Goal: Task Accomplishment & Management: Complete application form

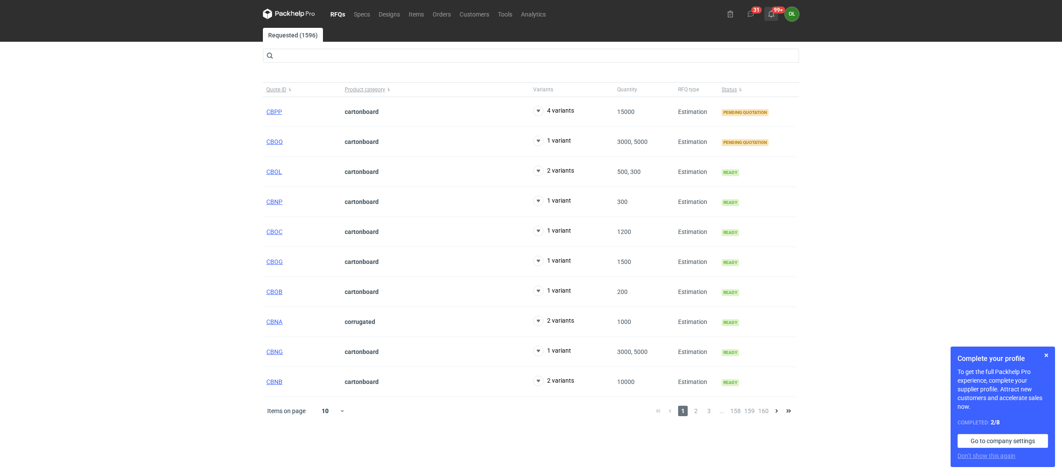
click at [773, 13] on use at bounding box center [771, 13] width 6 height 7
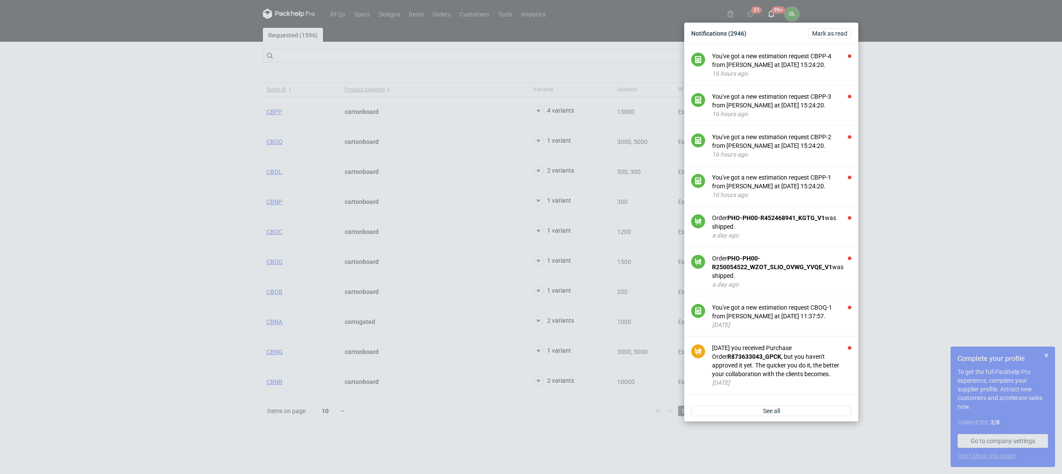
click at [138, 198] on div "Notifications (2946) [PERSON_NAME] as read You've got a new estimation request …" at bounding box center [531, 237] width 1062 height 474
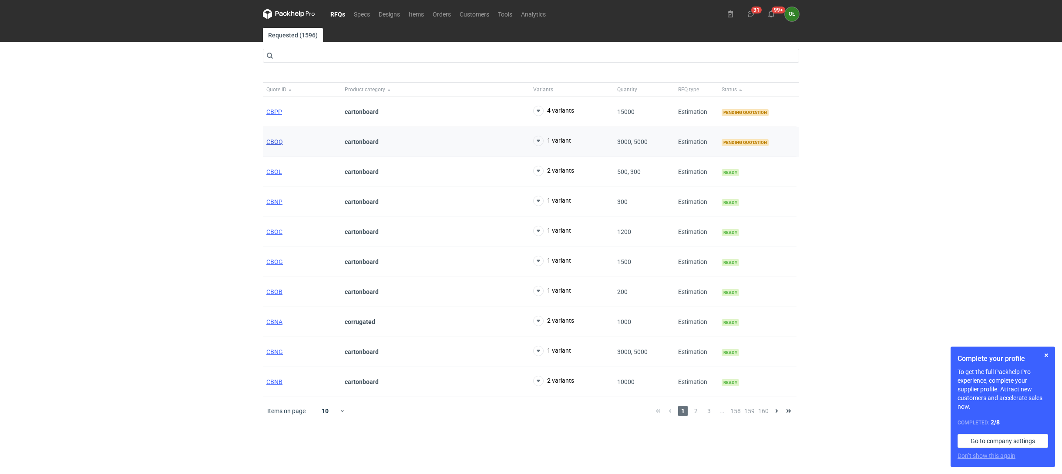
click at [279, 142] on span "CBOQ" at bounding box center [274, 141] width 17 height 7
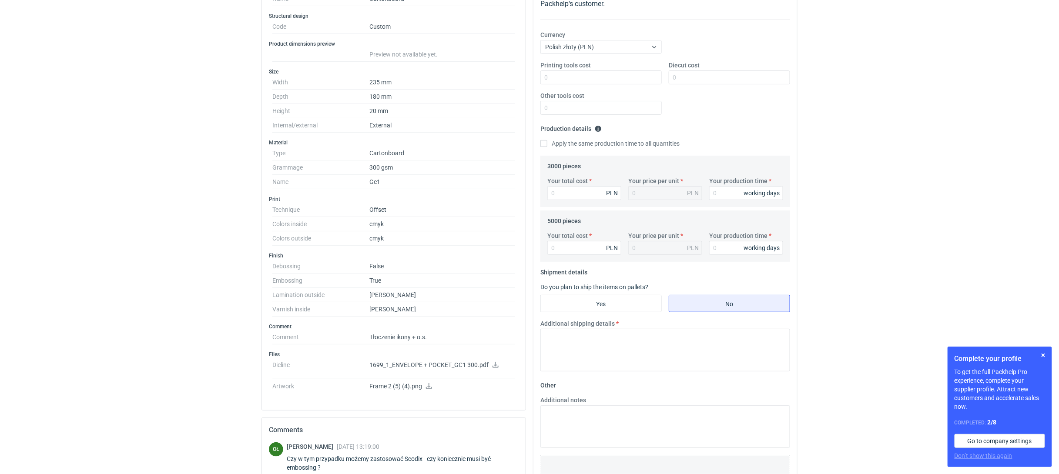
scroll to position [213, 0]
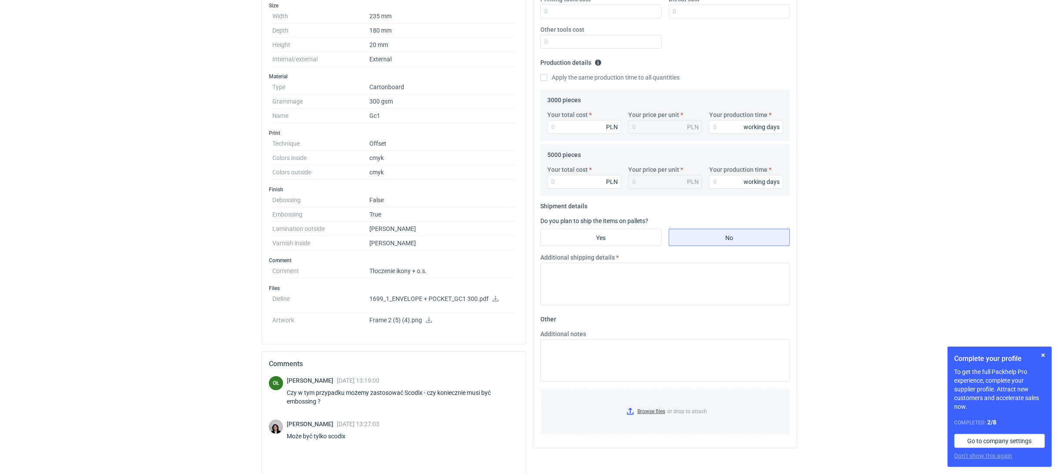
click at [497, 302] on icon at bounding box center [495, 299] width 7 height 6
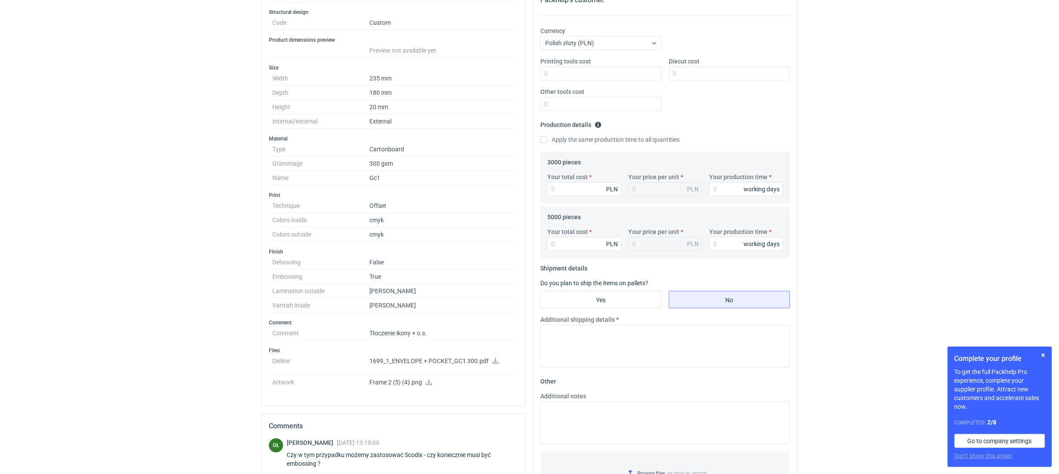
scroll to position [193, 0]
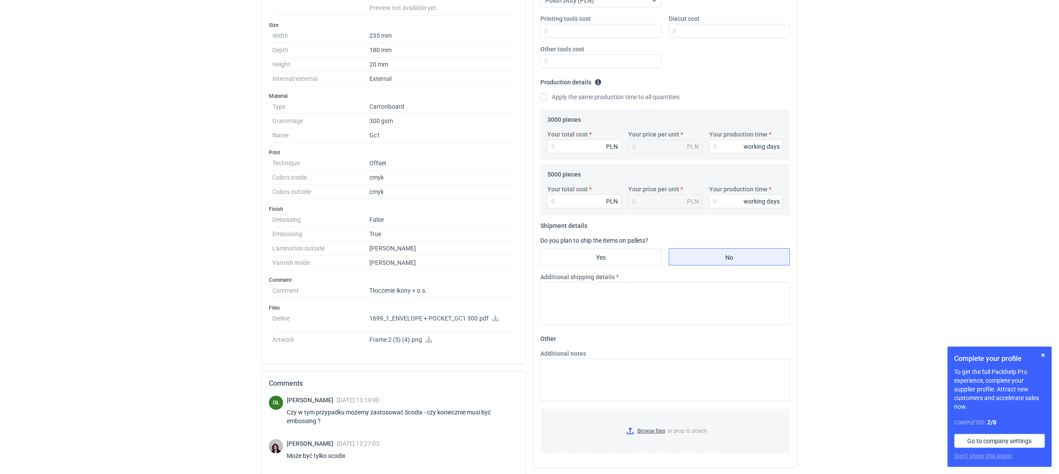
click at [427, 343] on icon at bounding box center [429, 340] width 7 height 6
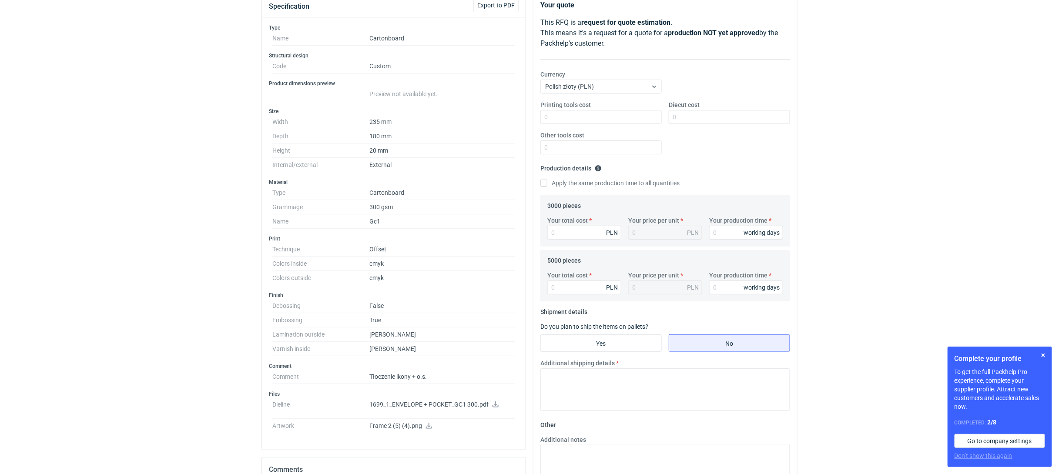
scroll to position [97, 0]
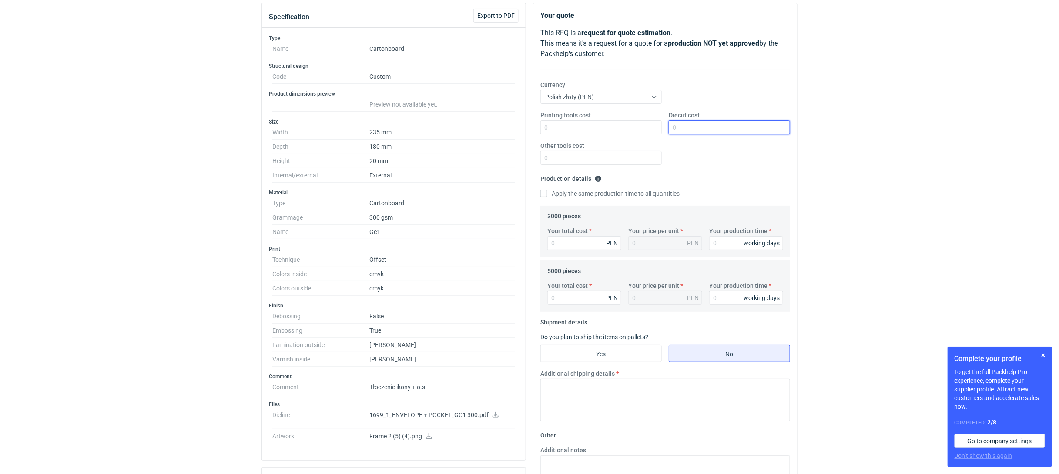
click at [704, 126] on input "Diecut cost" at bounding box center [729, 128] width 121 height 14
type input "2200"
click at [591, 239] on input "Your total cost" at bounding box center [585, 243] width 74 height 14
click at [563, 306] on div "Your total cost PLN Your price per unit PLN Your production time working days" at bounding box center [665, 297] width 243 height 30
click at [563, 289] on label "Your total cost" at bounding box center [568, 286] width 40 height 9
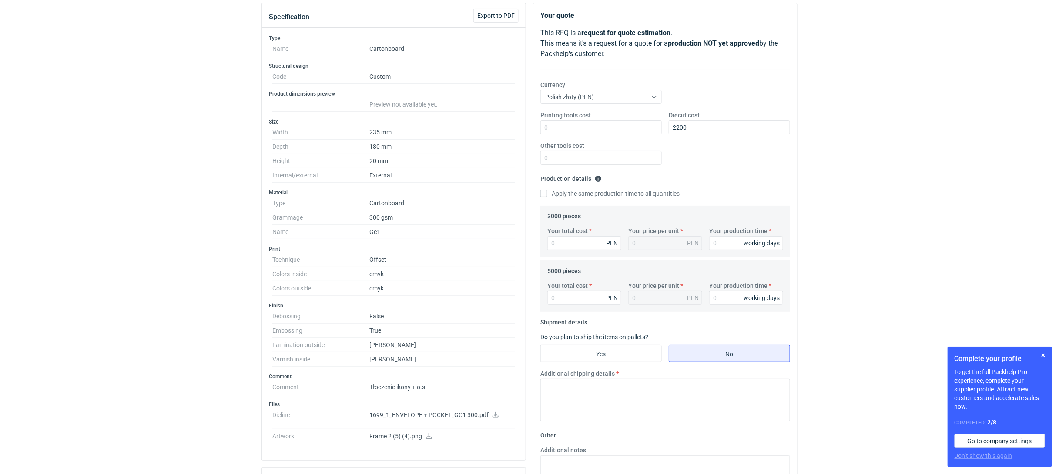
click at [563, 291] on input "Your total cost" at bounding box center [585, 298] width 74 height 14
click at [564, 295] on input "Your total cost" at bounding box center [585, 298] width 74 height 14
type input "22900"
type input "4.58"
type input "22900"
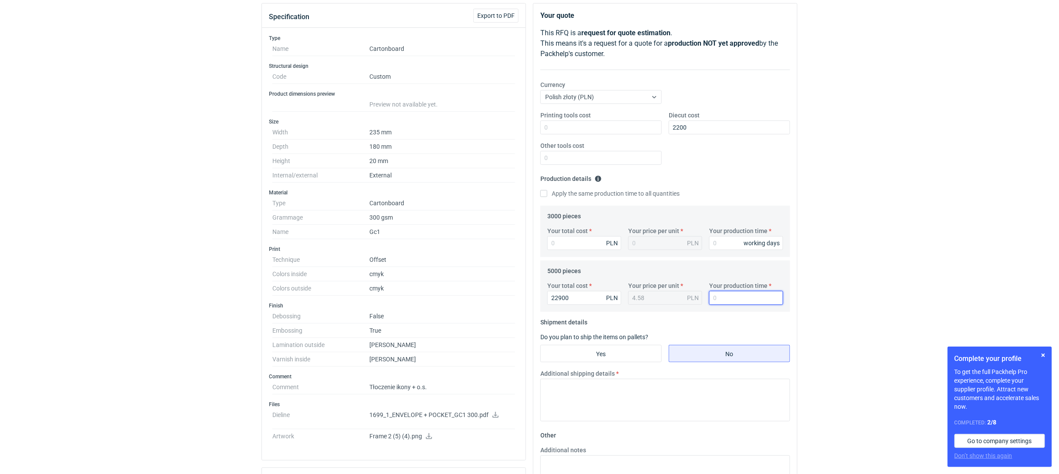
click at [726, 294] on input "Your production time" at bounding box center [746, 298] width 74 height 14
type input "15"
click at [561, 243] on input "Your total cost" at bounding box center [585, 243] width 74 height 14
type input "149"
type input "0.05"
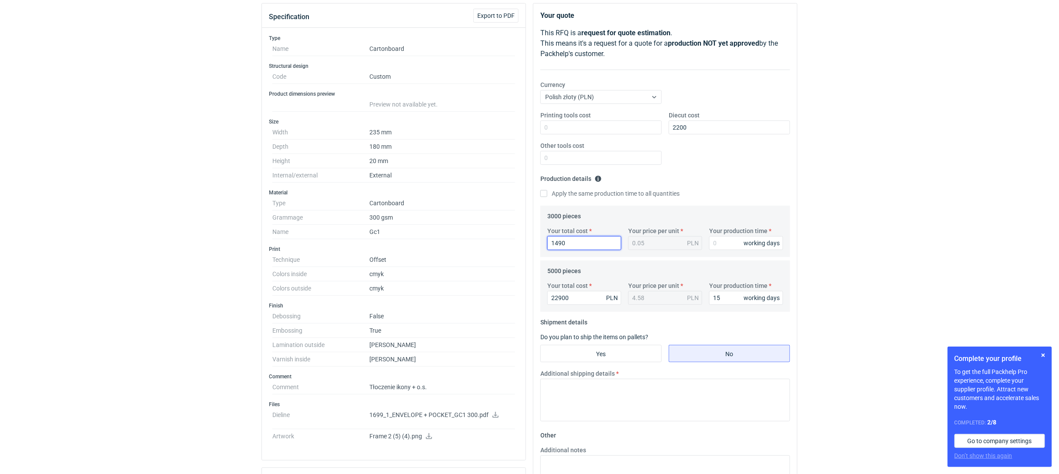
type input "14900"
type input "4.97"
type input "14900"
click at [723, 239] on input "Your production time" at bounding box center [746, 243] width 74 height 14
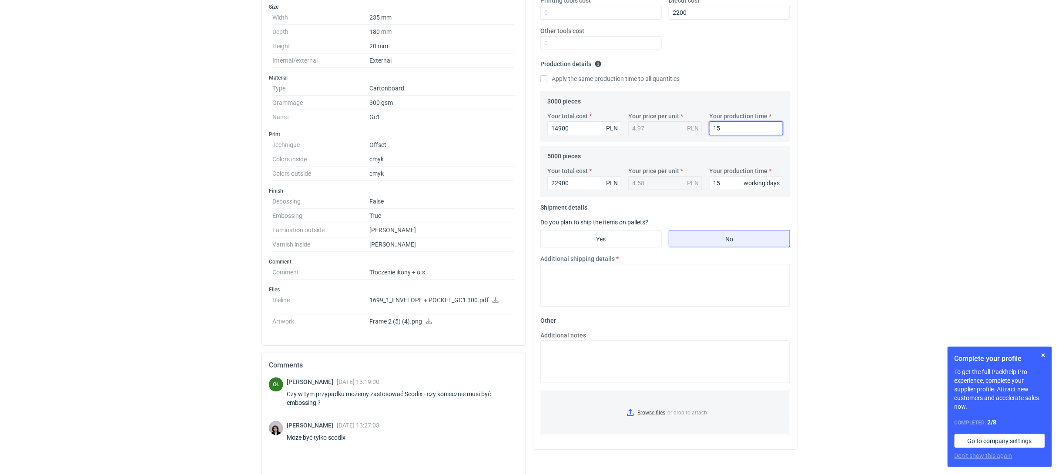
scroll to position [213, 0]
type input "15"
drag, startPoint x: 569, startPoint y: 243, endPoint x: 589, endPoint y: 247, distance: 20.5
click at [569, 243] on input "Yes" at bounding box center [601, 237] width 121 height 17
radio input "true"
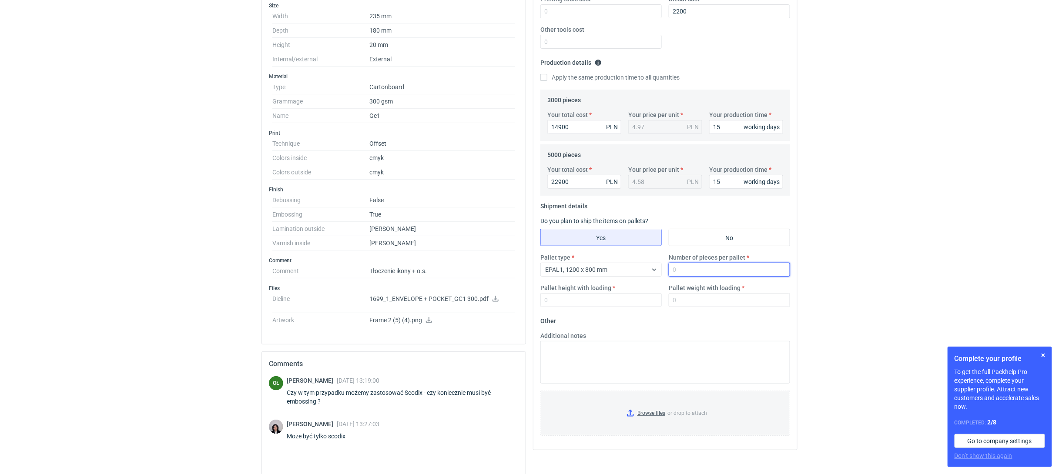
click at [684, 270] on input "Number of pieces per pallet" at bounding box center [729, 270] width 121 height 14
type input "2500"
click at [582, 302] on input "Pallet height with loading" at bounding box center [601, 300] width 121 height 14
type input "1500"
click at [690, 298] on input "Pallet weight with loading" at bounding box center [729, 300] width 121 height 14
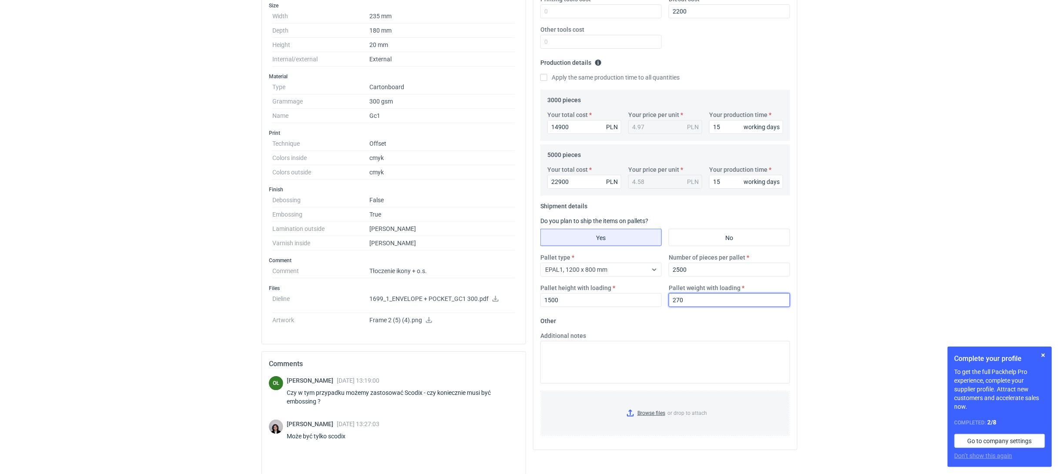
type input "270"
click at [103, 262] on html "RFQs Specs Designs Items Orders Customers Tools Analytics 31 99+ OŁ [PERSON_NAM…" at bounding box center [529, 24] width 1059 height 474
click at [561, 355] on textarea "Additional notes" at bounding box center [666, 362] width 250 height 43
type textarea "do kalkulacji przyjęto tłoczenie suche wypukłe. Dostawa na płasko bez klejenia"
drag, startPoint x: 572, startPoint y: 178, endPoint x: 520, endPoint y: 178, distance: 52.2
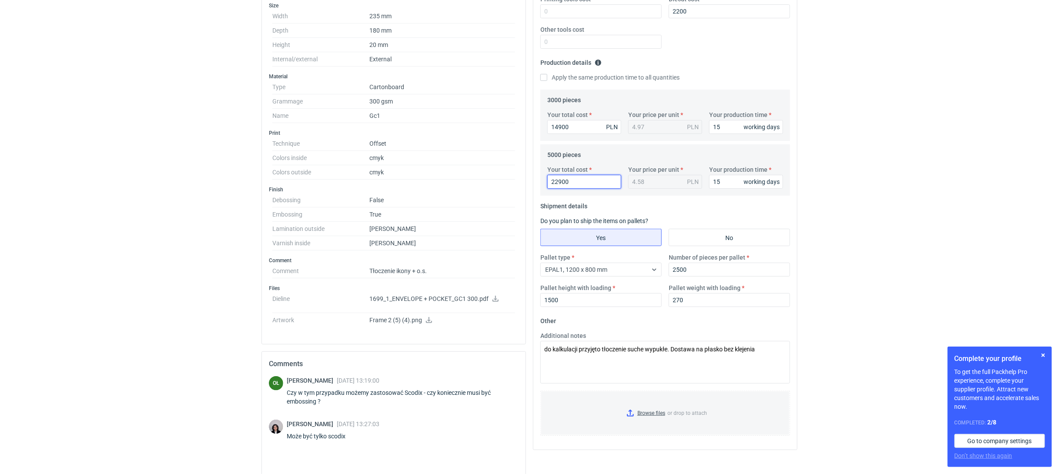
click at [520, 178] on div "Specification Export to PDF Type Name Cartonboard Structural design Code Custom…" at bounding box center [529, 224] width 543 height 674
type input "3"
type input "34"
type input "0.01"
type input "3400"
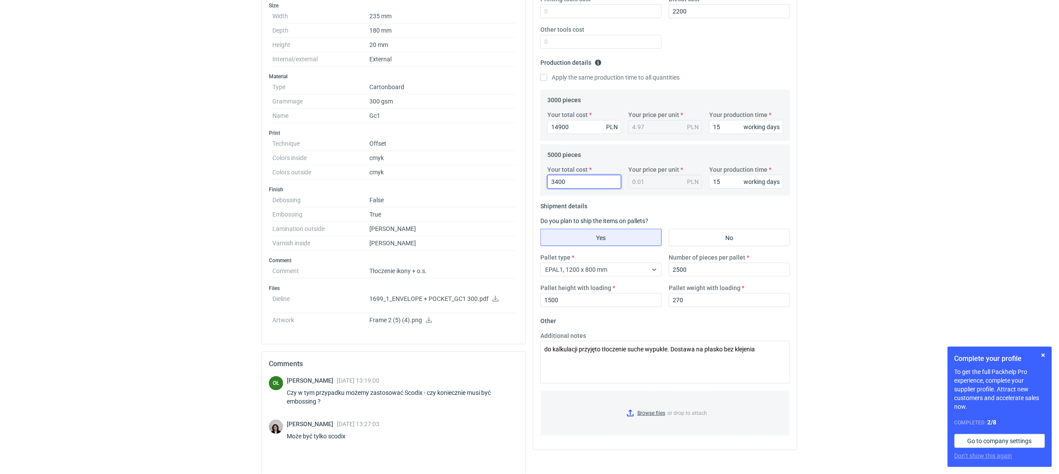
type input "0.68"
type input "3400"
click at [575, 129] on input "14900" at bounding box center [585, 127] width 74 height 14
drag, startPoint x: 343, startPoint y: 132, endPoint x: 338, endPoint y: 132, distance: 5.2
click at [342, 132] on div "Specification Export to PDF Type Name Cartonboard Structural design Code Custom…" at bounding box center [529, 224] width 543 height 674
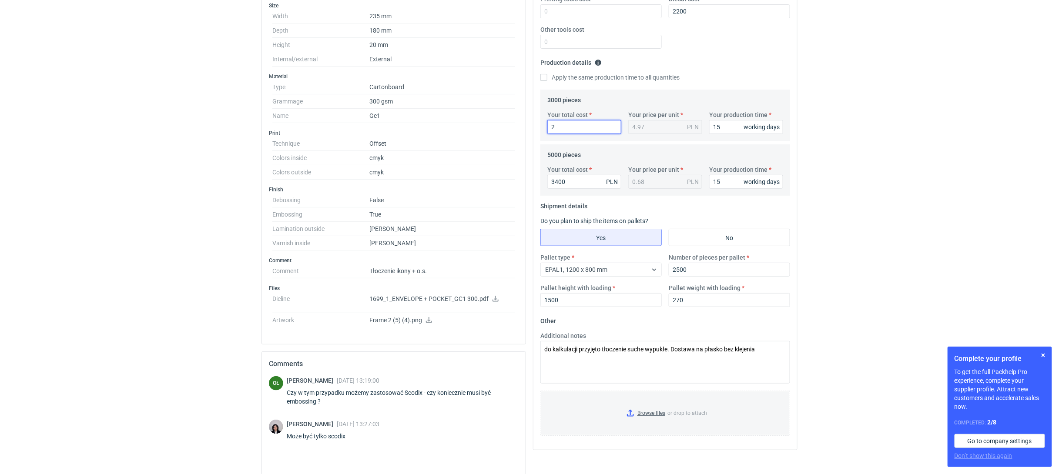
type input "21"
type input "0.01"
type input "21700"
type input "7.23"
type input "21700"
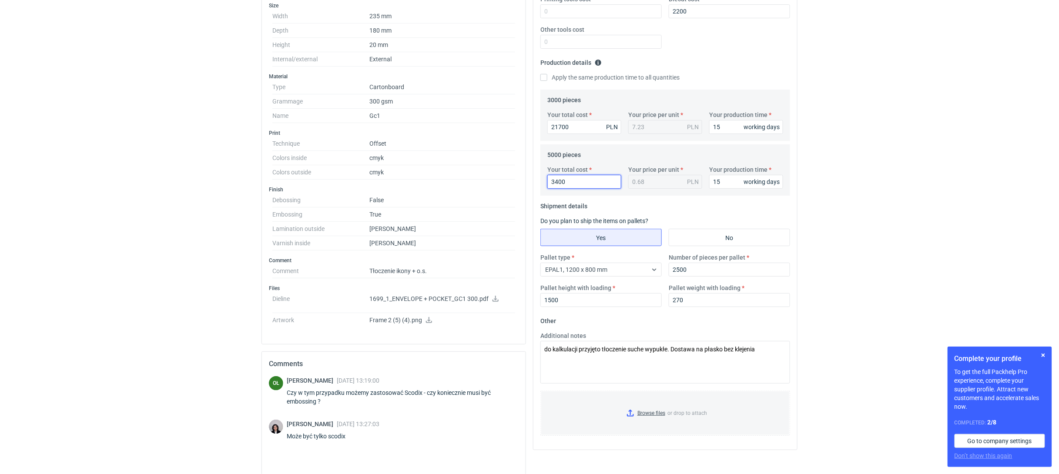
click at [582, 178] on input "3400" at bounding box center [585, 182] width 74 height 14
click at [584, 179] on input "3400" at bounding box center [585, 182] width 74 height 14
drag, startPoint x: 585, startPoint y: 180, endPoint x: 538, endPoint y: 181, distance: 47.5
click at [542, 181] on div "5000 pieces Your total cost 3400 PLN Your price per unit 0.68 PLN Your producti…" at bounding box center [666, 169] width 250 height 51
type input "30"
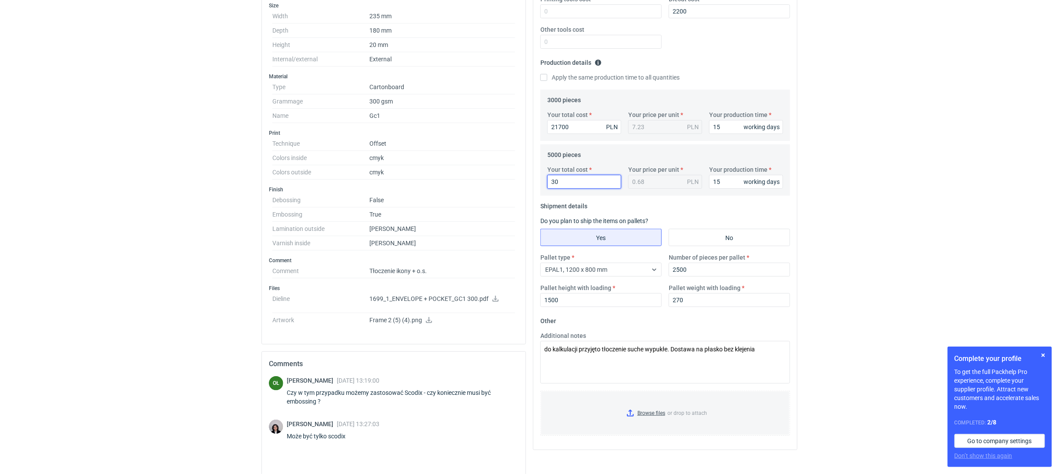
type input "0.01"
type input "300"
type input "0.06"
type input "30070"
type input "6.01"
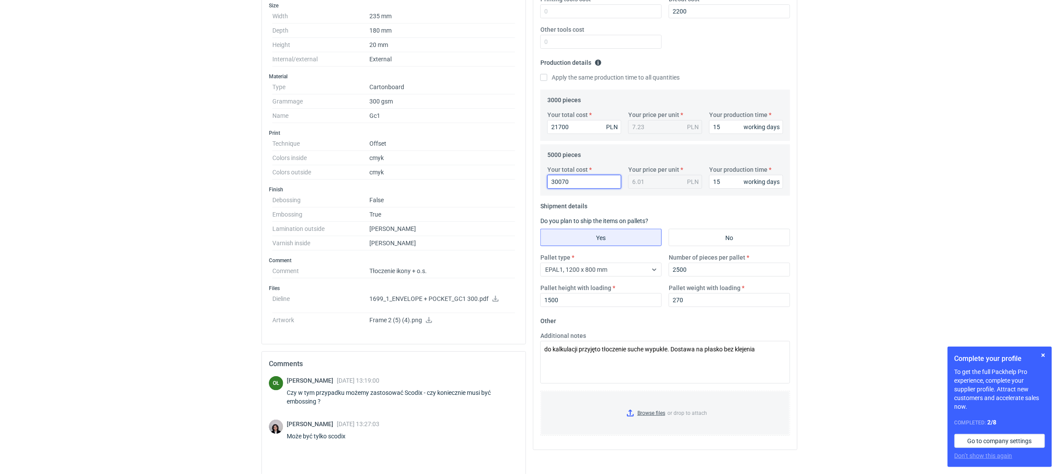
type input "30070"
click at [575, 124] on input "21700" at bounding box center [585, 127] width 74 height 14
drag, startPoint x: 570, startPoint y: 129, endPoint x: 504, endPoint y: 126, distance: 66.2
click at [507, 126] on div "Specification Export to PDF Type Name Cartonboard Structural design Code Custom…" at bounding box center [529, 224] width 543 height 674
type input "1"
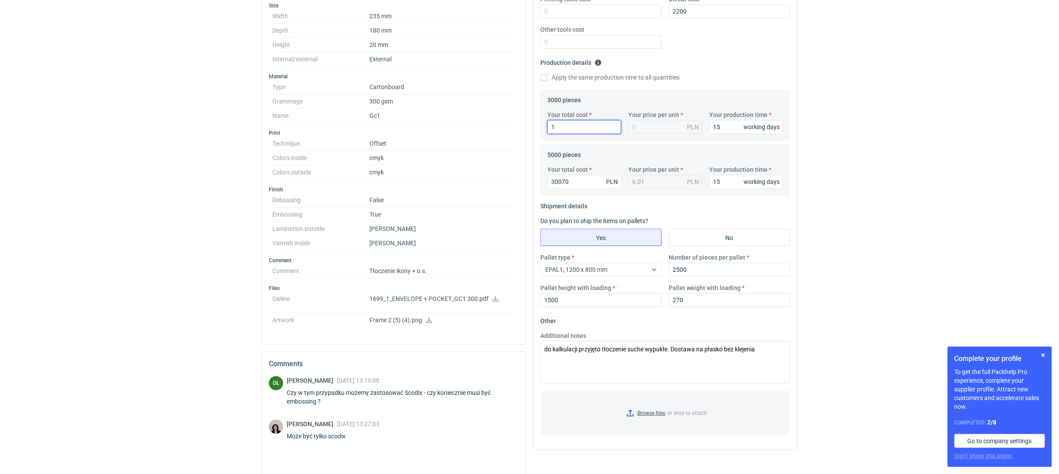
type input "19"
type input "0.01"
type input "19200"
type input "6.4"
type input "19200"
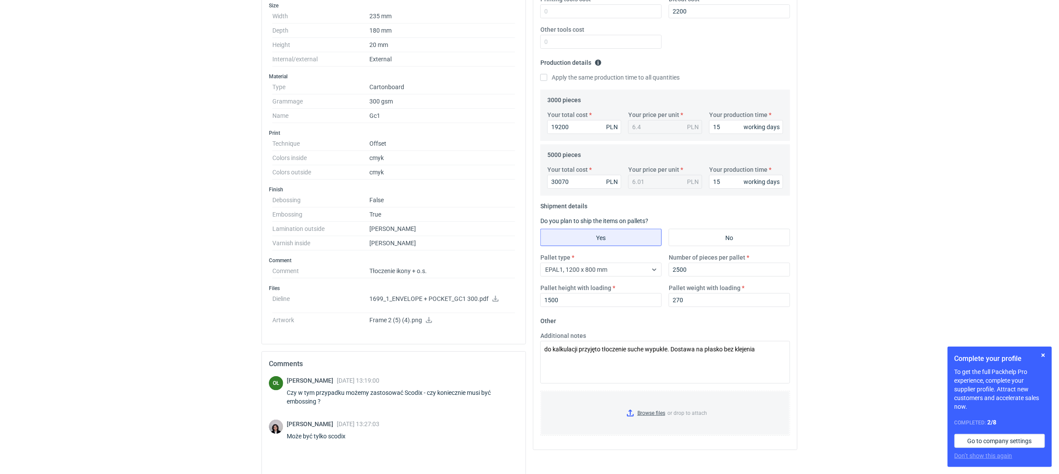
click at [72, 115] on div "RFQs Specs Designs Items Orders Customers Tools Analytics 31 99+ OŁ [PERSON_NAM…" at bounding box center [529, 24] width 1059 height 474
drag, startPoint x: 670, startPoint y: 347, endPoint x: 602, endPoint y: 345, distance: 67.9
click at [602, 345] on textarea "do kalkulacji przyjęto tłoczenie suche wypukłe. Dostawa na płasko bez klejenia" at bounding box center [666, 362] width 250 height 43
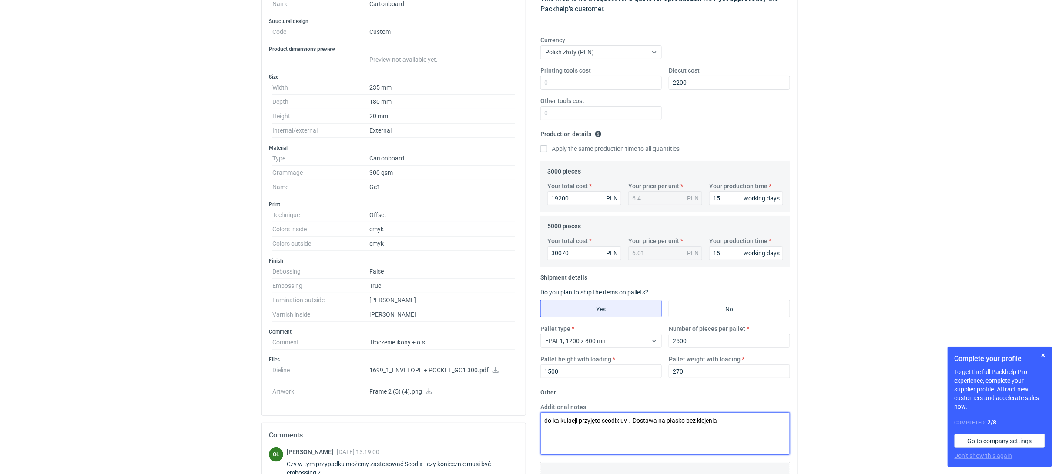
scroll to position [135, 0]
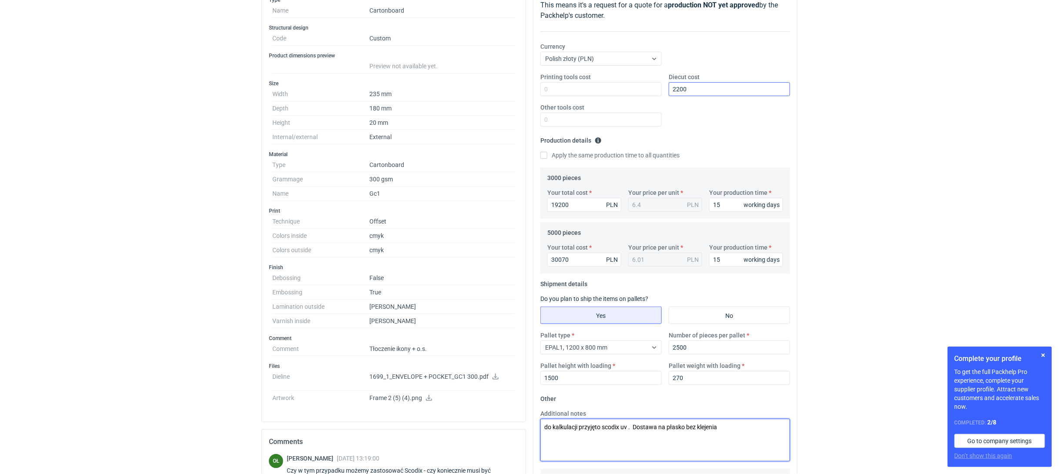
type textarea "do kalkulacji przyjęto scodix uv . Dostawa na płasko bez klejenia"
click at [693, 91] on input "2200" at bounding box center [729, 89] width 121 height 14
drag, startPoint x: 698, startPoint y: 91, endPoint x: 643, endPoint y: 91, distance: 55.3
click at [643, 91] on div "Printing tools cost Diecut cost 2200 Other tools cost" at bounding box center [665, 103] width 257 height 61
type input "1800"
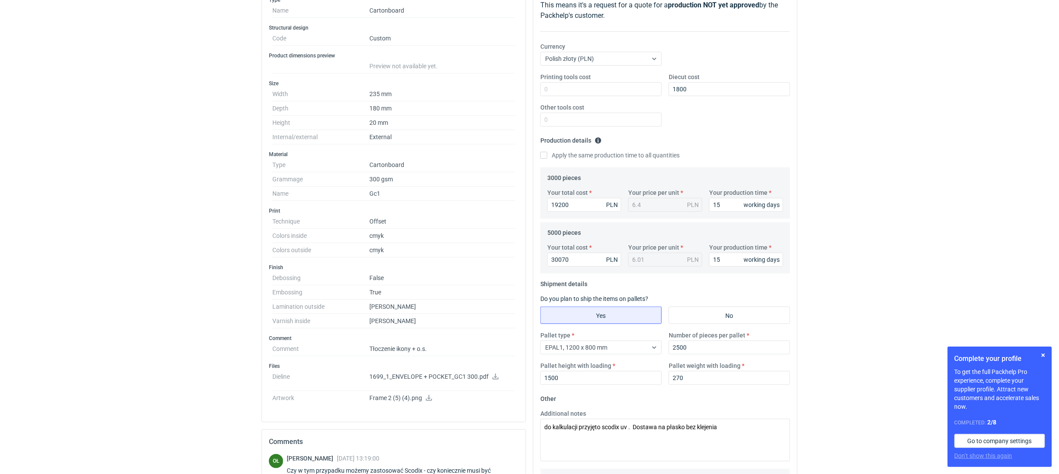
click at [742, 134] on fieldset "Production details Please provide the expected time of production in working da…" at bounding box center [666, 151] width 250 height 34
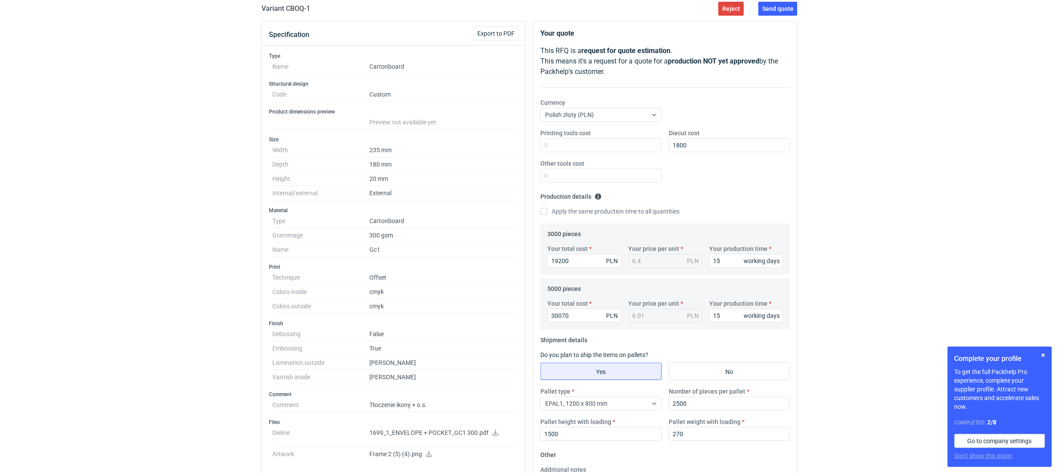
scroll to position [58, 0]
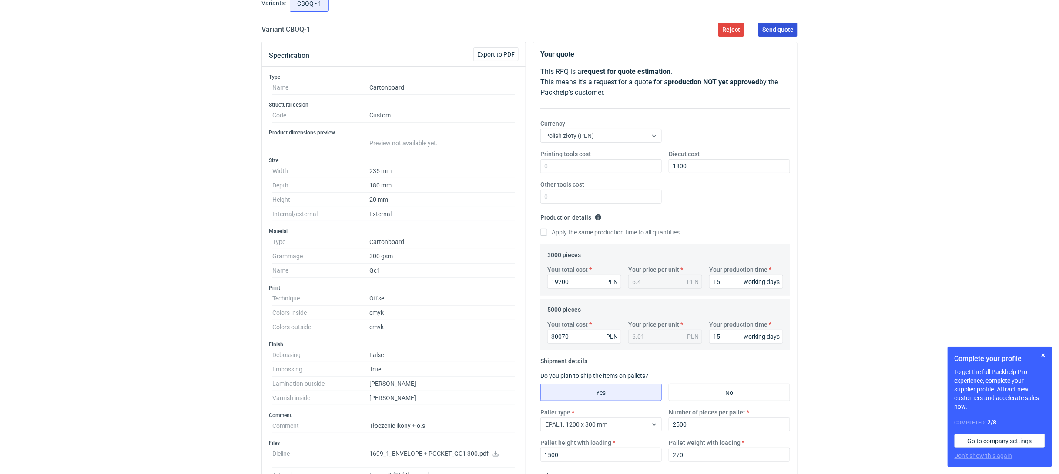
click at [775, 27] on span "Send quote" at bounding box center [778, 30] width 31 height 6
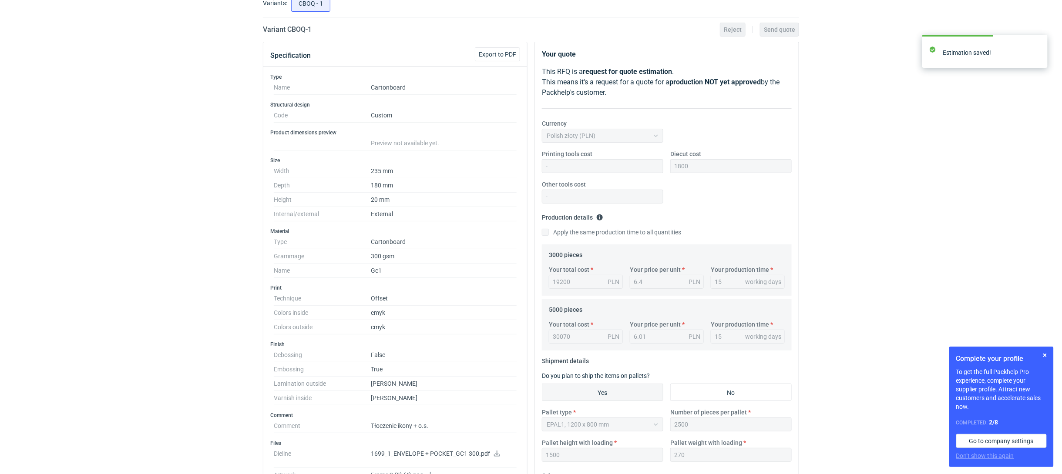
scroll to position [0, 0]
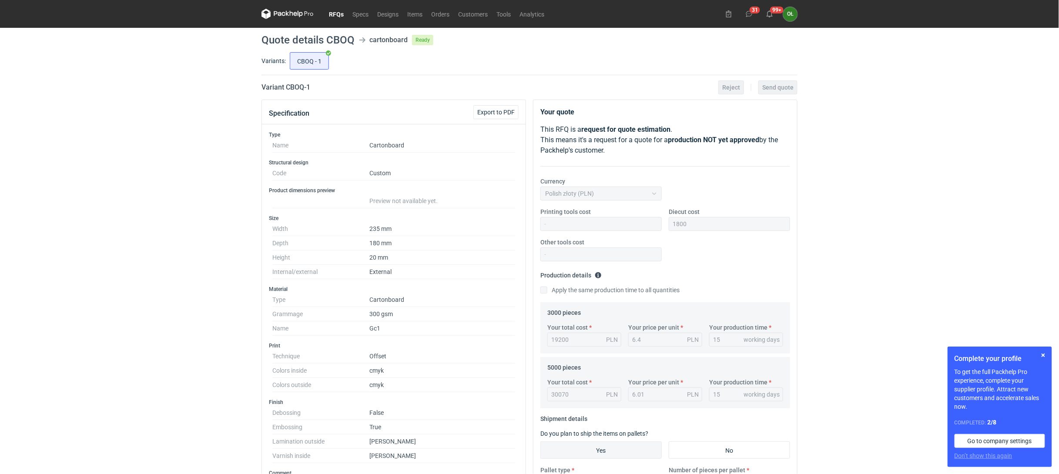
click at [329, 19] on link "RFQs" at bounding box center [337, 14] width 24 height 10
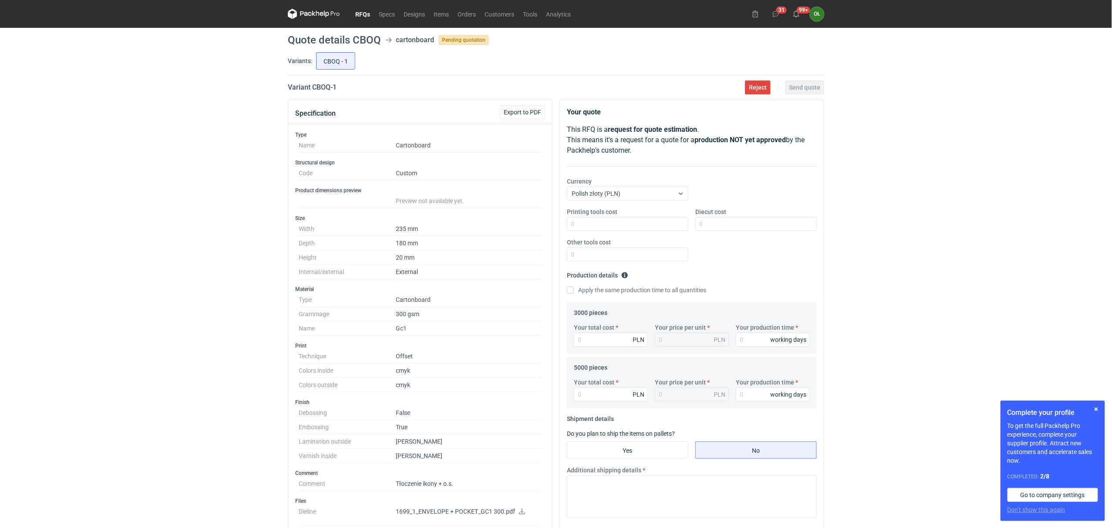
click at [159, 303] on div "RFQs Specs Designs Items Orders Customers Tools Analytics 31 99+ OŁ [PERSON_NAM…" at bounding box center [556, 264] width 1112 height 528
click at [368, 11] on link "RFQs" at bounding box center [363, 14] width 24 height 10
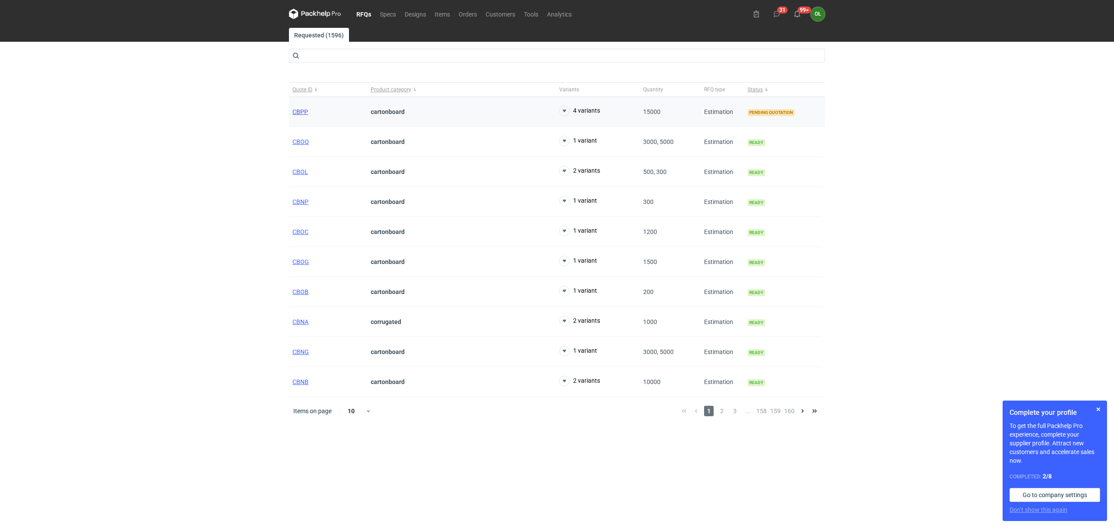
click at [300, 112] on span "CBPP" at bounding box center [300, 111] width 16 height 7
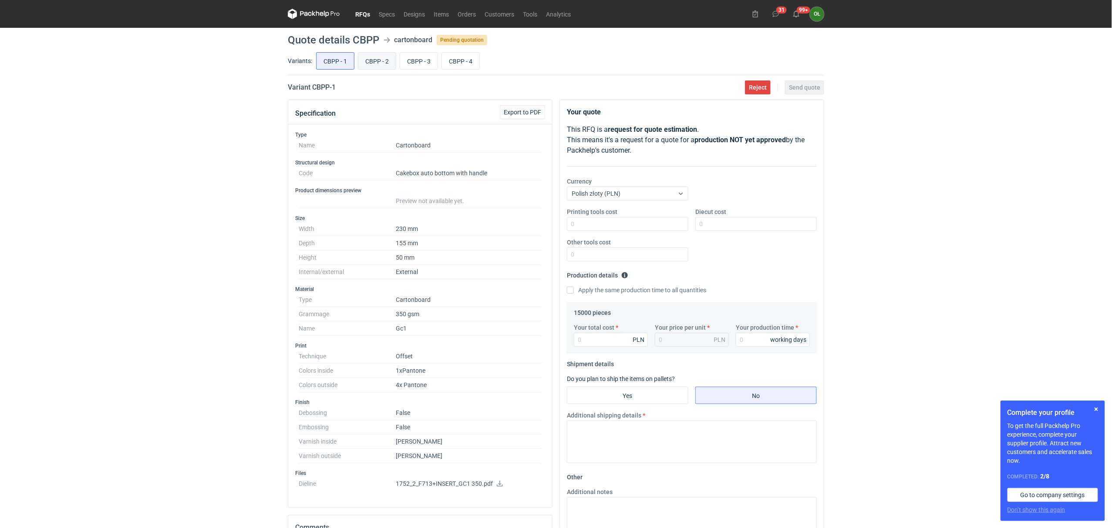
click at [371, 58] on input "CBPP - 2" at bounding box center [376, 61] width 37 height 17
radio input "true"
click at [415, 60] on input "CBPP - 3" at bounding box center [418, 61] width 37 height 17
radio input "true"
click at [460, 58] on input "CBPP - 4" at bounding box center [460, 61] width 37 height 17
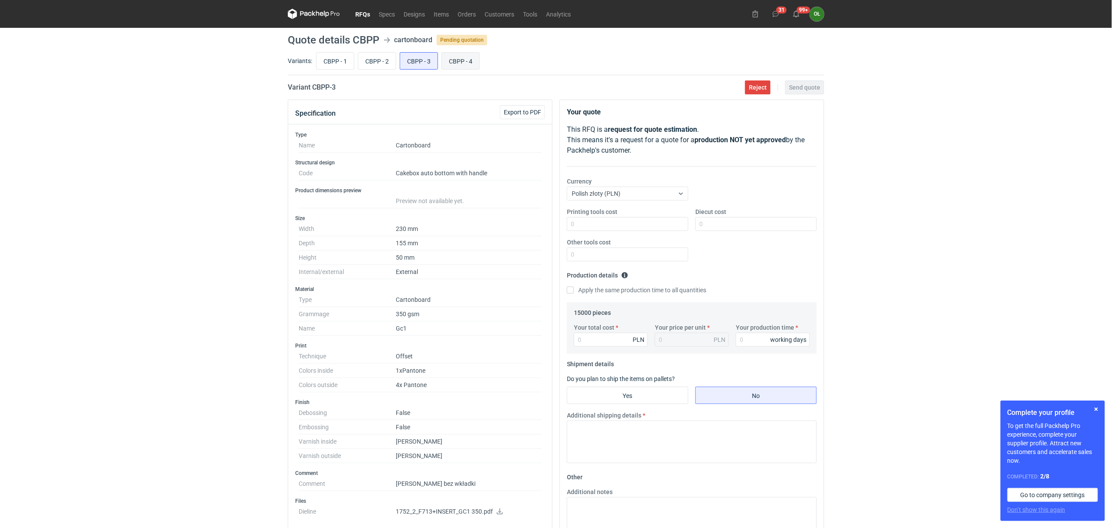
radio input "true"
click at [340, 67] on input "CBPP - 1" at bounding box center [334, 61] width 37 height 17
radio input "true"
click at [380, 65] on input "CBPP - 2" at bounding box center [376, 61] width 37 height 17
radio input "true"
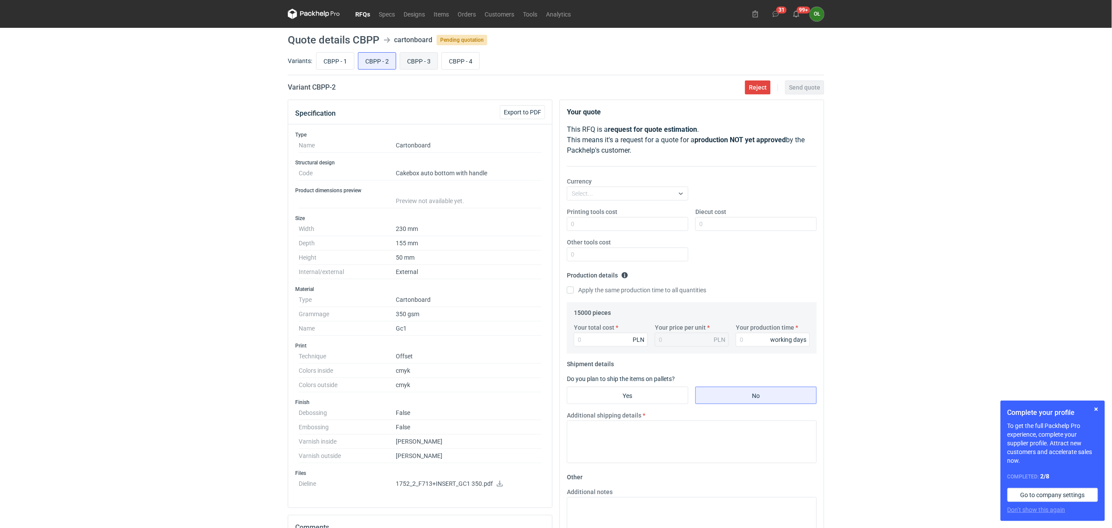
click at [420, 65] on input "CBPP - 3" at bounding box center [418, 61] width 37 height 17
radio input "true"
click at [467, 71] on div "CBPP - 1 CBPP - 2 CBPP - 3 CBPP - 4" at bounding box center [569, 60] width 510 height 21
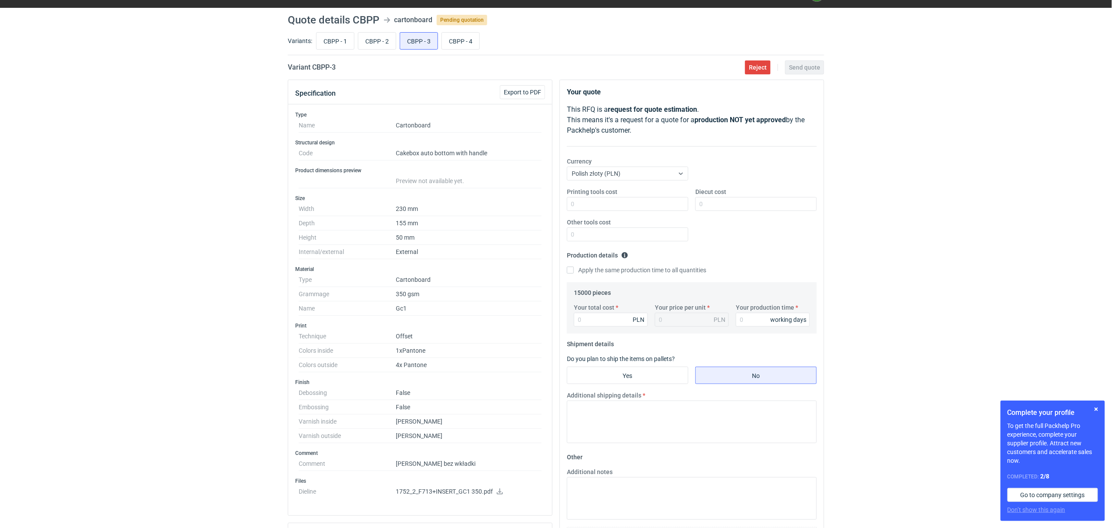
scroll to position [19, 0]
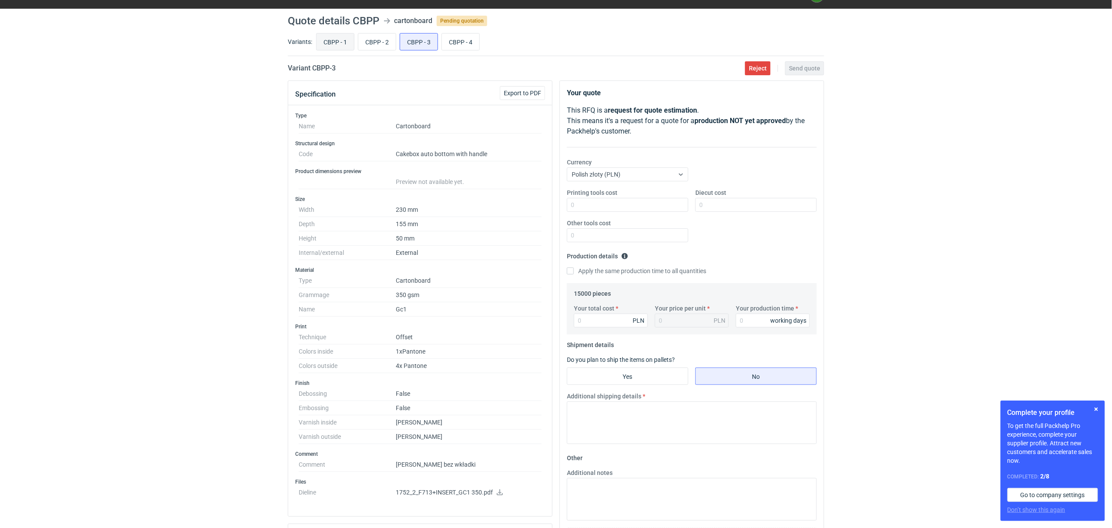
click at [339, 39] on input "CBPP - 1" at bounding box center [334, 42] width 37 height 17
radio input "true"
click at [500, 468] on icon at bounding box center [499, 465] width 7 height 6
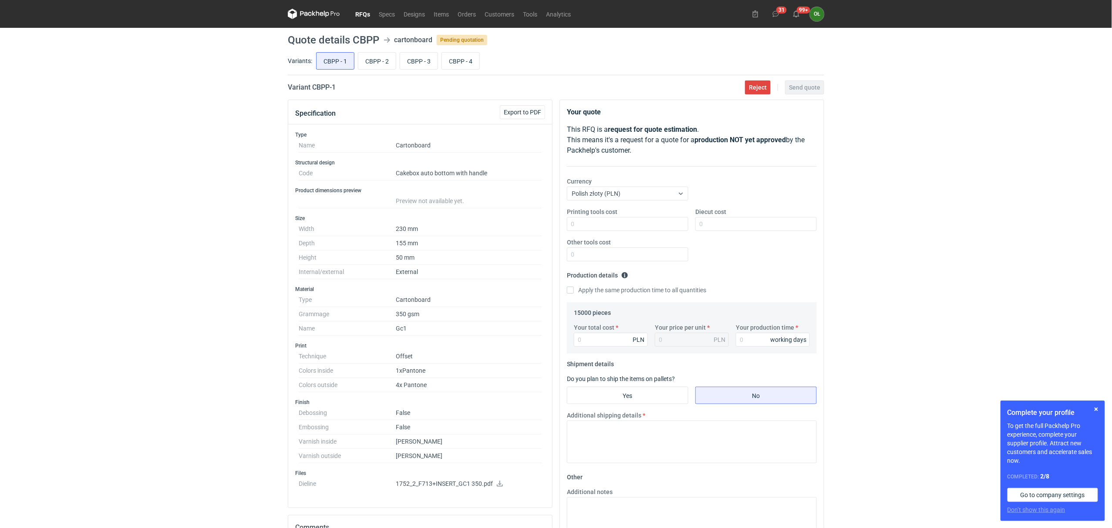
drag, startPoint x: 370, startPoint y: 6, endPoint x: 361, endPoint y: 15, distance: 12.0
click at [370, 6] on nav "RFQs Specs Designs Items Orders Customers Tools Analytics" at bounding box center [431, 14] width 287 height 28
click at [361, 15] on link "RFQs" at bounding box center [363, 14] width 24 height 10
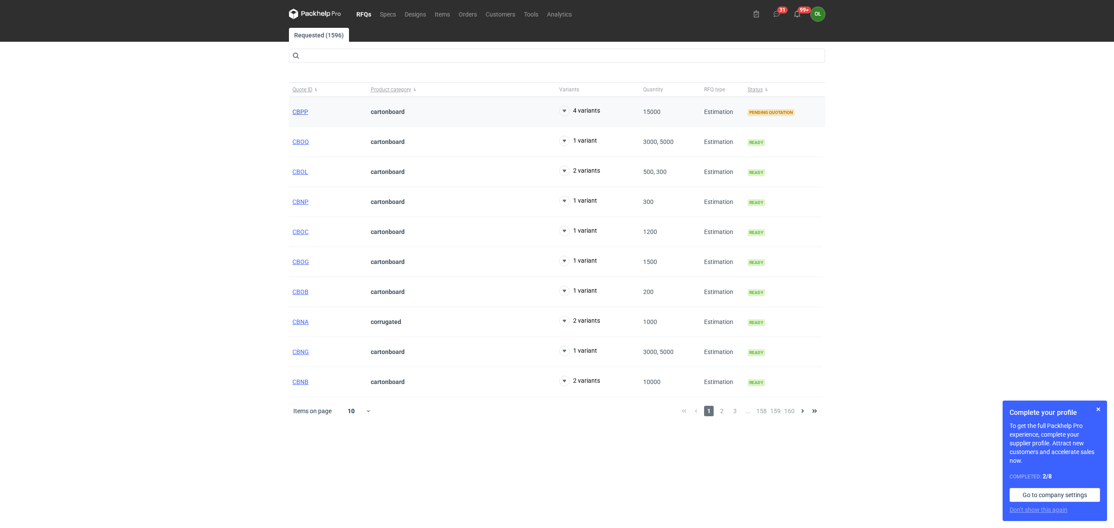
click at [293, 109] on span "CBPP" at bounding box center [300, 111] width 16 height 7
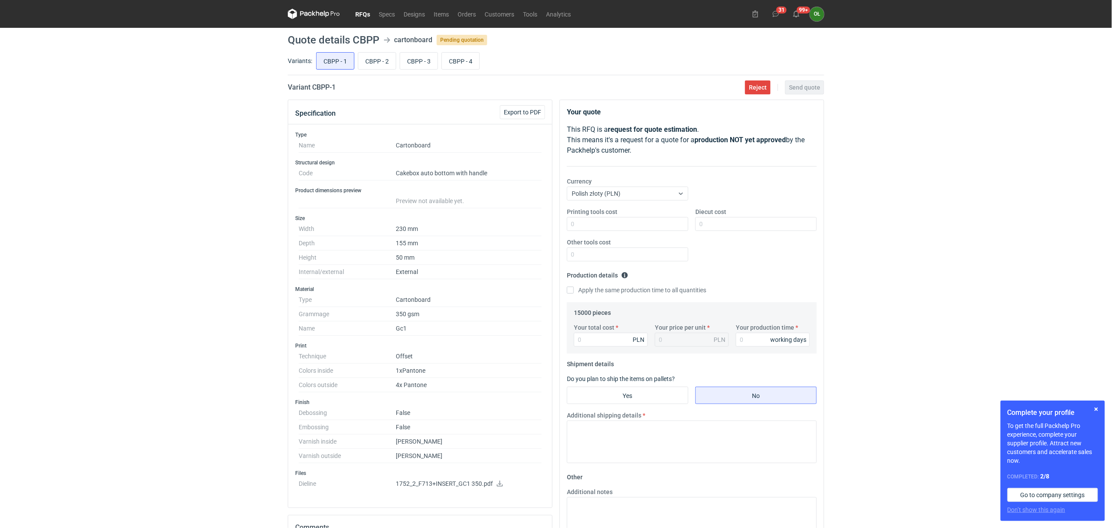
click at [366, 9] on link "RFQs" at bounding box center [363, 14] width 24 height 10
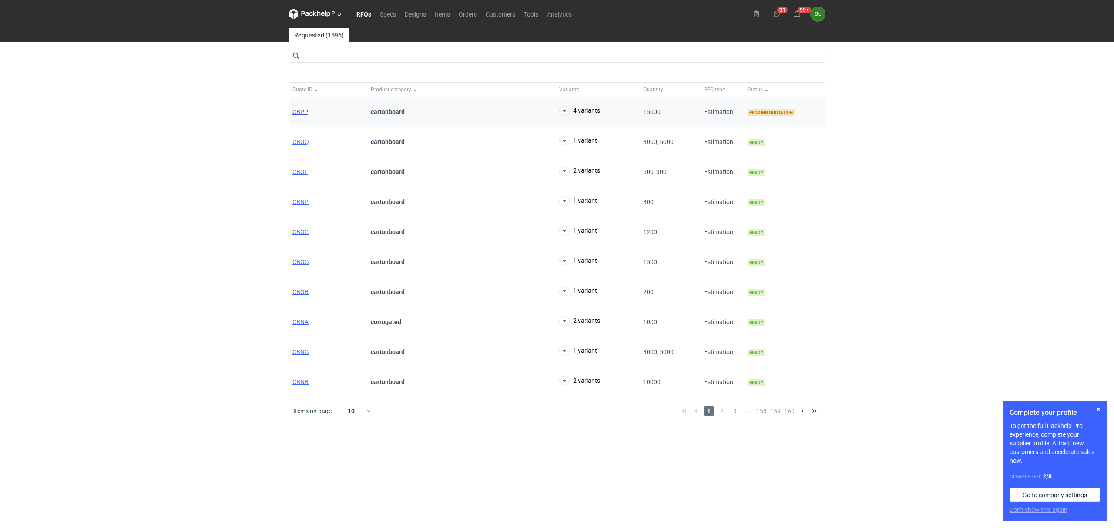
click at [293, 110] on span "CBPP" at bounding box center [300, 111] width 16 height 7
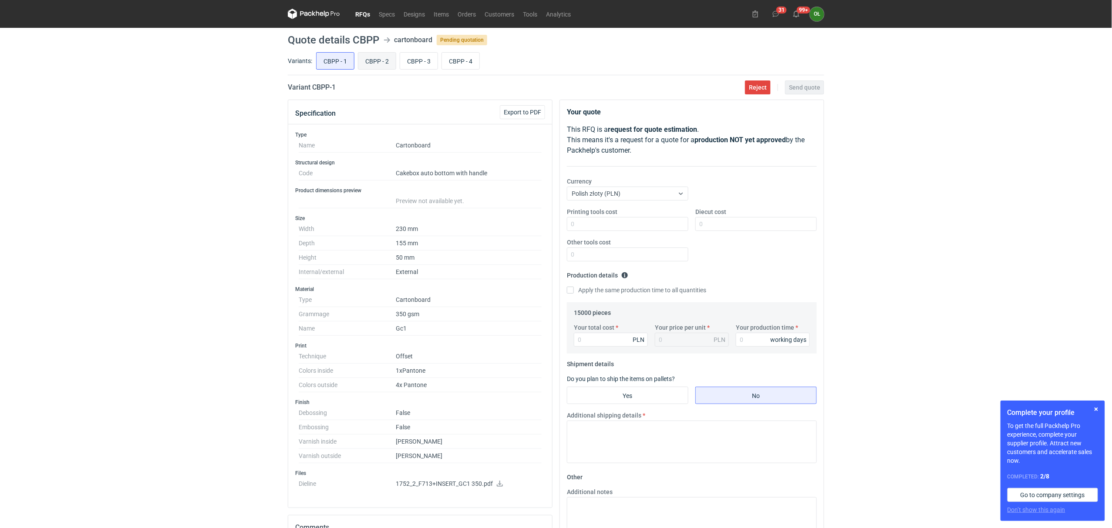
click at [375, 61] on input "CBPP - 2" at bounding box center [376, 61] width 37 height 17
radio input "true"
click at [420, 63] on input "CBPP - 3" at bounding box center [418, 61] width 37 height 17
radio input "true"
click at [463, 63] on input "CBPP - 4" at bounding box center [460, 61] width 37 height 17
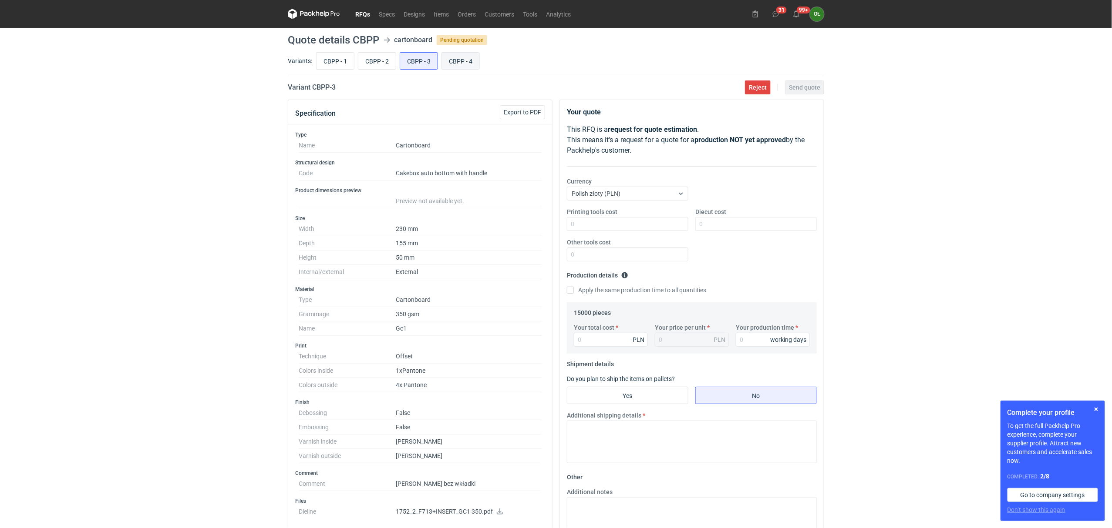
radio input "true"
click at [427, 65] on input "CBPP - 3" at bounding box center [418, 61] width 37 height 17
radio input "true"
click at [458, 63] on input "CBPP - 4" at bounding box center [460, 61] width 37 height 17
radio input "true"
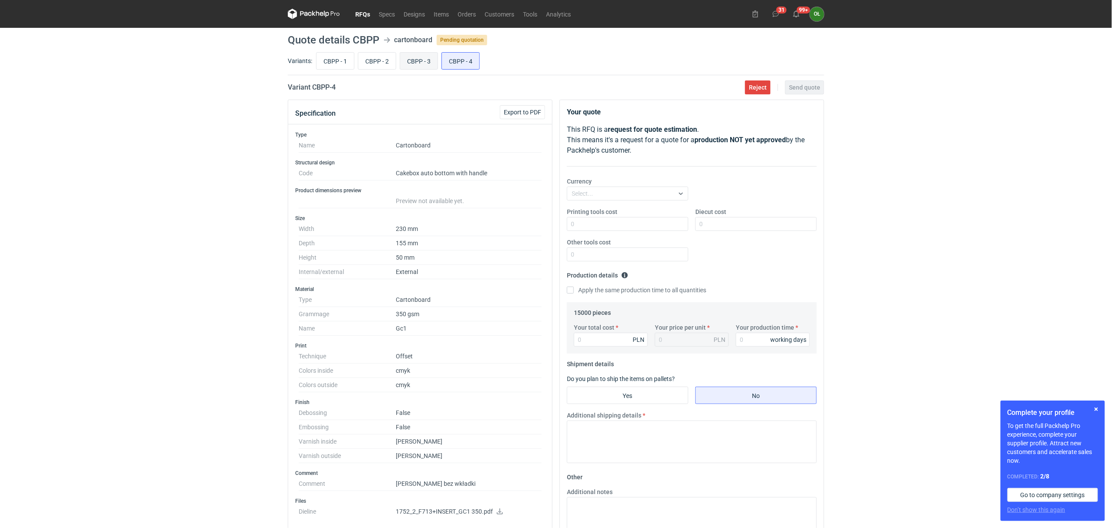
click at [409, 67] on input "CBPP - 3" at bounding box center [418, 61] width 37 height 17
radio input "true"
click at [368, 57] on input "CBPP - 2" at bounding box center [376, 61] width 37 height 17
radio input "true"
click at [343, 57] on input "CBPP - 1" at bounding box center [334, 61] width 37 height 17
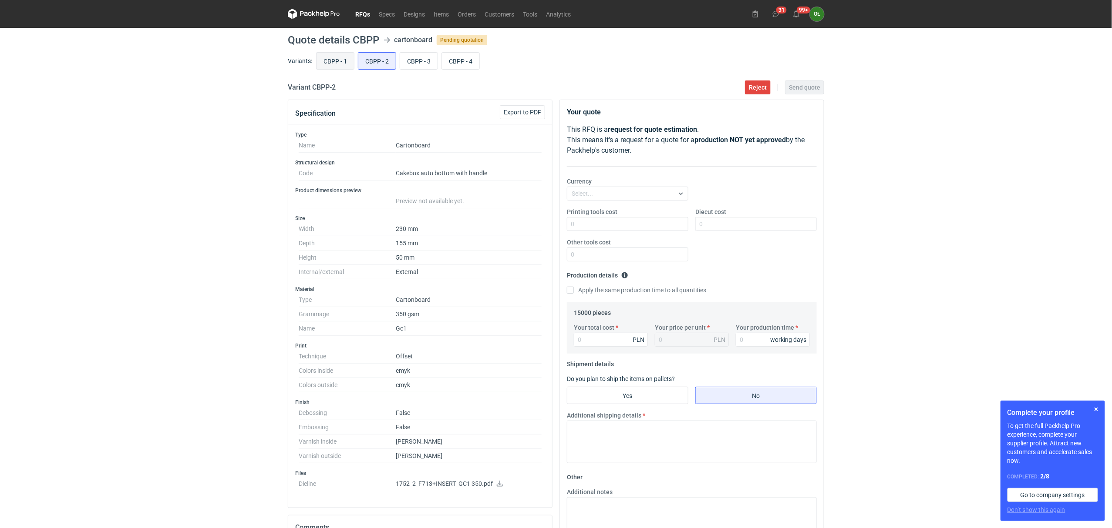
radio input "true"
click at [389, 61] on input "CBPP - 2" at bounding box center [376, 61] width 37 height 17
radio input "true"
click at [326, 65] on input "CBPP - 1" at bounding box center [334, 61] width 37 height 17
radio input "true"
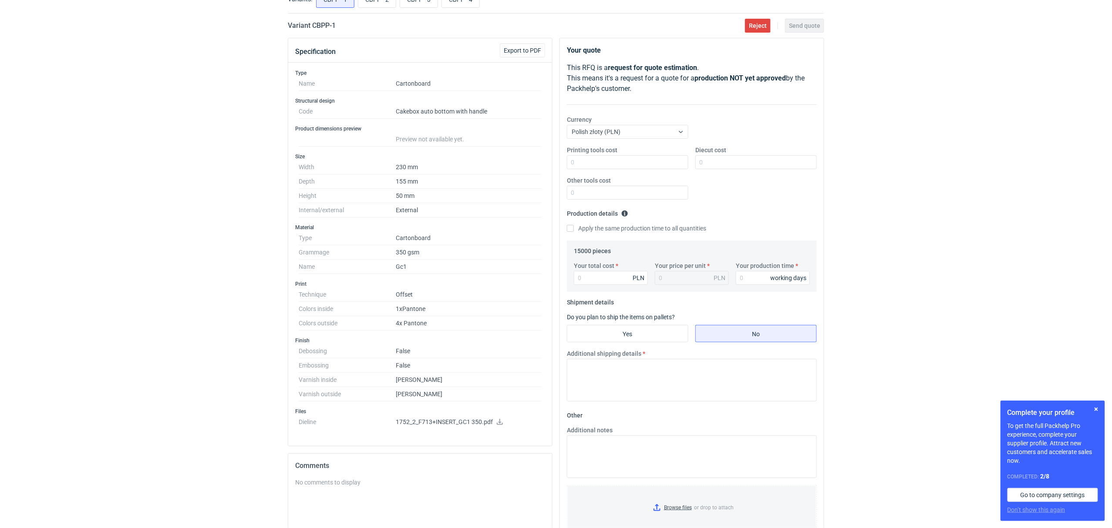
scroll to position [58, 0]
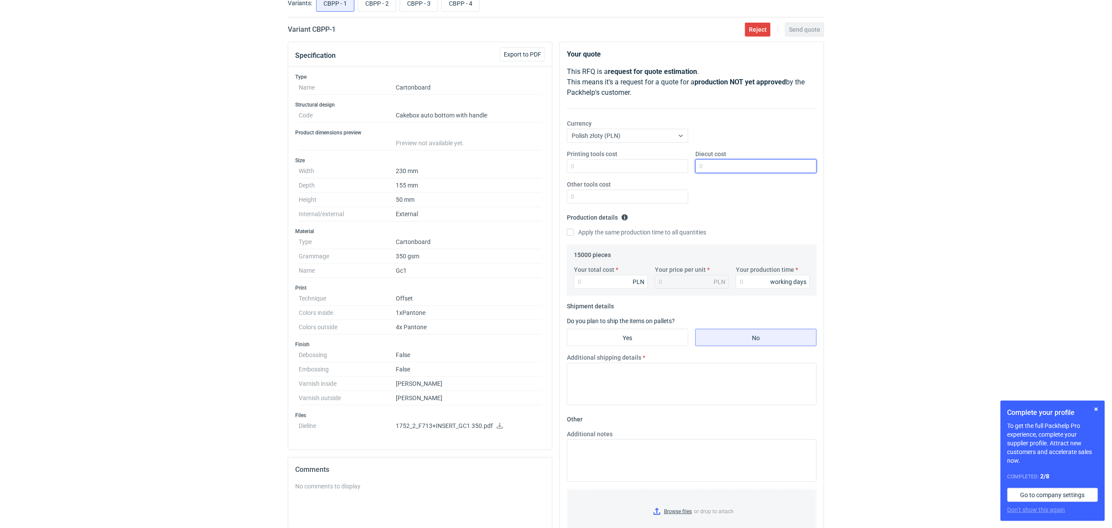
click at [716, 169] on input "Diecut cost" at bounding box center [755, 166] width 121 height 14
click at [714, 168] on input "Diecut cost" at bounding box center [755, 166] width 121 height 14
type input "1600"
click at [617, 282] on input "Your total cost" at bounding box center [611, 282] width 74 height 14
type input "211"
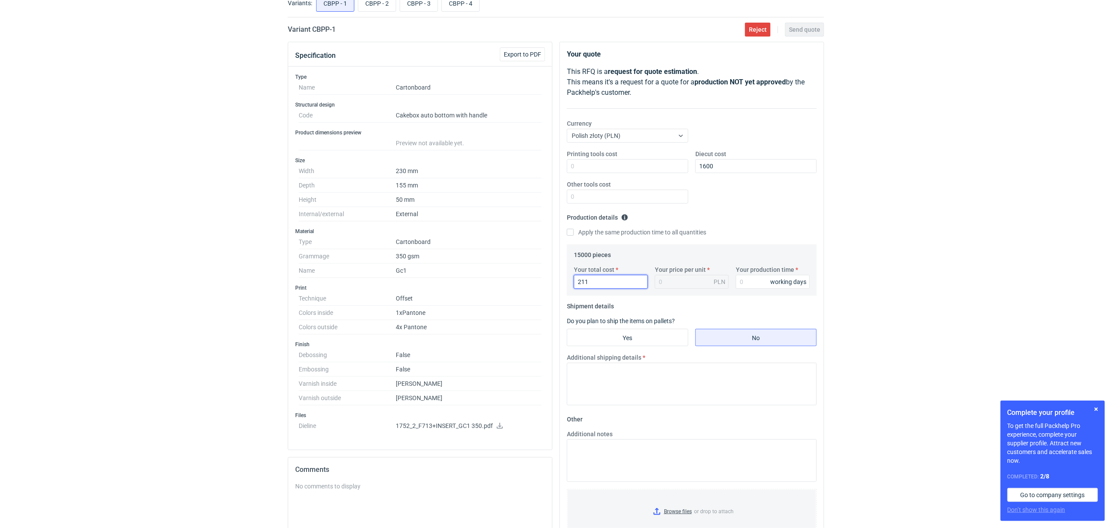
type input "0.01"
type input "21150"
type input "1.41"
type input "21150"
click at [756, 286] on input "Your production time" at bounding box center [773, 282] width 74 height 14
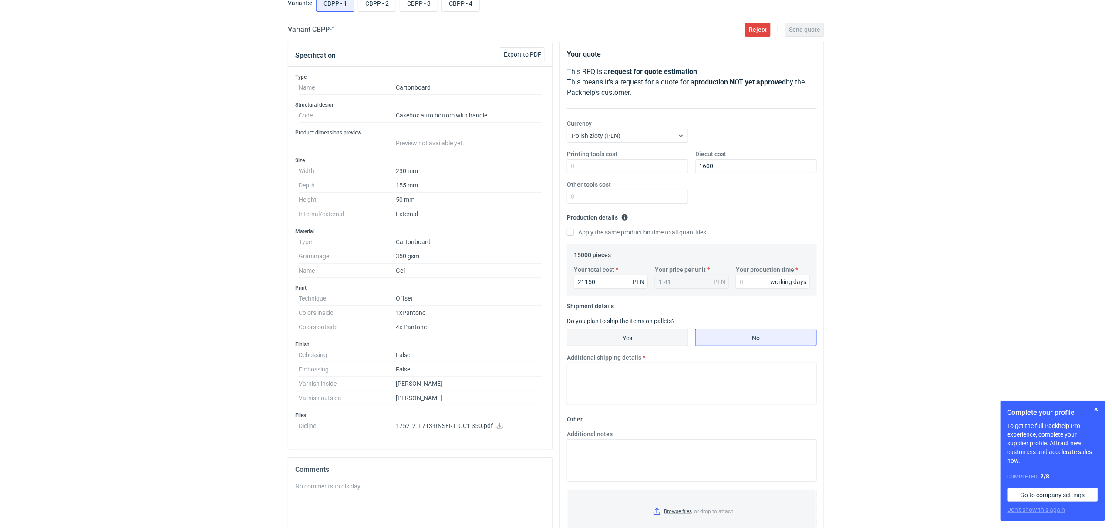
click at [654, 339] on input "Yes" at bounding box center [627, 337] width 121 height 17
radio input "true"
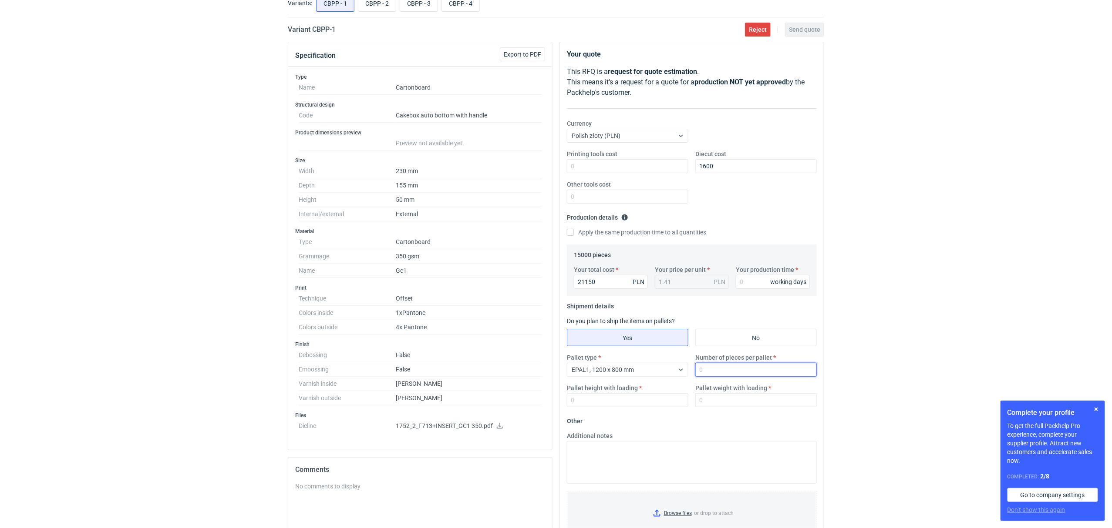
click at [730, 370] on input "Number of pieces per pallet" at bounding box center [755, 370] width 121 height 14
click at [726, 406] on input "Pallet weight with loading" at bounding box center [755, 400] width 121 height 14
type input "350"
click at [716, 361] on label "Number of pieces per pallet" at bounding box center [733, 357] width 77 height 9
click at [716, 363] on input "Number of pieces per pallet" at bounding box center [755, 370] width 121 height 14
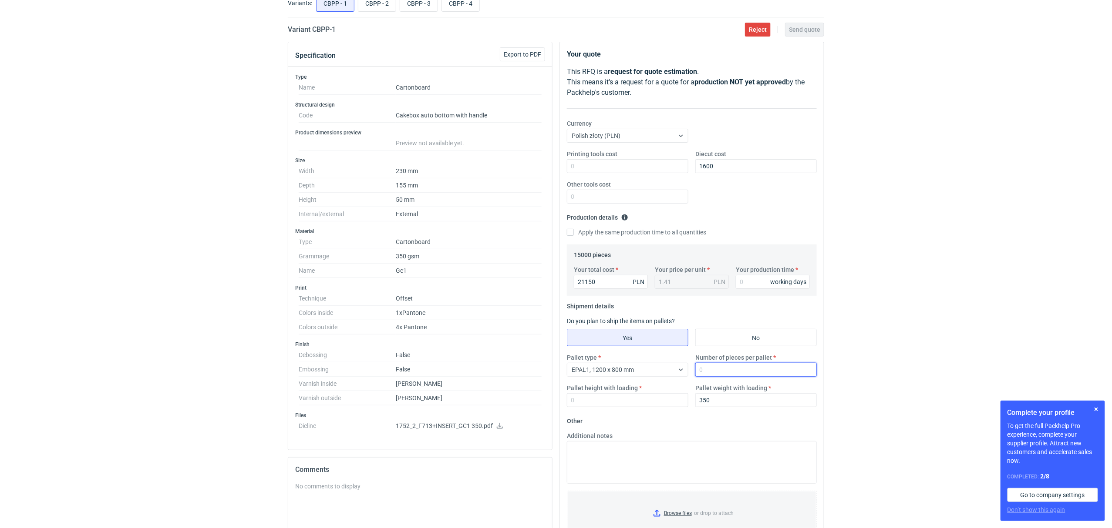
click at [719, 369] on input "Number of pieces per pallet" at bounding box center [755, 370] width 121 height 14
click at [634, 399] on input "Pallet height with loading" at bounding box center [627, 400] width 121 height 14
click at [718, 373] on input "500" at bounding box center [755, 370] width 121 height 14
type input "5000"
click at [646, 402] on input "Pallet height with loading" at bounding box center [627, 400] width 121 height 14
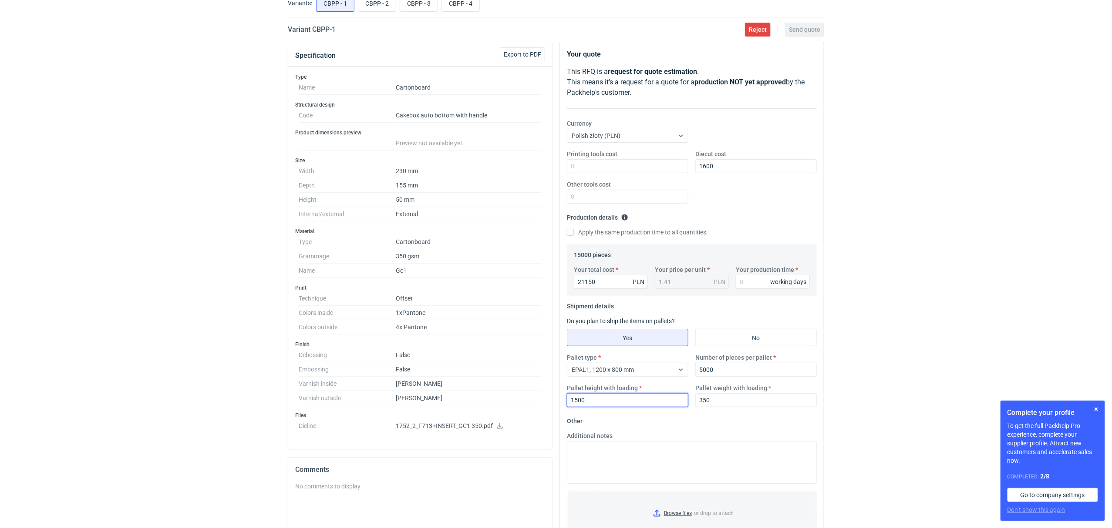
type input "1500"
click at [168, 363] on div "RFQs Specs Designs Items Orders Customers Tools Analytics 31 99+ OŁ Olga Łopato…" at bounding box center [556, 206] width 1112 height 528
click at [615, 454] on textarea "Additional notes" at bounding box center [692, 462] width 250 height 43
paste textarea "Zaznaczam, że wyprodukowane pudełka nie mogą mieć bezpośredniego kontaktu z żyw…"
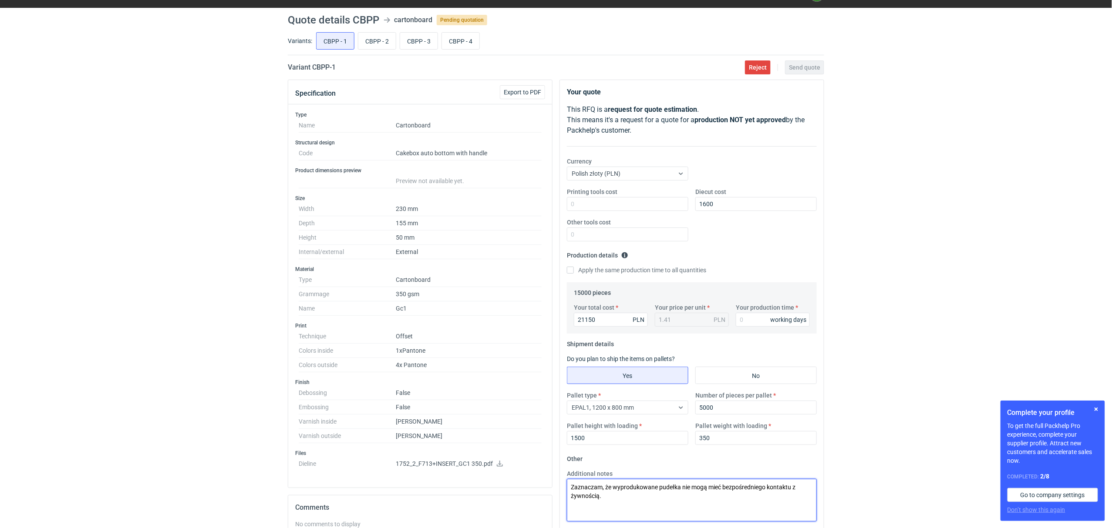
scroll to position [19, 0]
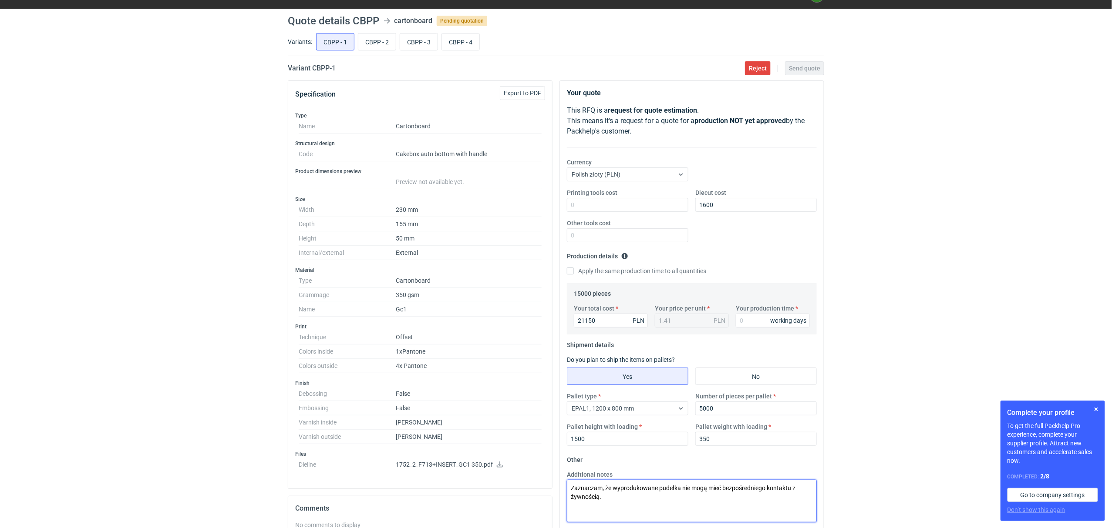
type textarea "Zaznaczam, że wyprodukowane pudełka nie mogą mieć bezpośredniego kontaktu z żyw…"
click at [603, 318] on input "21150" at bounding box center [611, 321] width 74 height 14
drag, startPoint x: 602, startPoint y: 319, endPoint x: 532, endPoint y: 319, distance: 70.5
click at [532, 319] on div "Specification Export to PDF Type Name Cartonboard Structural design Code Cakebo…" at bounding box center [555, 393] width 543 height 625
type input "23"
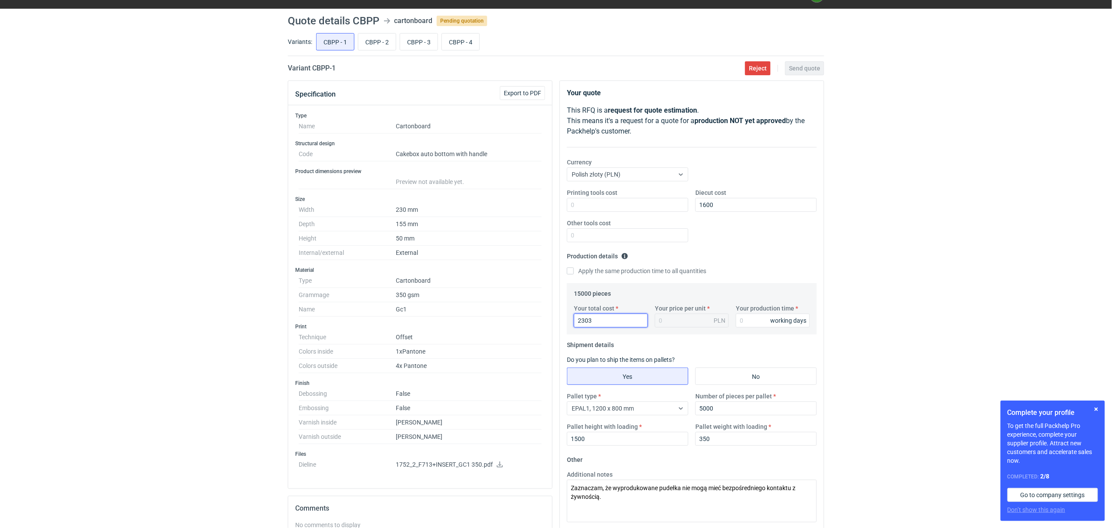
type input "23030"
type input "1.54"
type input "23030"
click at [284, 306] on div "RFQs Specs Designs Items Orders Customers Tools Analytics 31 99+ OŁ Olga Łopato…" at bounding box center [556, 245] width 1112 height 528
click at [415, 41] on input "CBPP - 3" at bounding box center [418, 42] width 37 height 17
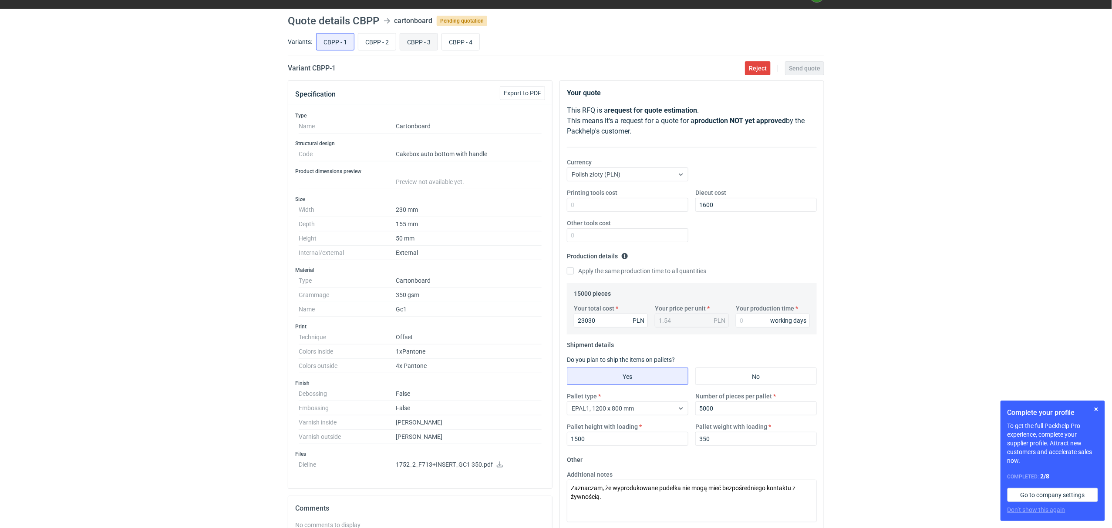
radio input "true"
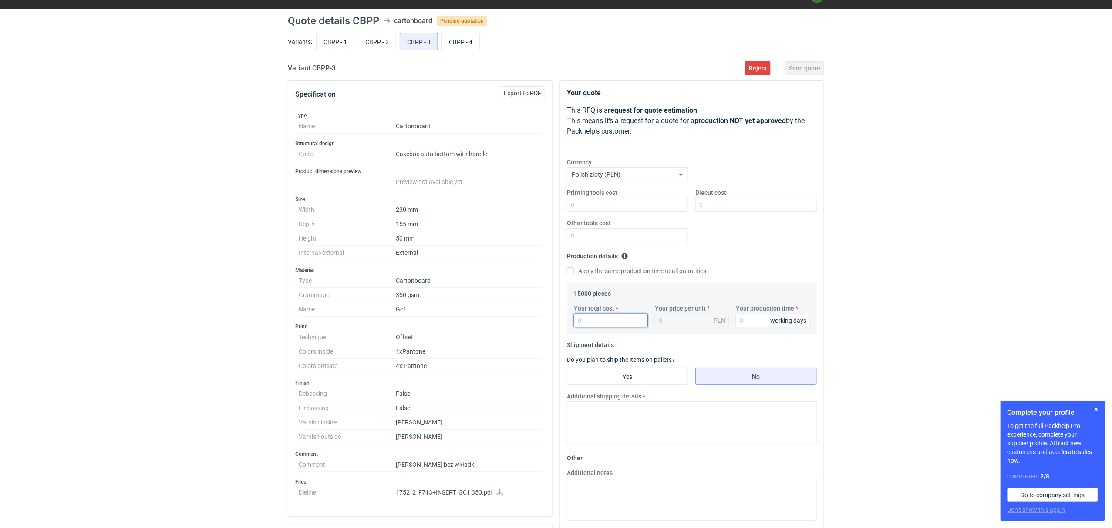
click at [597, 321] on input "Your total cost" at bounding box center [611, 321] width 74 height 14
type input "23030"
type input "1.54"
type input "23030"
click at [346, 42] on input "CBPP - 1" at bounding box center [334, 42] width 37 height 17
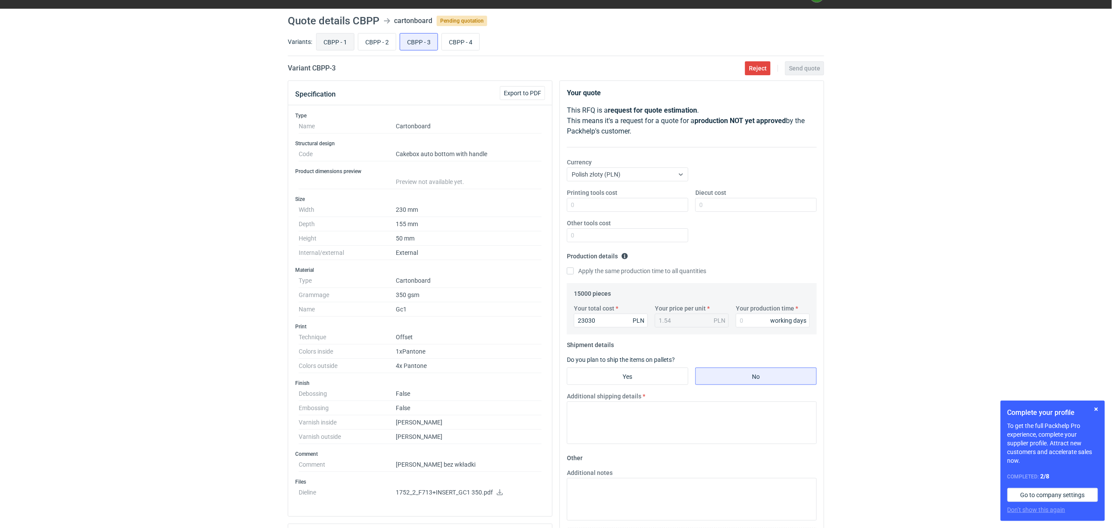
radio input "true"
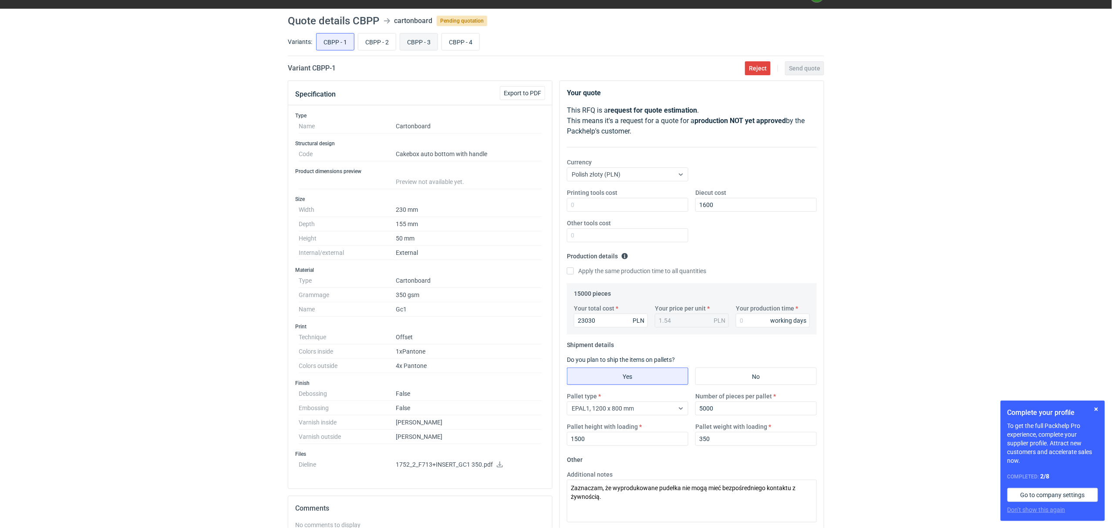
click at [415, 40] on input "CBPP - 3" at bounding box center [418, 42] width 37 height 17
radio input "true"
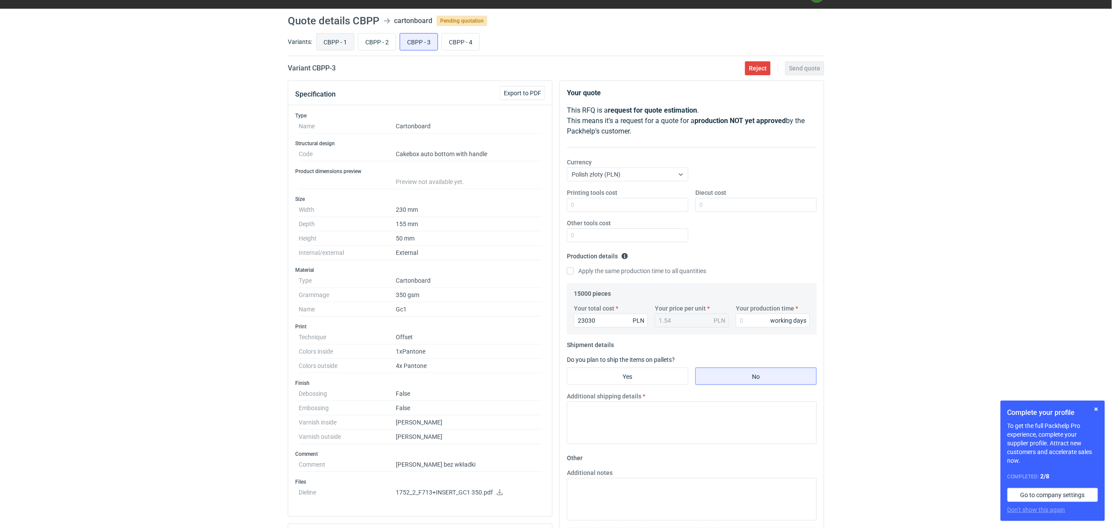
click at [323, 37] on input "CBPP - 1" at bounding box center [334, 42] width 37 height 17
radio input "true"
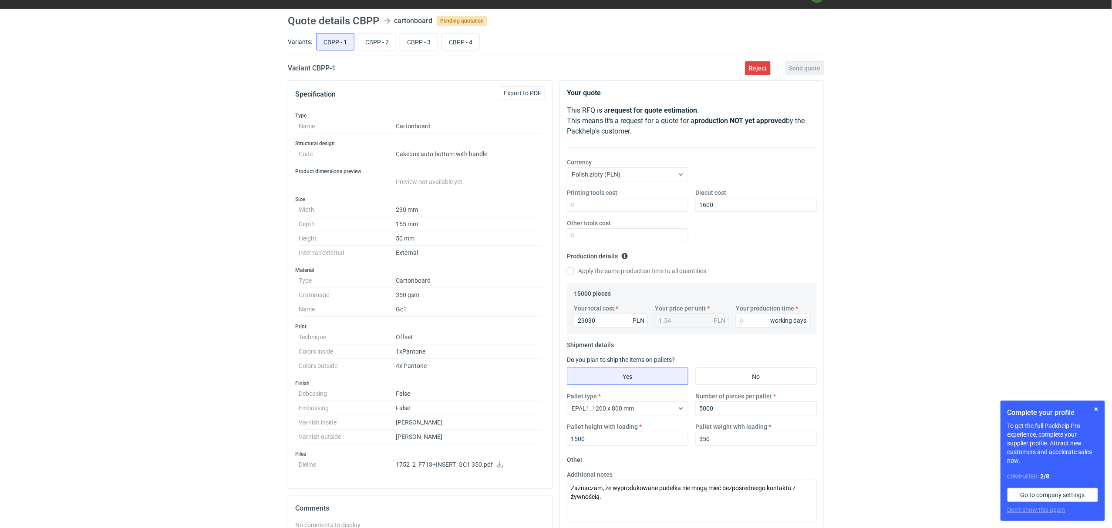
click at [754, 329] on div "Your total cost 23030 PLN Your price per unit 1.54 PLN Your production time wor…" at bounding box center [691, 319] width 243 height 30
click at [752, 321] on input "Your production time" at bounding box center [773, 321] width 74 height 14
type input "15"
click at [419, 44] on input "CBPP - 3" at bounding box center [418, 42] width 37 height 17
radio input "true"
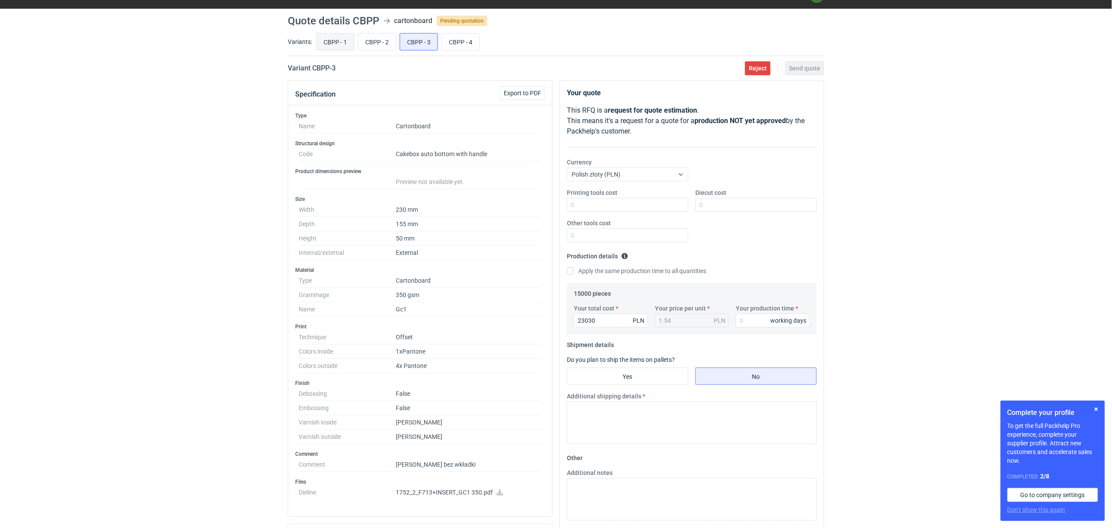
click at [337, 44] on input "CBPP - 1" at bounding box center [334, 42] width 37 height 17
radio input "true"
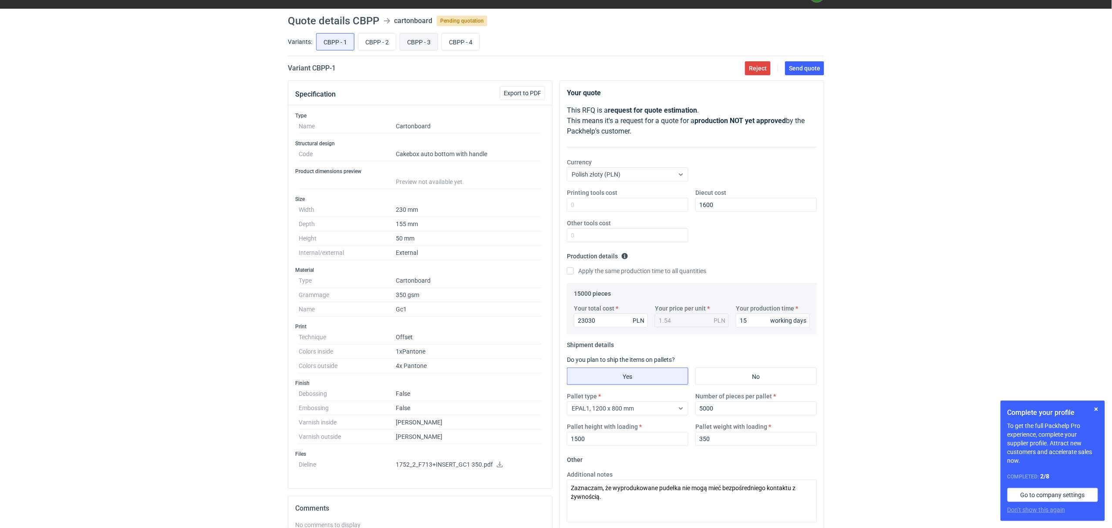
click at [420, 44] on input "CBPP - 3" at bounding box center [418, 42] width 37 height 17
radio input "true"
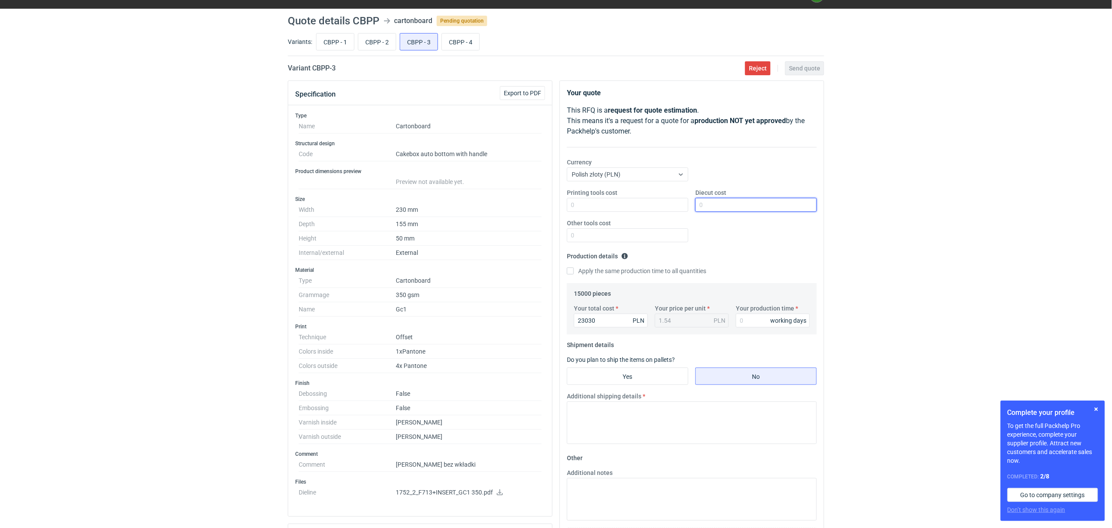
click at [712, 206] on input "Diecut cost" at bounding box center [755, 205] width 121 height 14
type input "1400"
click at [335, 37] on input "CBPP - 1" at bounding box center [334, 42] width 37 height 17
radio input "true"
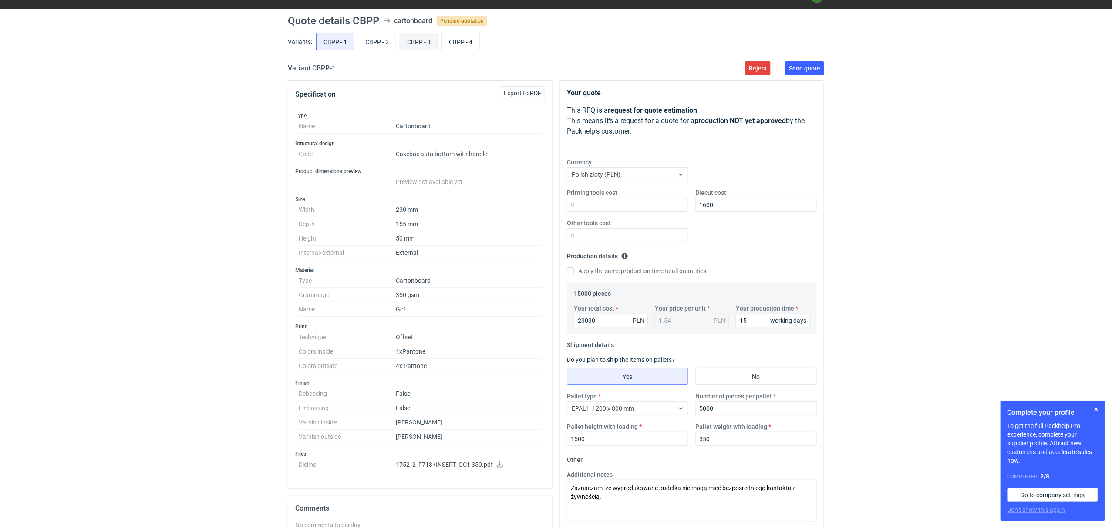
click at [414, 45] on input "CBPP - 3" at bounding box center [418, 42] width 37 height 17
radio input "true"
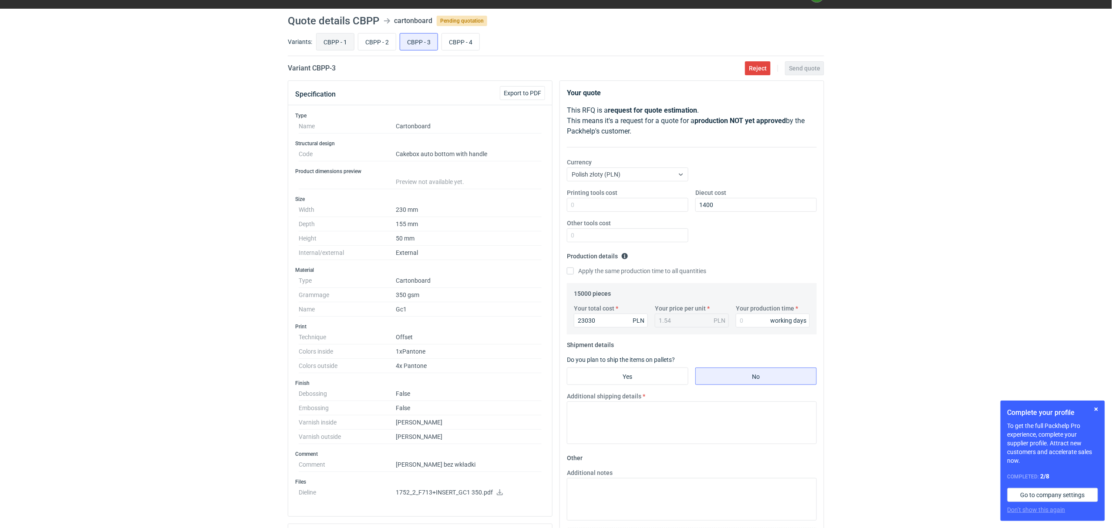
click at [342, 39] on input "CBPP - 1" at bounding box center [334, 42] width 37 height 17
radio input "true"
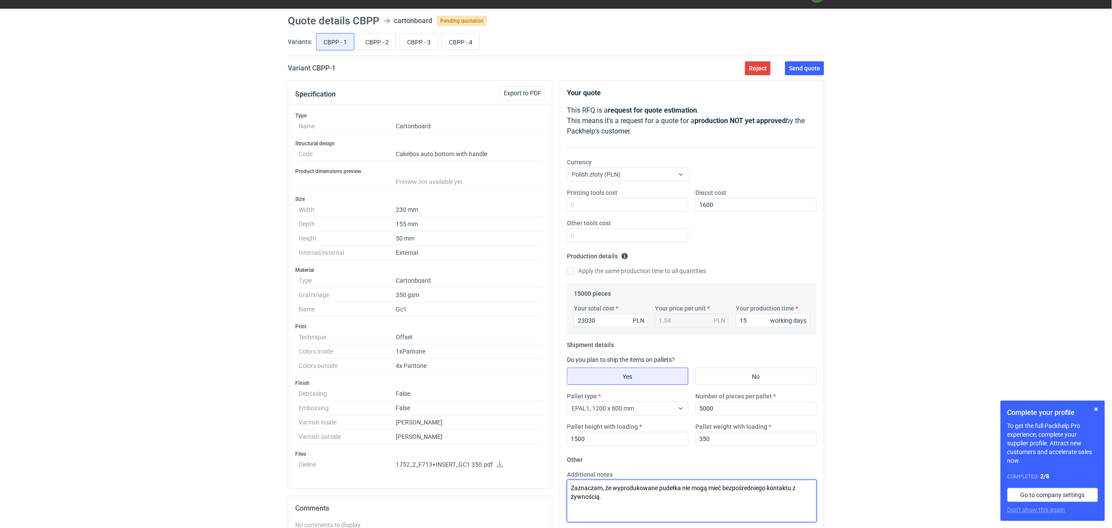
drag, startPoint x: 611, startPoint y: 509, endPoint x: 551, endPoint y: 491, distance: 62.7
click at [551, 474] on div "Specification Export to PDF Type Name Cartonboard Structural design Code Cakebo…" at bounding box center [555, 393] width 543 height 625
click at [413, 42] on input "CBPP - 3" at bounding box center [418, 42] width 37 height 17
radio input "true"
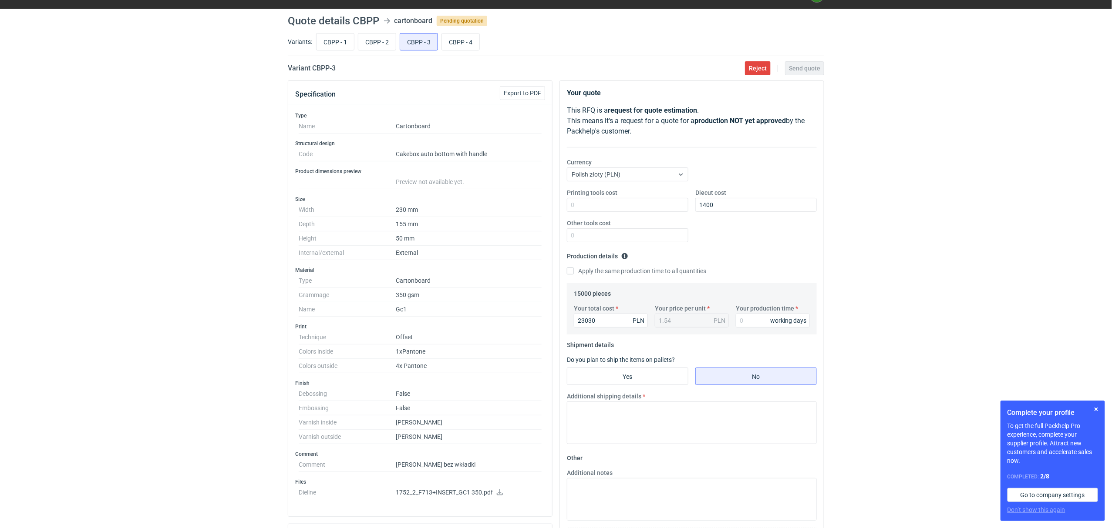
click at [648, 386] on fieldset "Shipment details Do you plan to ship the items on pallets? Yes No Additional sh…" at bounding box center [692, 394] width 250 height 113
click at [646, 379] on input "Yes" at bounding box center [627, 376] width 121 height 17
radio input "true"
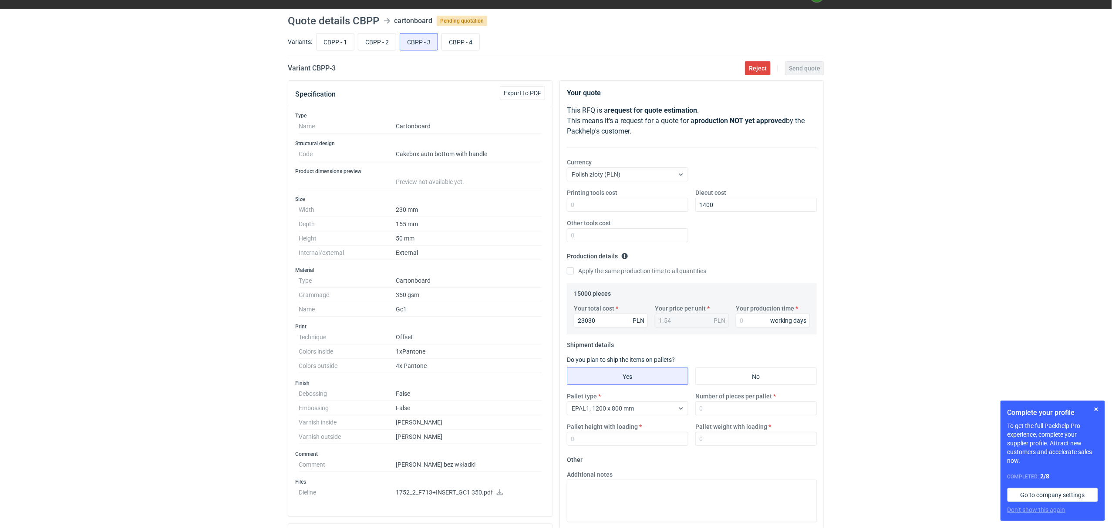
click at [748, 328] on div "Your total cost 23030 PLN Your price per unit 1.54 PLN Your production time wor…" at bounding box center [691, 319] width 243 height 30
click at [749, 323] on input "Your production time" at bounding box center [773, 321] width 74 height 14
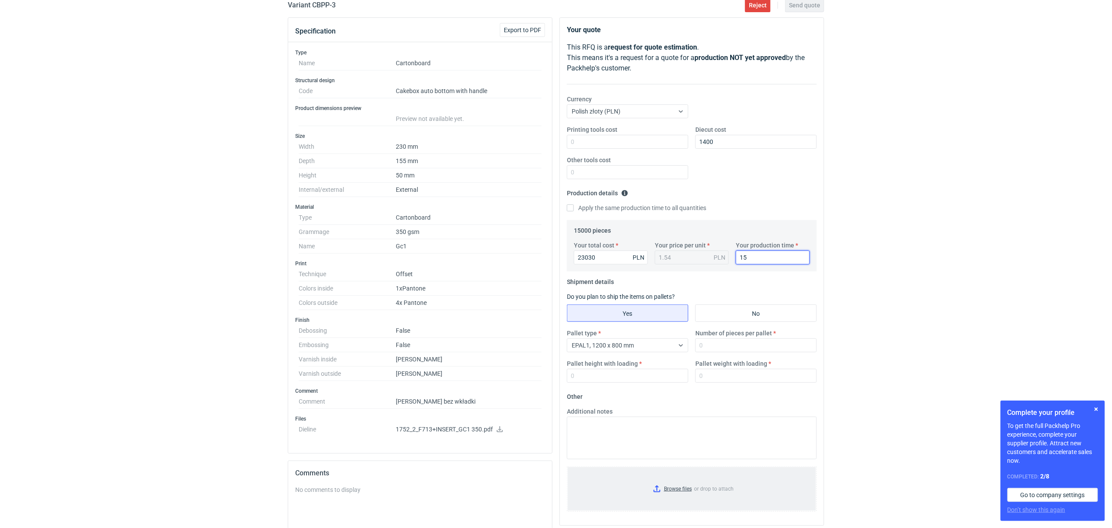
scroll to position [116, 0]
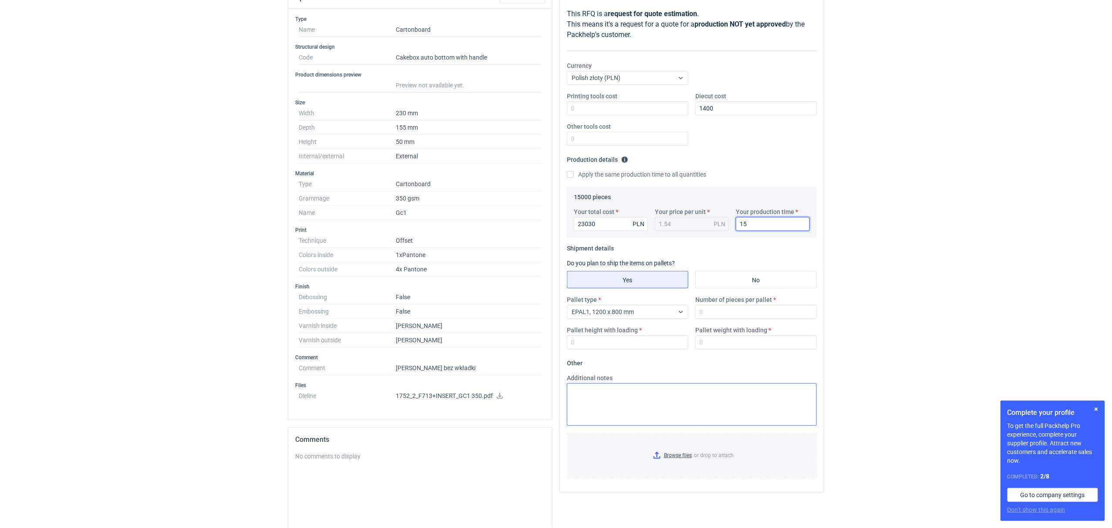
type input "15"
click at [648, 397] on textarea "Additional notes" at bounding box center [692, 404] width 250 height 43
paste textarea "Zaznaczam, że wyprodukowane pudełka nie mogą mieć bezpośredniego kontaktu z żyw…"
type textarea "Zaznaczam, że wyprodukowane pudełka nie mogą mieć bezpośredniego kontaktu z żyw…"
click at [714, 317] on input "Number of pieces per pallet" at bounding box center [755, 312] width 121 height 14
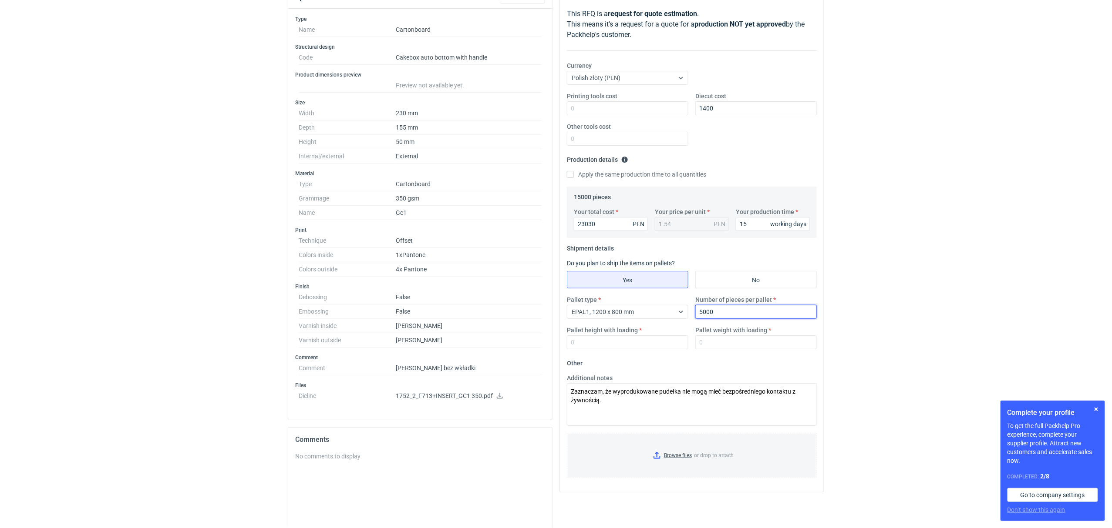
type input "5000"
click at [650, 353] on div "Pallet type EPAL1, 1200 x 800 mm Number of pieces per pallet 5000 Pallet height…" at bounding box center [691, 326] width 257 height 61
click at [647, 343] on input "Pallet height with loading" at bounding box center [627, 343] width 121 height 14
type input "1500"
click at [740, 346] on input "Pallet weight with loading" at bounding box center [755, 343] width 121 height 14
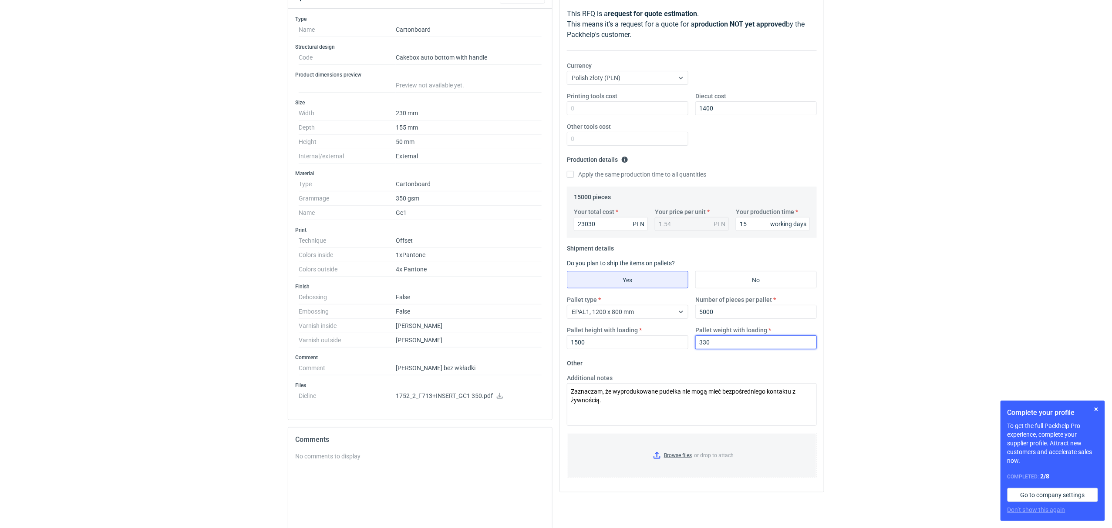
type input "330"
click at [61, 229] on div "RFQs Specs Designs Items Orders Customers Tools Analytics 31 99+ OŁ Olga Łopato…" at bounding box center [556, 148] width 1112 height 528
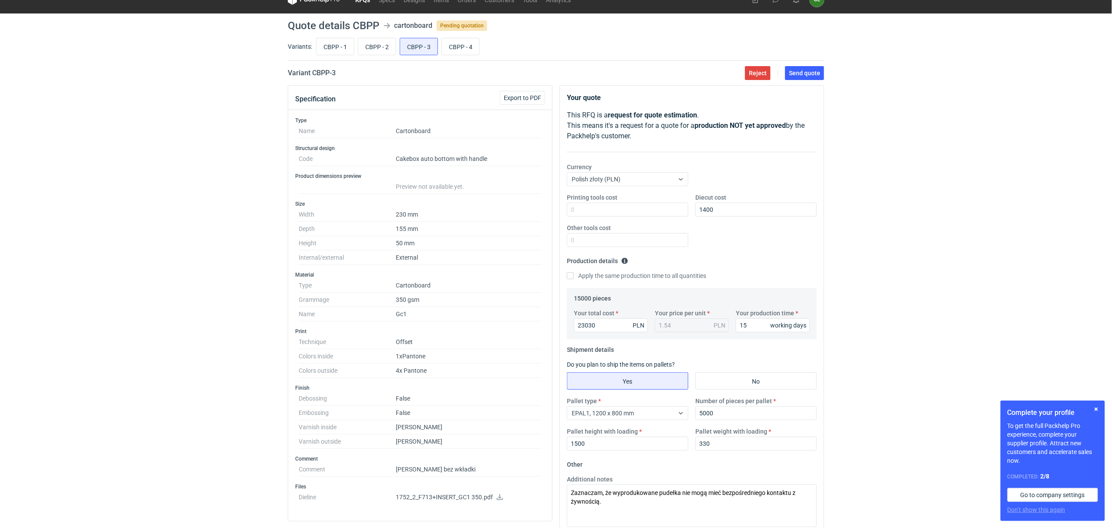
scroll to position [0, 0]
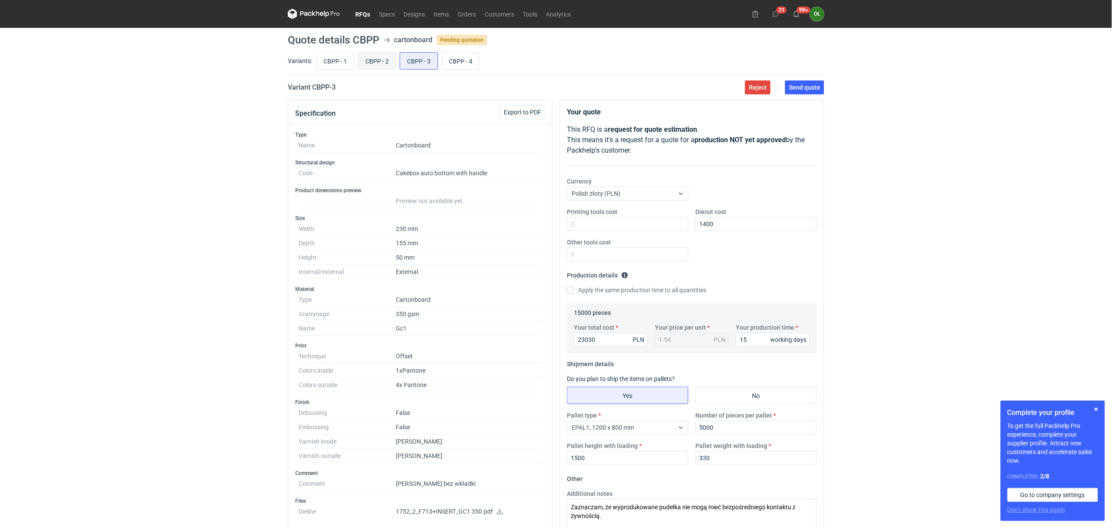
click at [378, 65] on input "CBPP - 2" at bounding box center [376, 61] width 37 height 17
radio input "true"
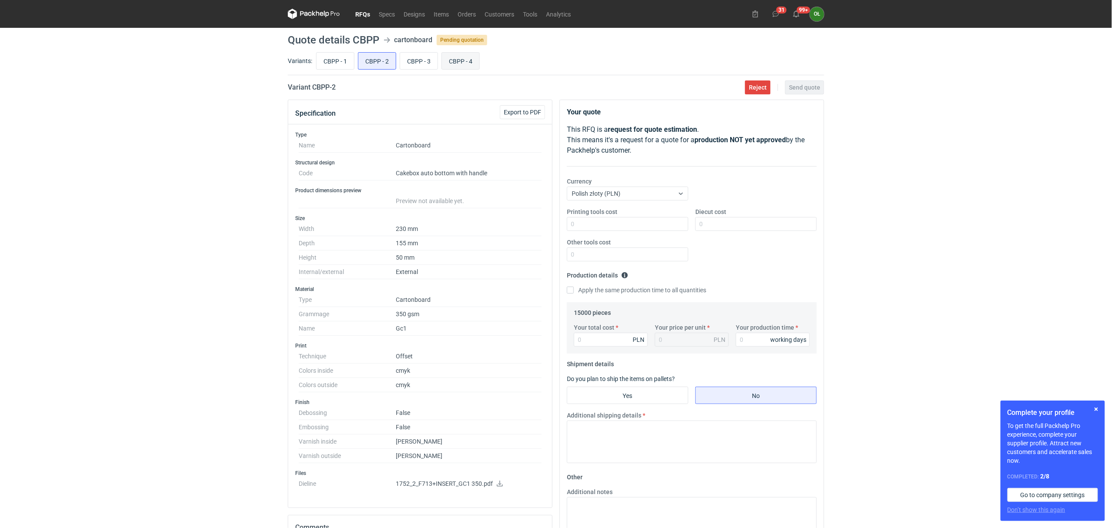
click at [467, 61] on input "CBPP - 4" at bounding box center [460, 61] width 37 height 17
radio input "true"
click at [378, 58] on input "CBPP - 2" at bounding box center [376, 61] width 37 height 17
radio input "true"
click at [462, 63] on input "CBPP - 4" at bounding box center [460, 61] width 37 height 17
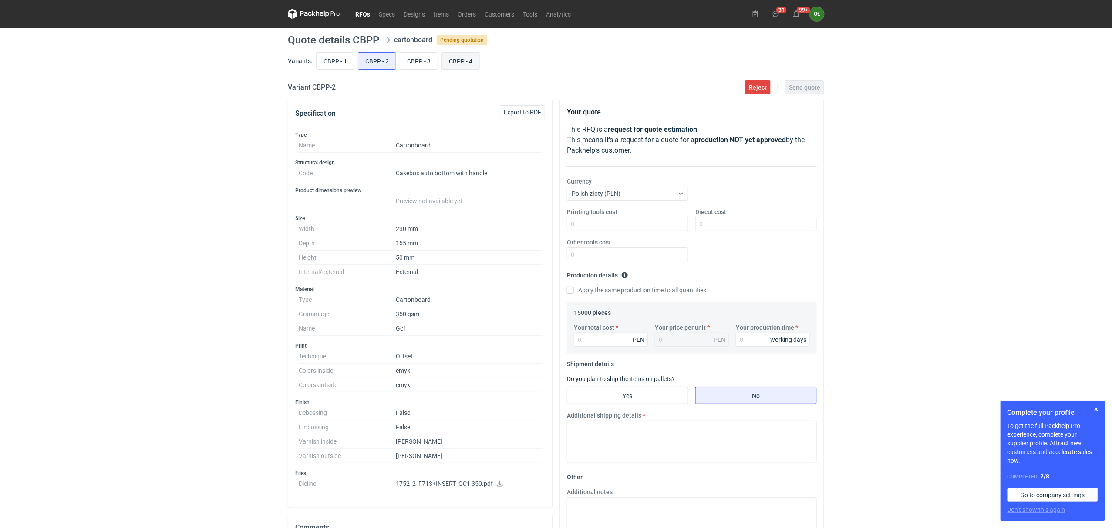
radio input "true"
click at [383, 60] on input "CBPP - 2" at bounding box center [376, 61] width 37 height 17
radio input "true"
click at [453, 69] on input "CBPP - 4" at bounding box center [460, 61] width 37 height 17
radio input "true"
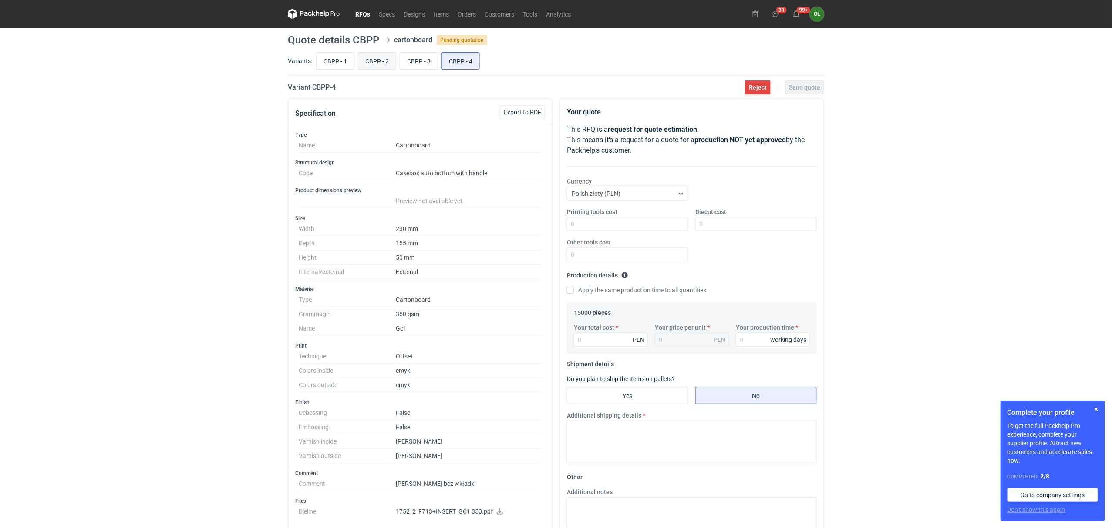
click at [389, 64] on input "CBPP - 2" at bounding box center [376, 61] width 37 height 17
radio input "true"
click at [453, 65] on input "CBPP - 4" at bounding box center [460, 61] width 37 height 17
radio input "true"
click at [425, 63] on input "CBPP - 3" at bounding box center [418, 61] width 37 height 17
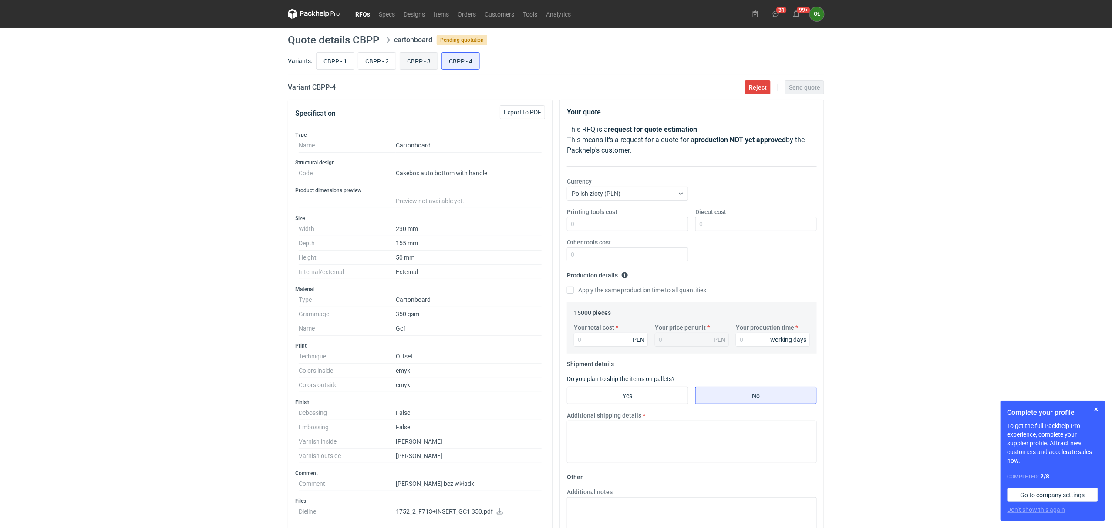
radio input "true"
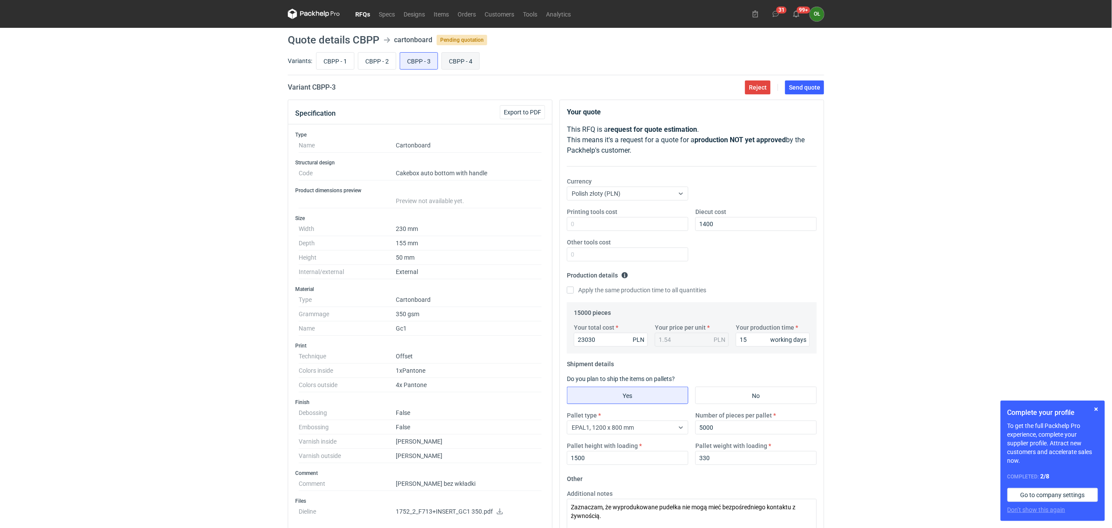
click at [474, 67] on input "CBPP - 4" at bounding box center [460, 61] width 37 height 17
radio input "true"
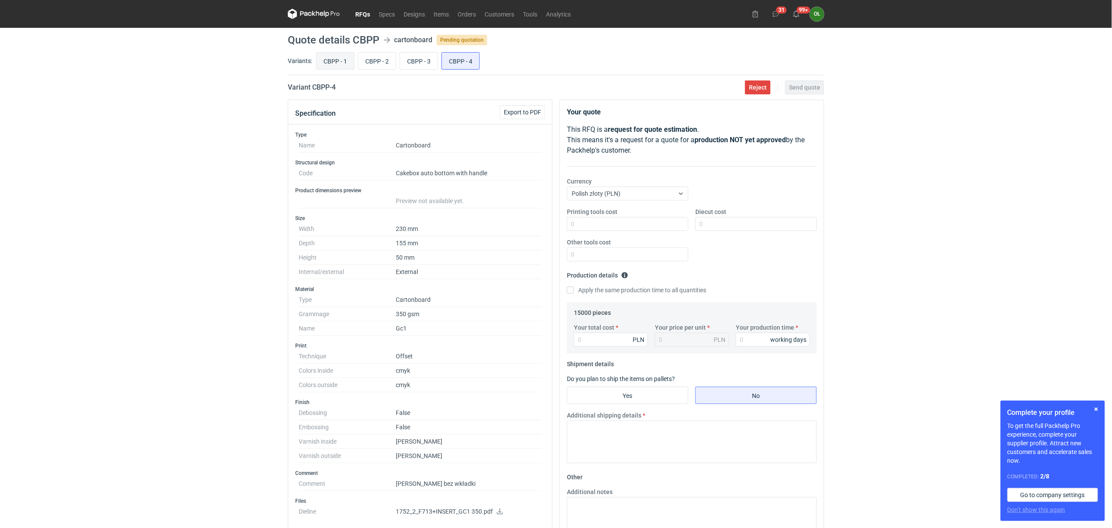
click at [331, 58] on input "CBPP - 1" at bounding box center [334, 61] width 37 height 17
radio input "true"
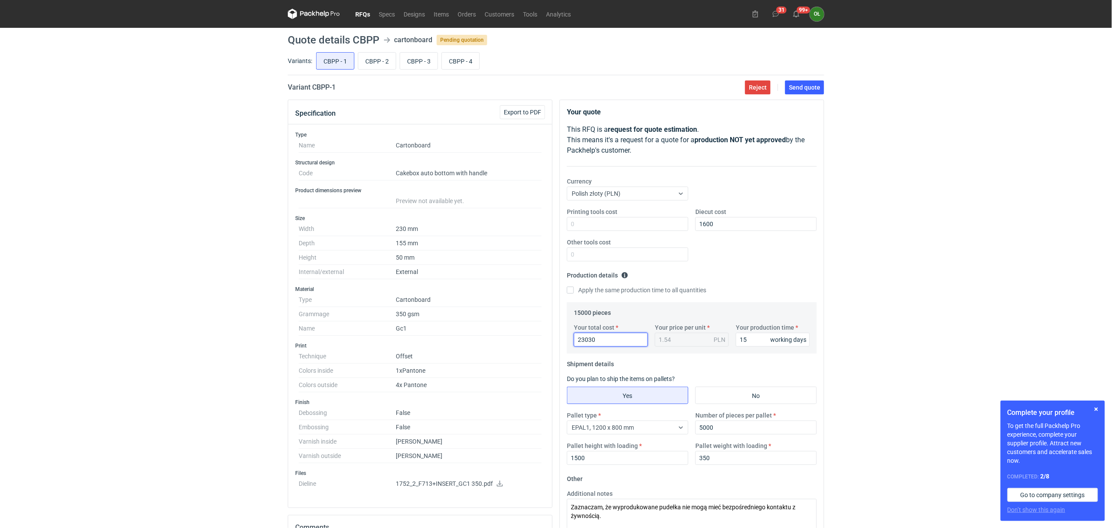
click at [612, 339] on input "23030" at bounding box center [611, 340] width 74 height 14
drag, startPoint x: 632, startPoint y: 338, endPoint x: 585, endPoint y: 342, distance: 46.7
click at [585, 342] on input "23030" at bounding box center [611, 340] width 74 height 14
type input "23200"
type input "1.55"
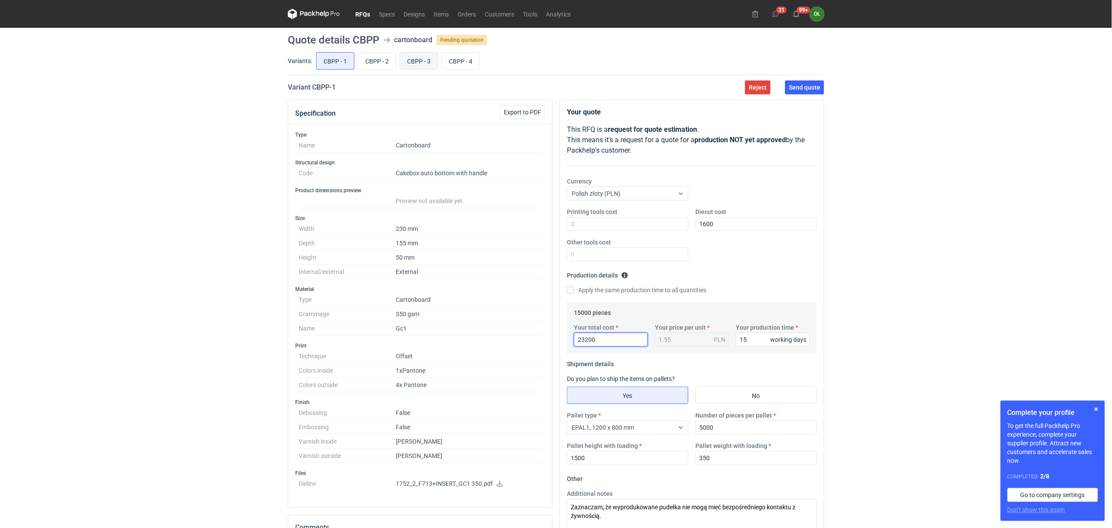
type input "23200"
click at [420, 67] on input "CBPP - 3" at bounding box center [418, 61] width 37 height 17
radio input "true"
drag, startPoint x: 610, startPoint y: 339, endPoint x: 586, endPoint y: 340, distance: 24.4
click at [586, 340] on input "23030" at bounding box center [611, 340] width 74 height 14
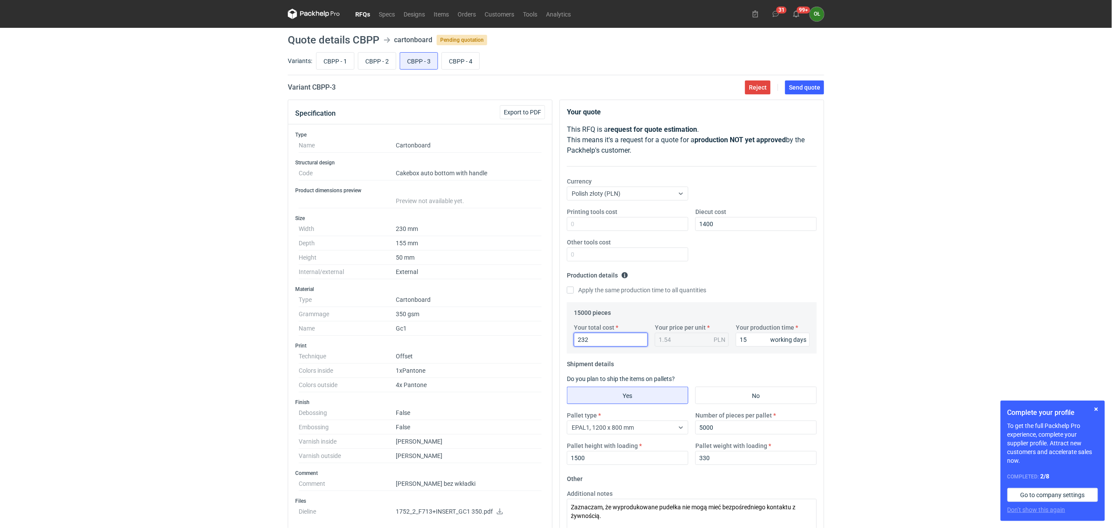
type input "2320"
type input "0.15"
type input "23200"
type input "1.55"
type input "23200"
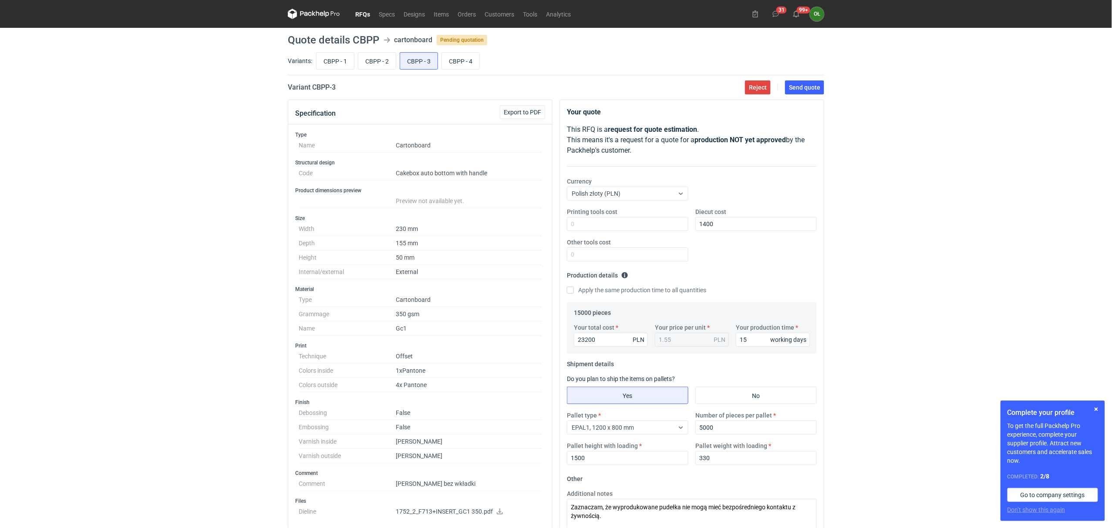
click at [0, 293] on div "RFQs Specs Designs Items Orders Customers Tools Analytics 31 99+ OŁ Olga Łopato…" at bounding box center [556, 264] width 1112 height 528
click at [332, 63] on input "CBPP - 1" at bounding box center [334, 61] width 37 height 17
radio input "true"
click at [418, 58] on input "CBPP - 3" at bounding box center [418, 61] width 37 height 17
radio input "true"
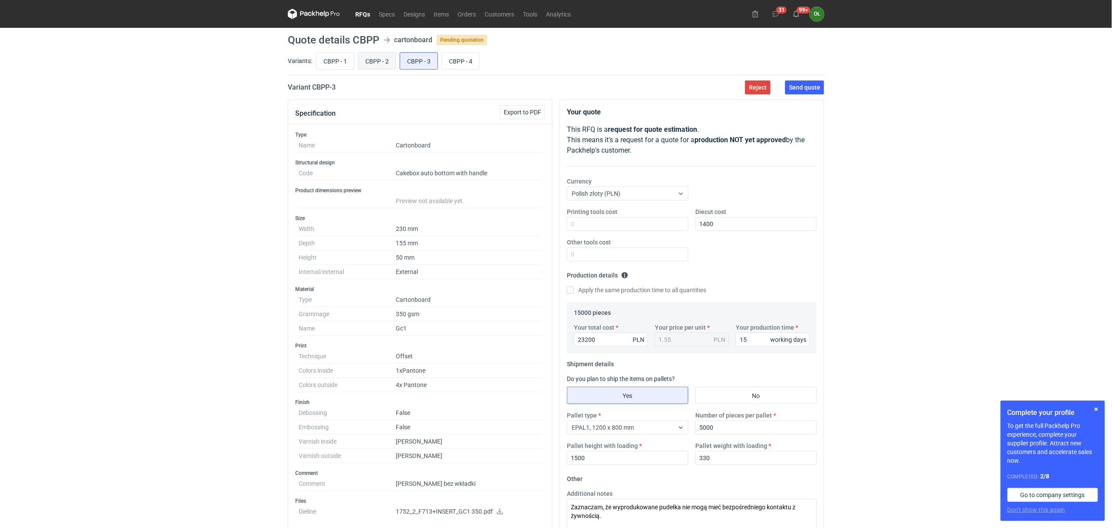
click at [364, 61] on input "CBPP - 2" at bounding box center [376, 61] width 37 height 17
radio input "true"
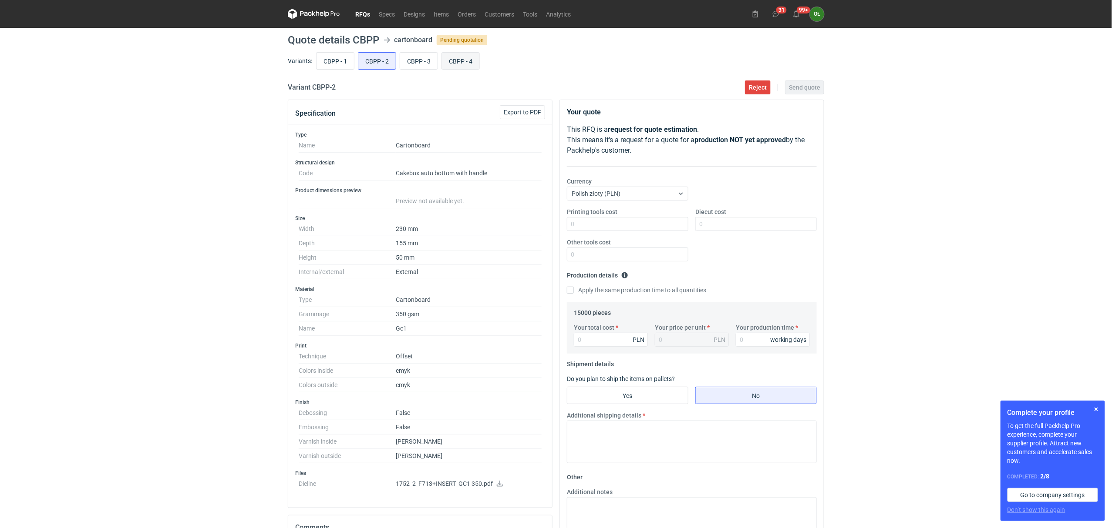
click at [465, 68] on input "CBPP - 4" at bounding box center [460, 61] width 37 height 17
radio input "true"
click at [462, 59] on input "CBPP - 4" at bounding box center [460, 61] width 37 height 17
click at [363, 56] on input "CBPP - 2" at bounding box center [376, 61] width 37 height 17
radio input "true"
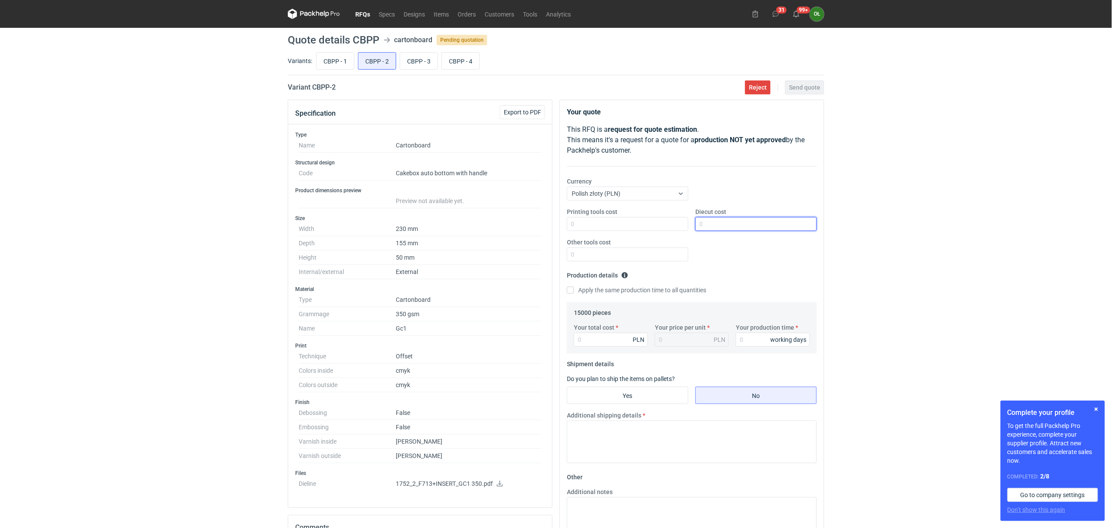
click at [721, 221] on input "Diecut cost" at bounding box center [755, 224] width 121 height 14
type input "1400"
click at [606, 345] on input "Your total cost" at bounding box center [611, 340] width 74 height 14
click at [588, 339] on input "Your total cost" at bounding box center [611, 340] width 74 height 14
type input "214"
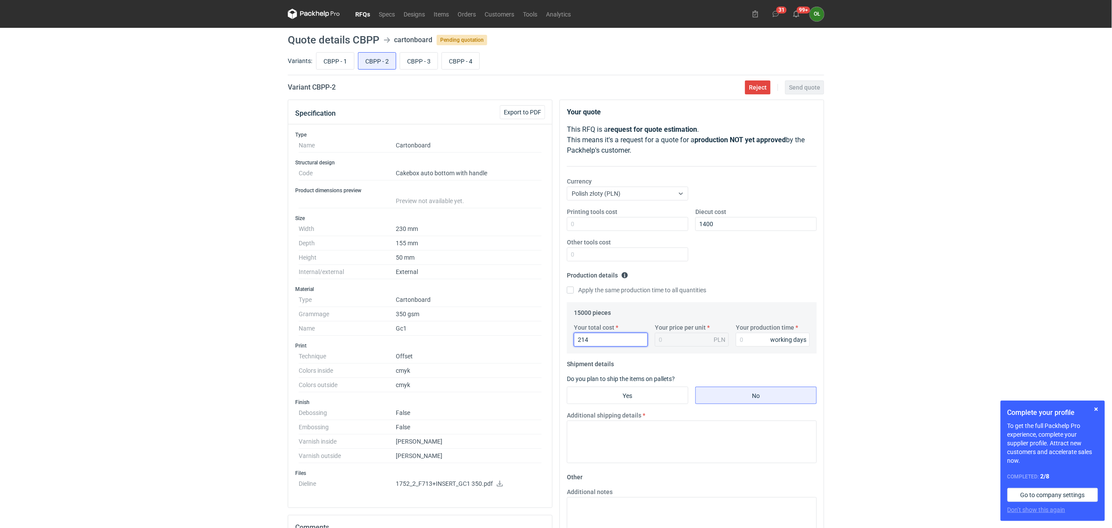
type input "0.01"
type input "21450"
type input "1.43"
type input "21450"
click at [762, 345] on input "Your production time" at bounding box center [773, 340] width 74 height 14
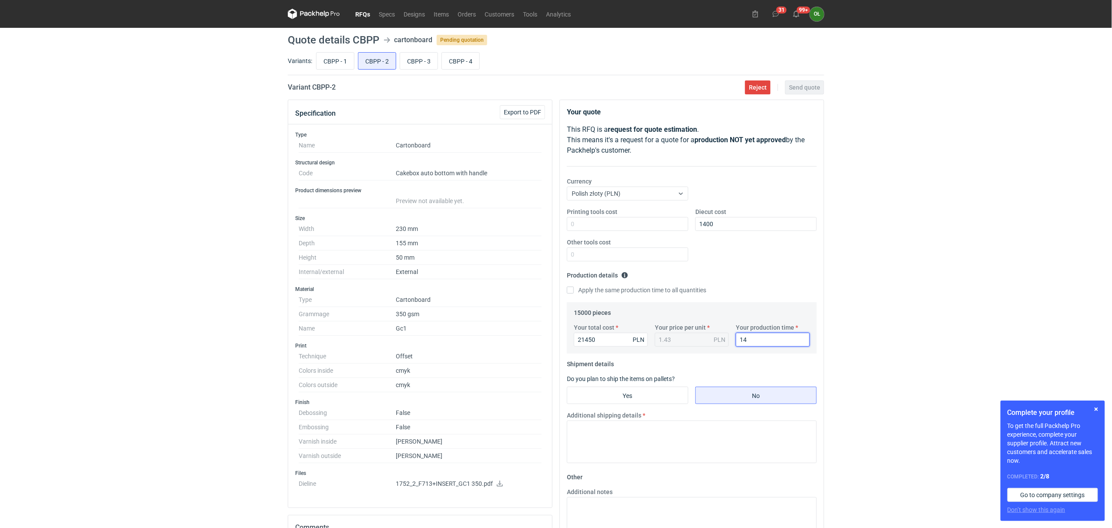
type input "14"
click at [624, 408] on fieldset "Shipment details Do you plan to ship the items on pallets? Yes No Additional sh…" at bounding box center [692, 413] width 250 height 113
click at [617, 398] on input "Yes" at bounding box center [627, 395] width 121 height 17
radio input "true"
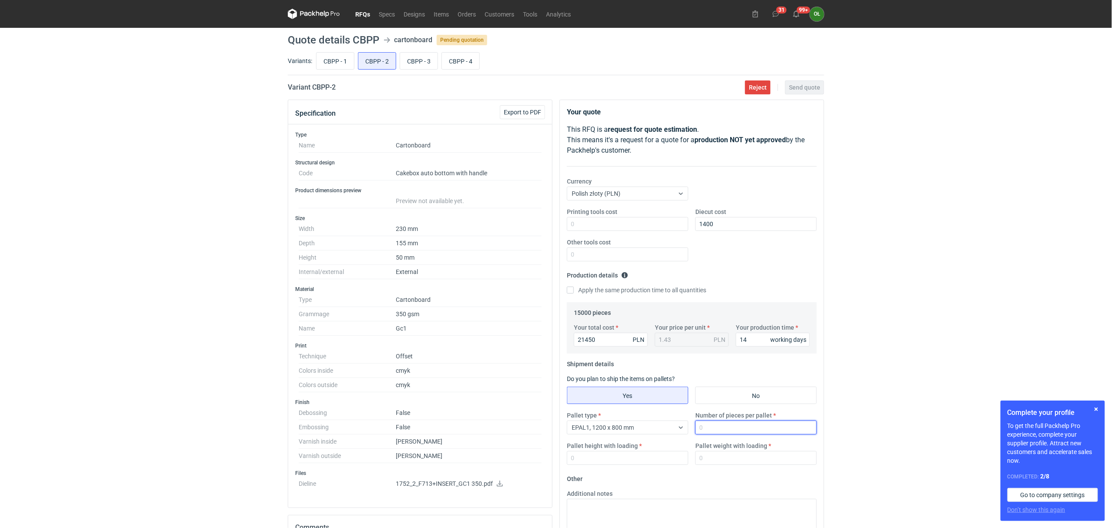
click at [702, 432] on input "Number of pieces per pallet" at bounding box center [755, 428] width 121 height 14
click at [462, 68] on input "CBPP - 4" at bounding box center [460, 61] width 37 height 17
radio input "true"
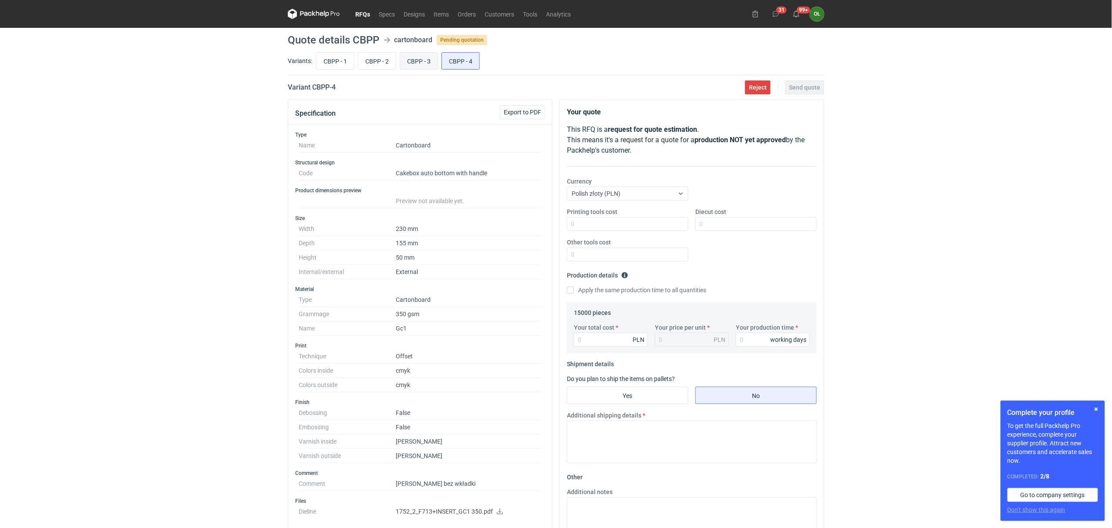
click at [425, 64] on input "CBPP - 3" at bounding box center [418, 61] width 37 height 17
radio input "true"
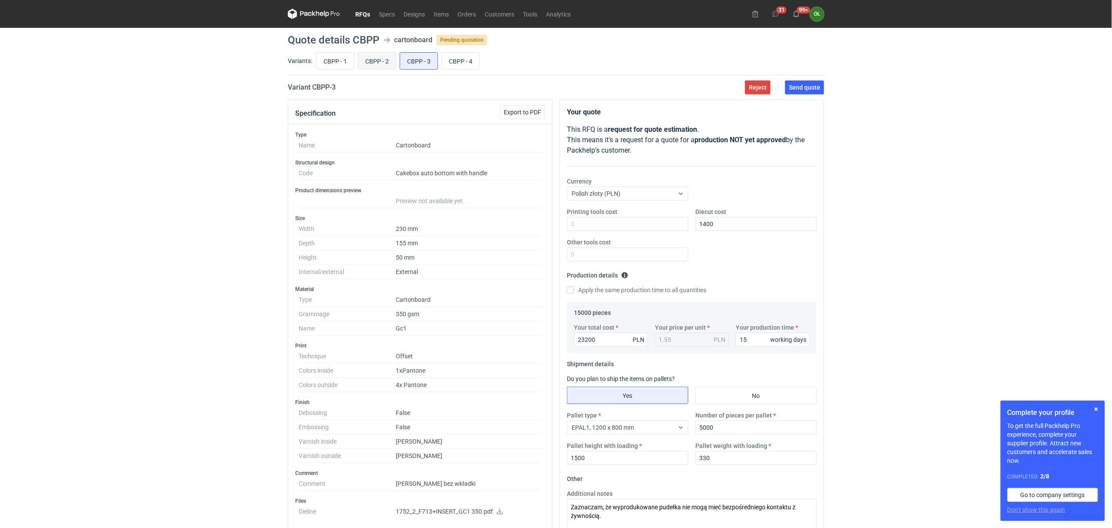
click at [366, 60] on input "CBPP - 2" at bounding box center [376, 61] width 37 height 17
radio input "true"
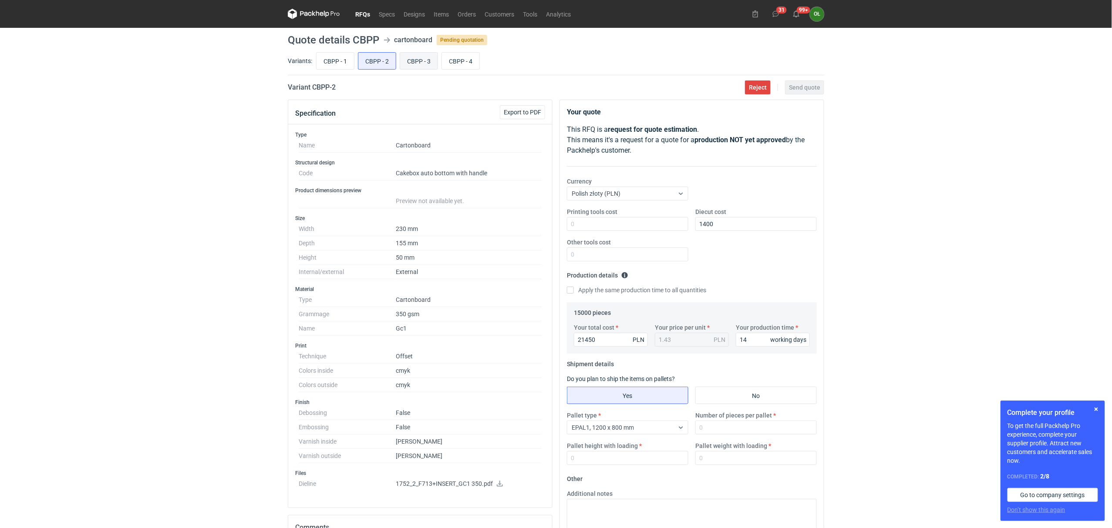
click at [426, 61] on input "CBPP - 3" at bounding box center [418, 61] width 37 height 17
radio input "true"
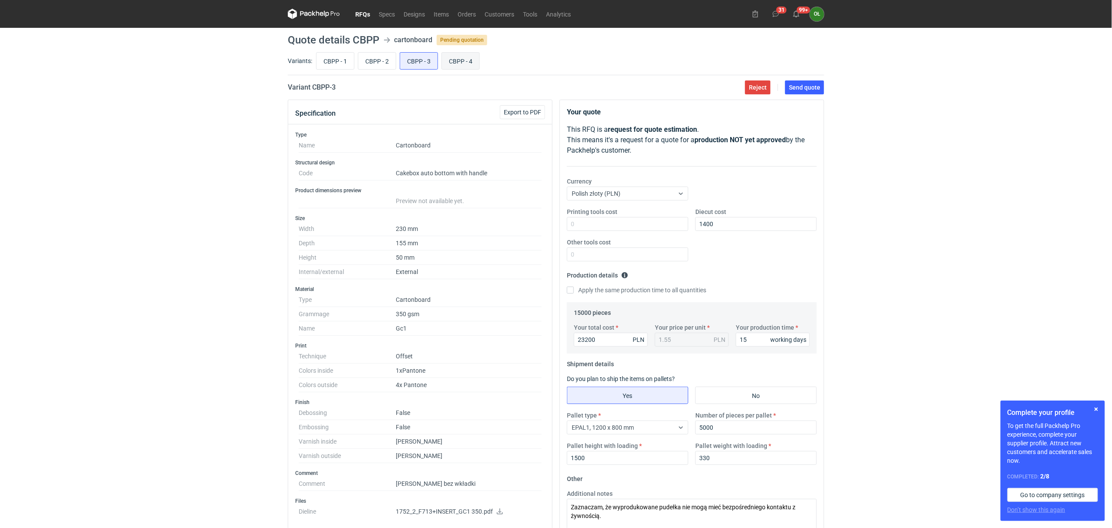
click at [462, 63] on input "CBPP - 4" at bounding box center [460, 61] width 37 height 17
radio input "true"
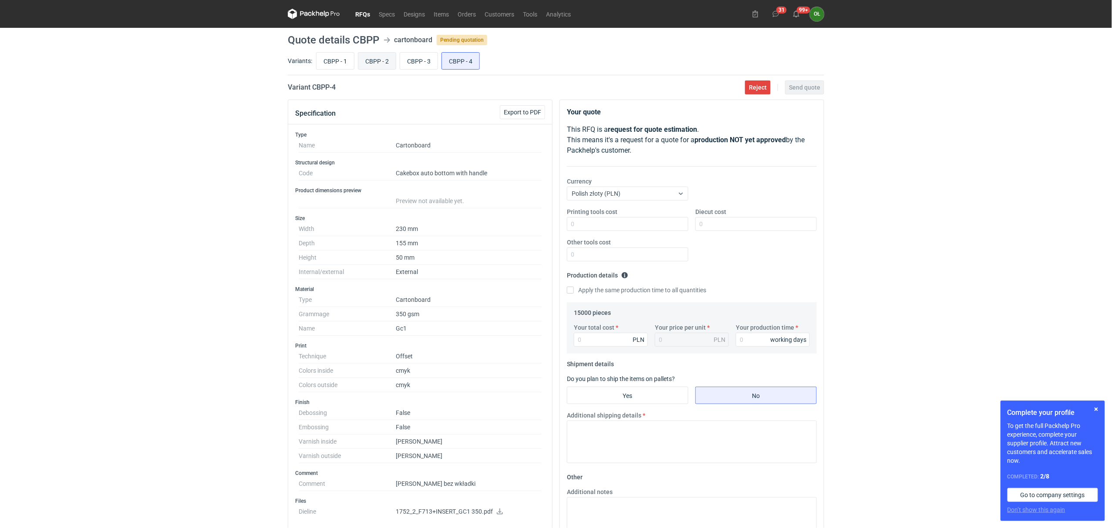
click at [376, 61] on input "CBPP - 2" at bounding box center [376, 61] width 37 height 17
radio input "true"
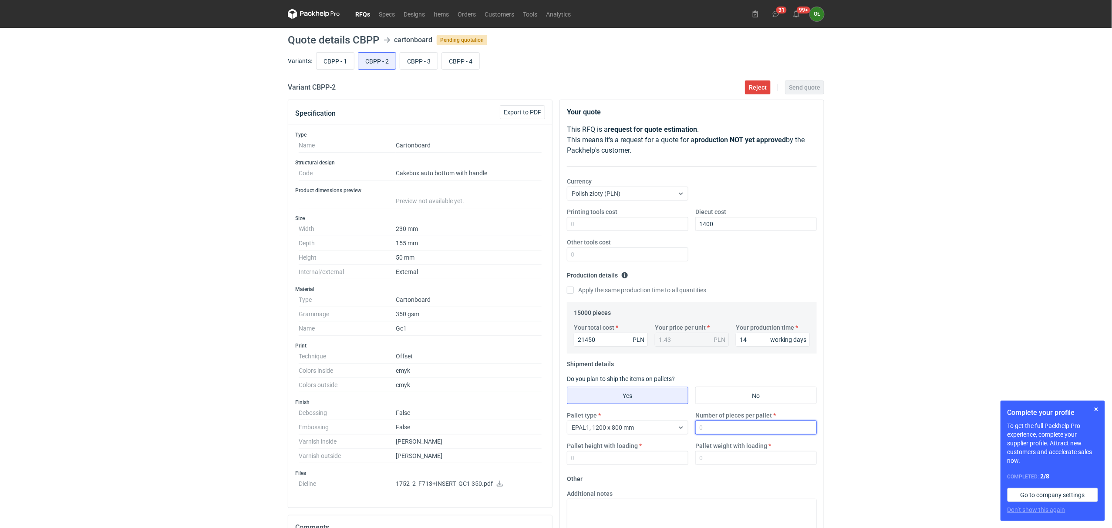
click at [724, 427] on input "Number of pieces per pallet" at bounding box center [755, 428] width 121 height 14
type input "5000"
click at [608, 463] on input "Pallet height with loading" at bounding box center [627, 458] width 121 height 14
type input "1500"
click at [712, 460] on input "Pallet weight with loading" at bounding box center [755, 458] width 121 height 14
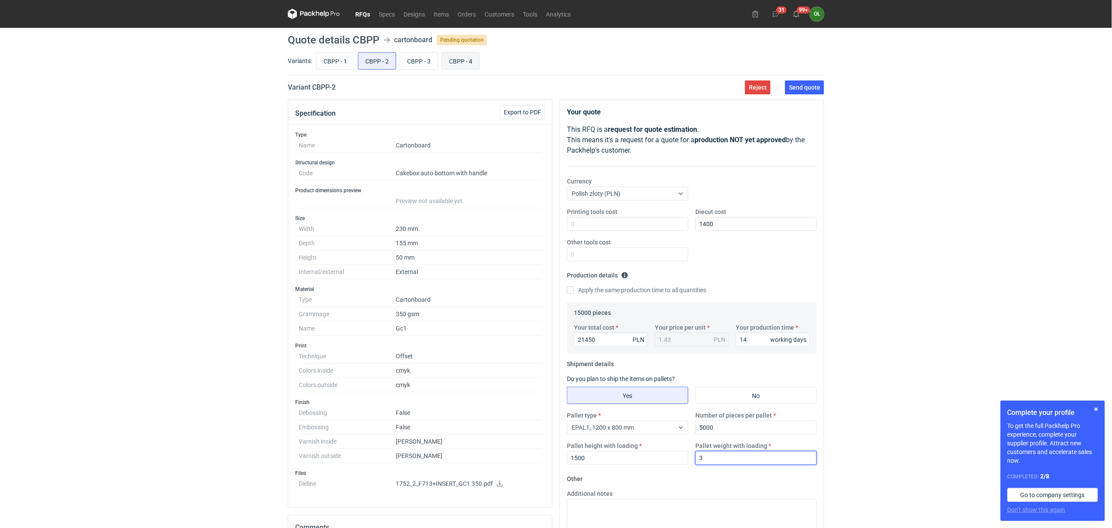
type input "3"
click at [450, 61] on input "CBPP - 4" at bounding box center [460, 61] width 37 height 17
radio input "true"
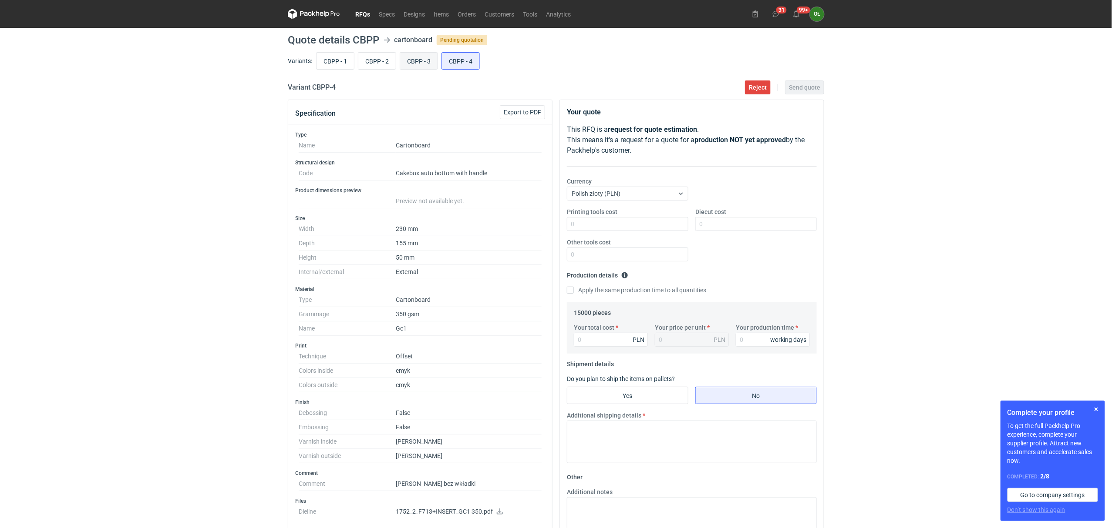
click at [420, 57] on input "CBPP - 3" at bounding box center [418, 61] width 37 height 17
radio input "true"
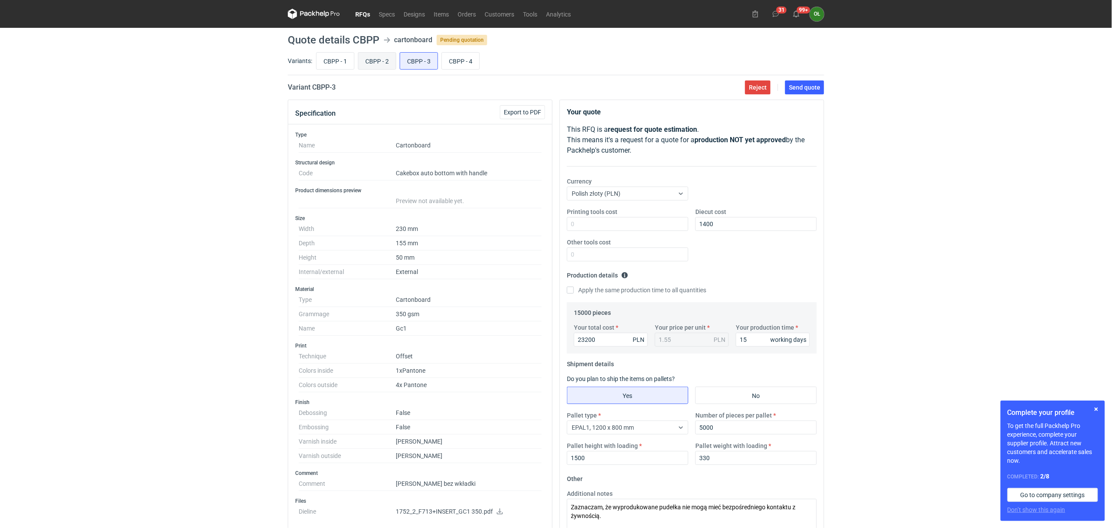
click at [378, 60] on input "CBPP - 2" at bounding box center [376, 61] width 37 height 17
radio input "true"
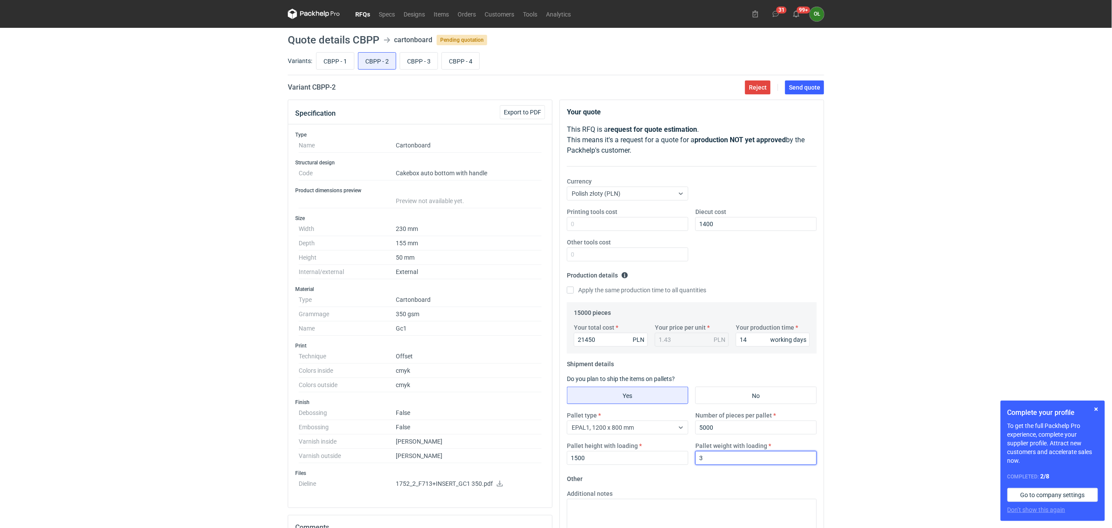
click at [716, 463] on input "3" at bounding box center [755, 458] width 121 height 14
type input "330"
click at [178, 380] on div "RFQs Specs Designs Items Orders Customers Tools Analytics 31 99+ OŁ Olga Łopato…" at bounding box center [556, 264] width 1112 height 528
click at [336, 57] on input "CBPP - 1" at bounding box center [334, 61] width 37 height 17
radio input "true"
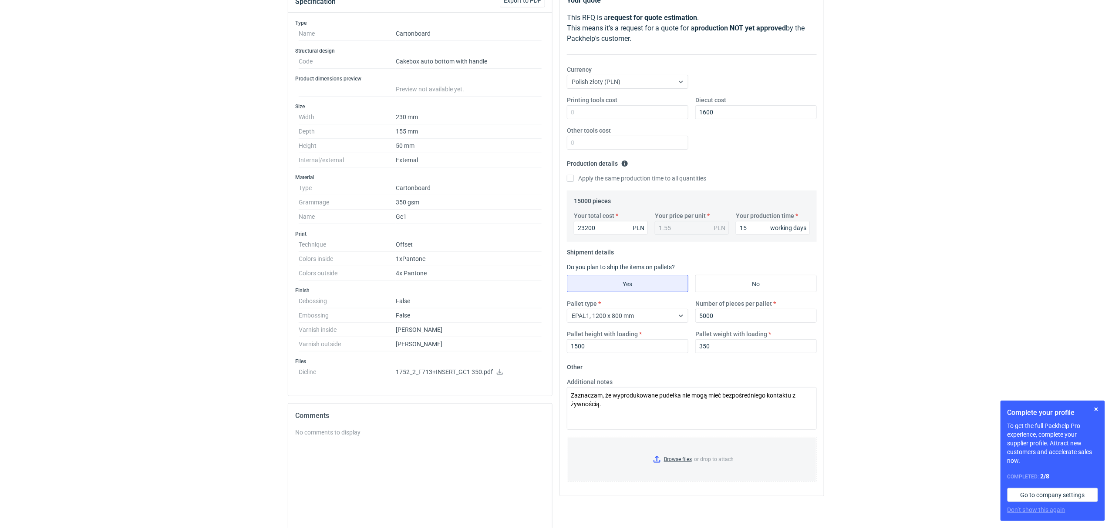
scroll to position [116, 0]
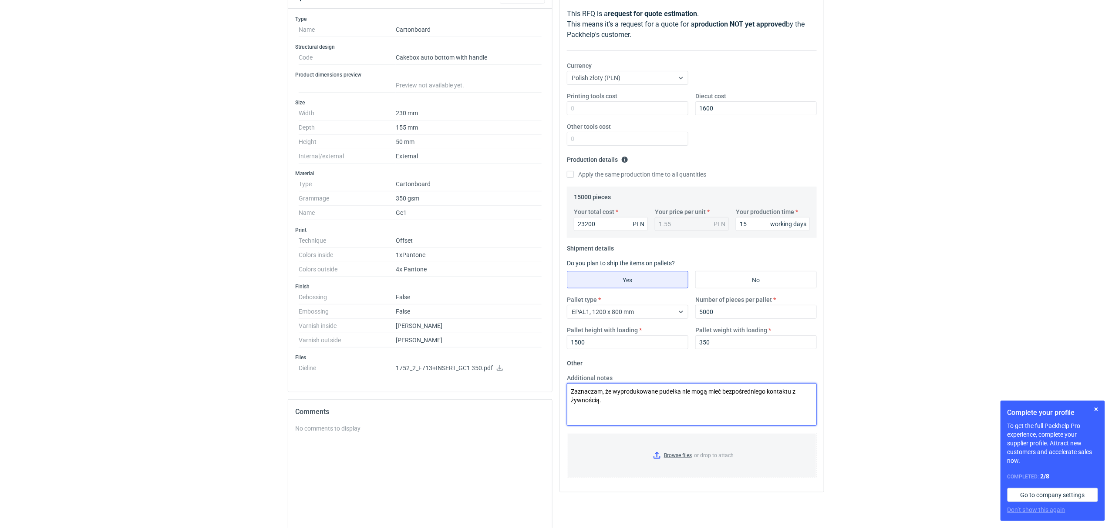
drag, startPoint x: 581, startPoint y: 400, endPoint x: 564, endPoint y: 392, distance: 18.9
click at [564, 392] on div "Additional notes Zaznaczam, że wyprodukowane pudełka nie mogą mieć bezpośrednie…" at bounding box center [691, 400] width 257 height 52
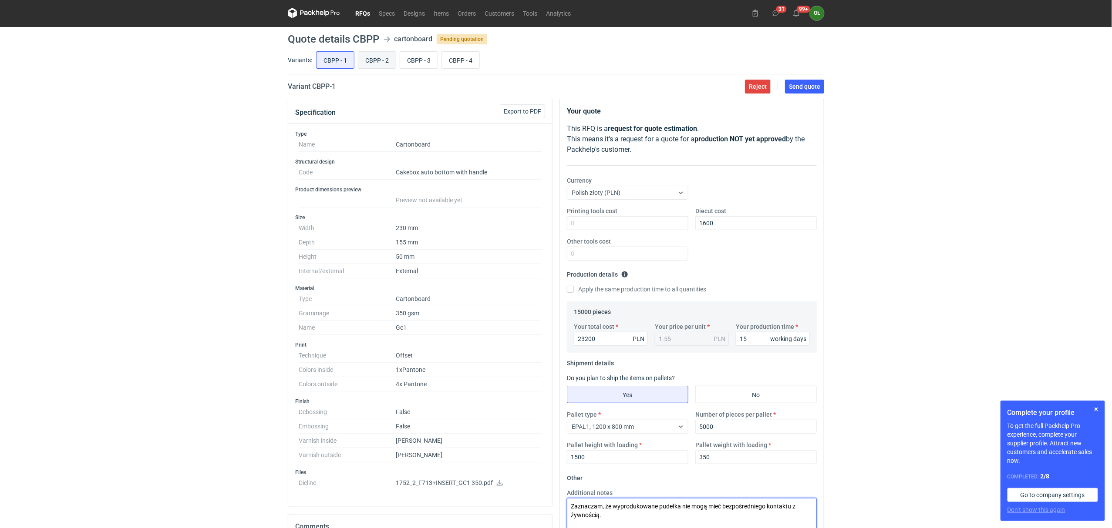
scroll to position [0, 0]
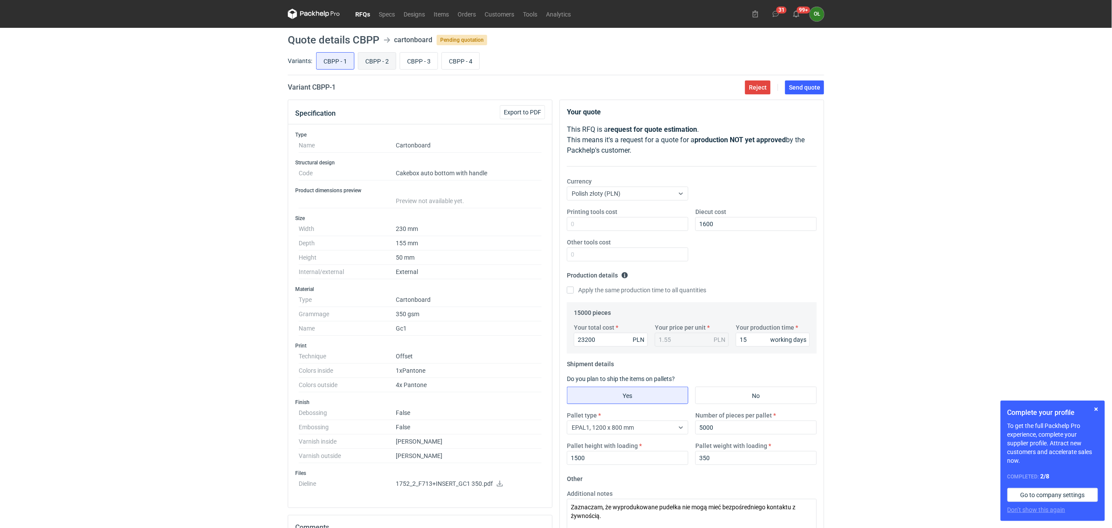
click at [365, 59] on input "CBPP - 2" at bounding box center [376, 61] width 37 height 17
radio input "true"
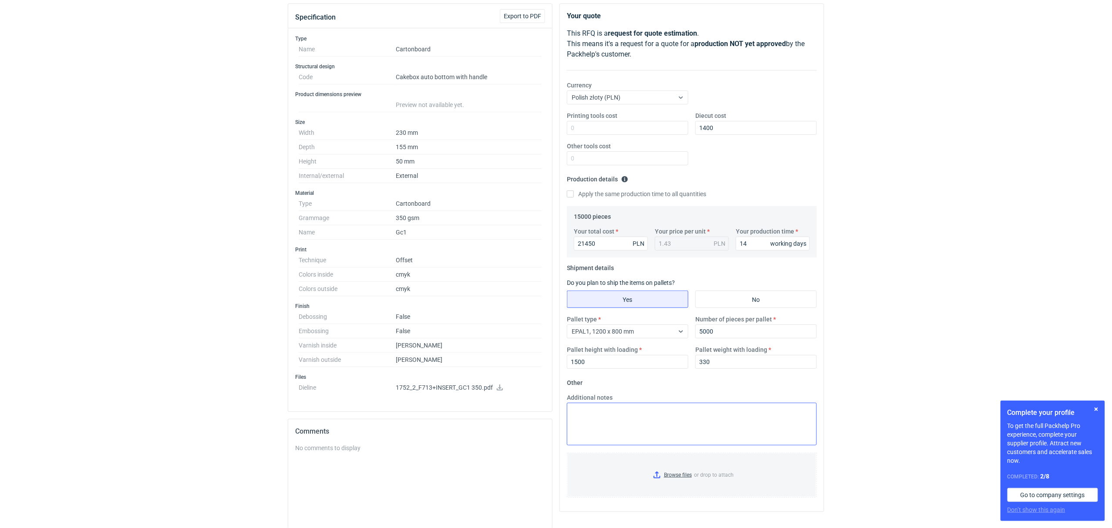
scroll to position [97, 0]
click at [597, 401] on label "Additional notes" at bounding box center [590, 397] width 46 height 9
click at [597, 403] on textarea "Additional notes" at bounding box center [692, 424] width 250 height 43
click at [610, 413] on textarea "Additional notes" at bounding box center [692, 424] width 250 height 43
paste textarea "Zaznaczam, że wyprodukowane pudełka nie mogą mieć bezpośredniego kontaktu z żyw…"
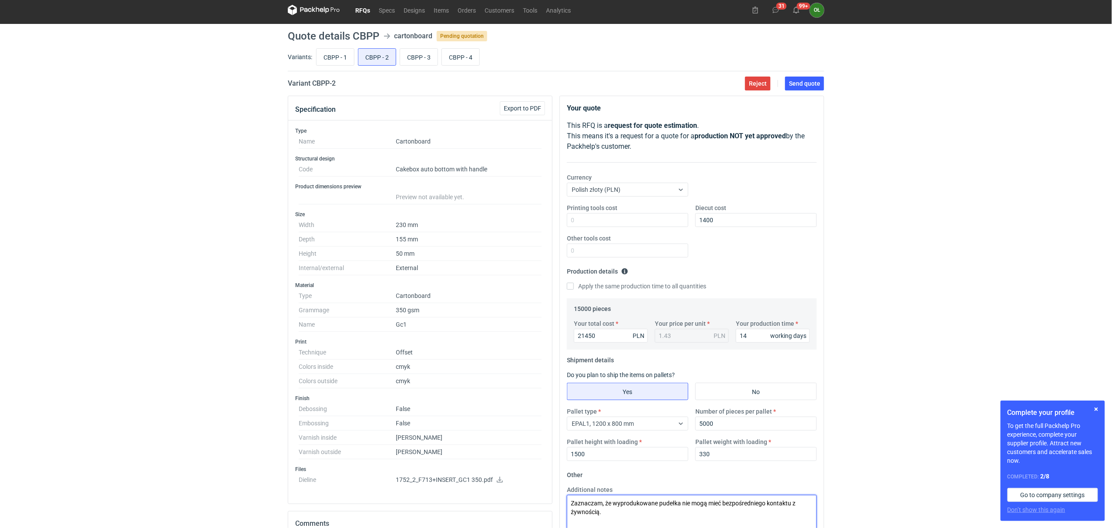
scroll to position [0, 0]
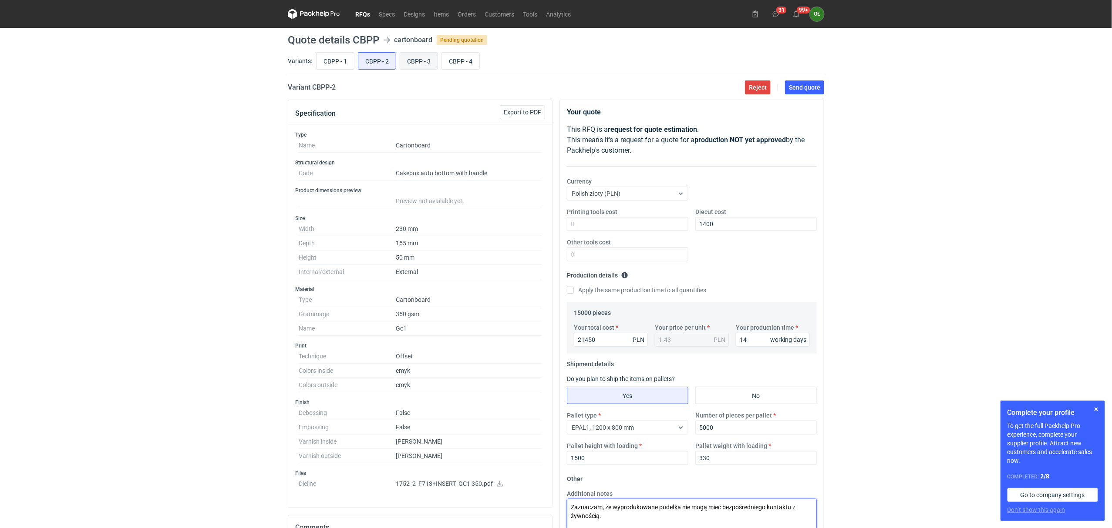
type textarea "Zaznaczam, że wyprodukowane pudełka nie mogą mieć bezpośredniego kontaktu z żyw…"
click at [420, 58] on input "CBPP - 3" at bounding box center [418, 61] width 37 height 17
radio input "true"
click at [467, 65] on input "CBPP - 4" at bounding box center [460, 61] width 37 height 17
radio input "true"
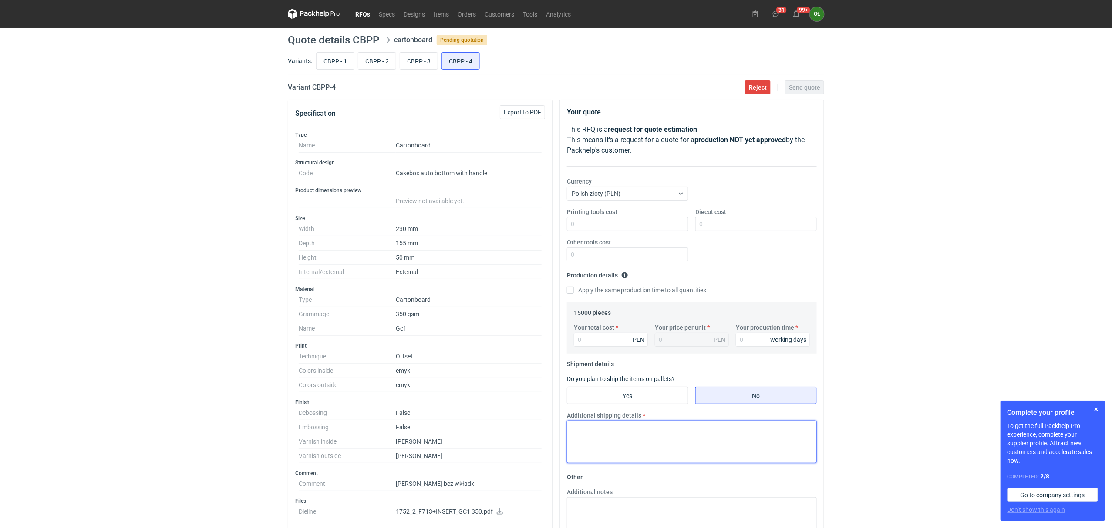
click at [598, 441] on textarea "Additional shipping details" at bounding box center [692, 442] width 250 height 43
paste textarea "Zaznaczam, że wyprodukowane pudełka nie mogą mieć bezpośredniego kontaktu z żyw…"
type textarea "Zaznaczam, że wyprodukowane pudełka nie mogą mieć bezpośredniego kontaktu z żyw…"
click at [380, 64] on input "CBPP - 2" at bounding box center [376, 61] width 37 height 17
radio input "true"
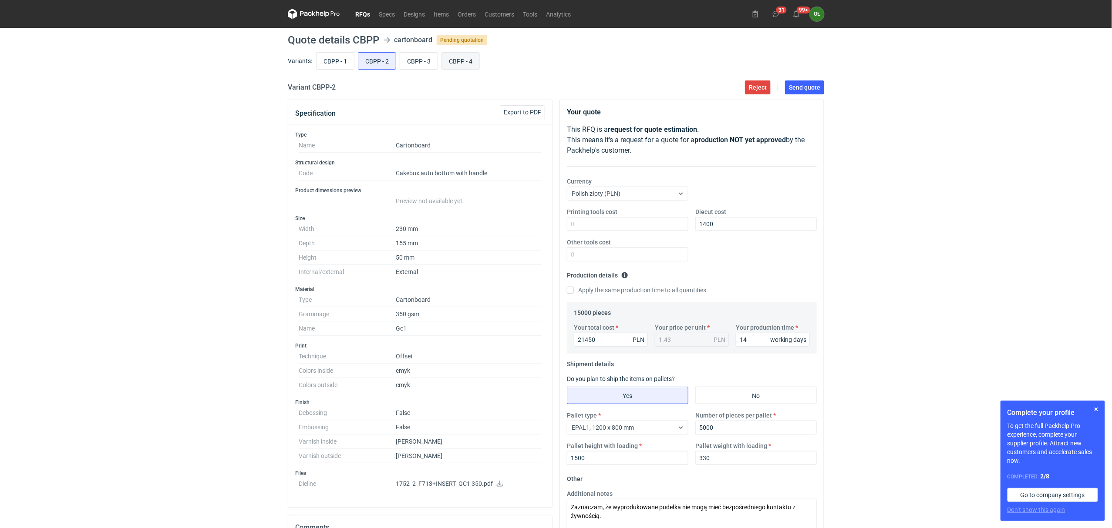
click at [468, 64] on input "CBPP - 4" at bounding box center [460, 61] width 37 height 17
radio input "true"
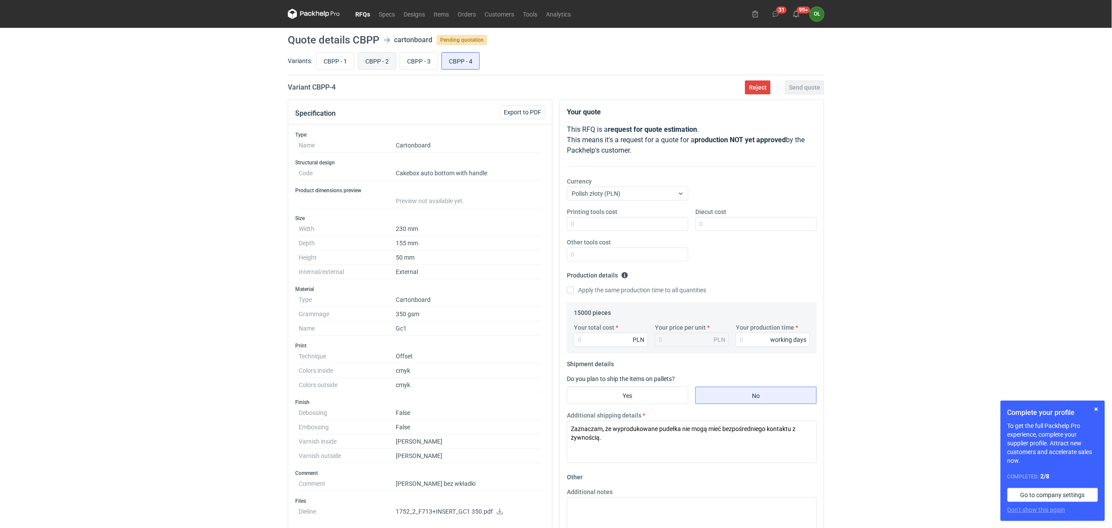
click at [386, 60] on input "CBPP - 2" at bounding box center [376, 61] width 37 height 17
radio input "true"
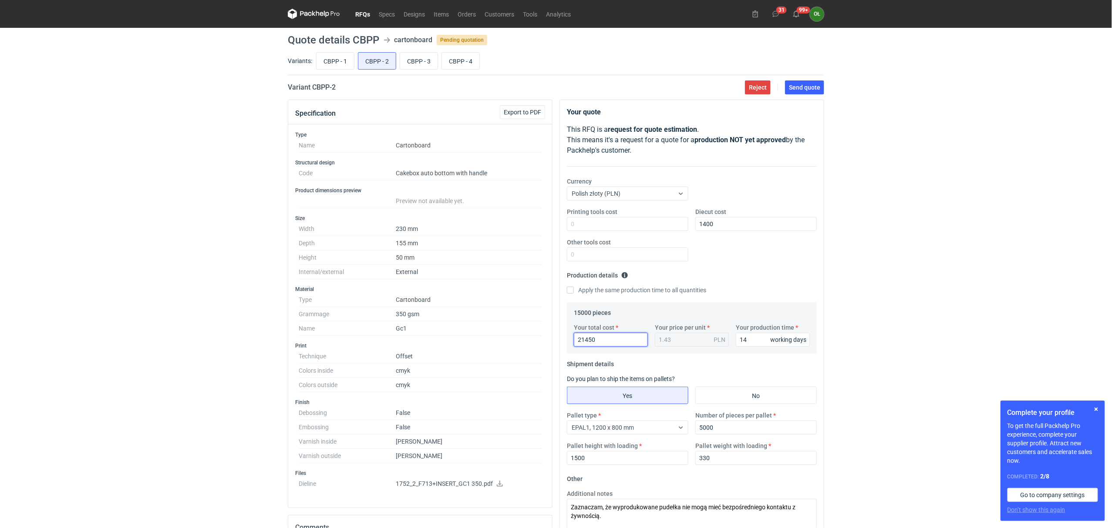
drag, startPoint x: 589, startPoint y: 341, endPoint x: 554, endPoint y: 340, distance: 35.3
click at [554, 340] on div "Specification Export to PDF Type Name Cartonboard Structural design Code Cakebo…" at bounding box center [555, 412] width 543 height 625
click at [471, 58] on input "CBPP - 4" at bounding box center [460, 61] width 37 height 17
radio input "true"
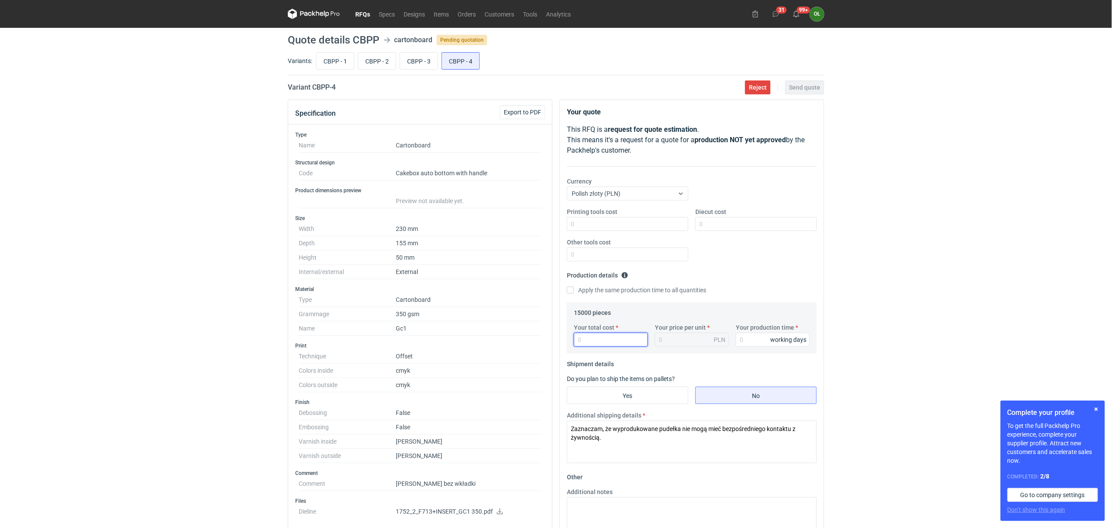
click at [592, 343] on input "Your total cost" at bounding box center [611, 340] width 74 height 14
paste input "21450"
type input "21450"
type input "1.43"
type input "21450"
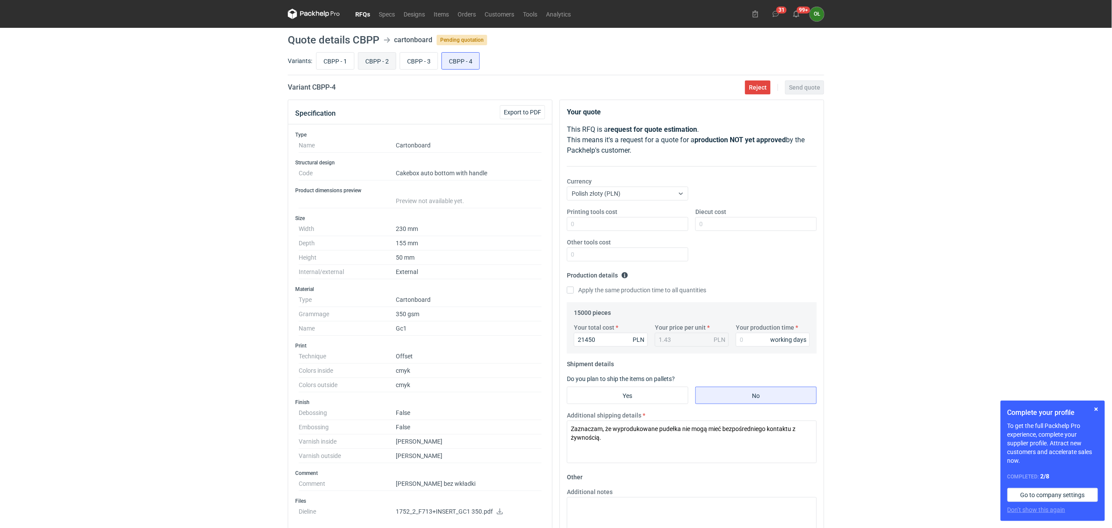
click at [380, 65] on input "CBPP - 2" at bounding box center [376, 61] width 37 height 17
radio input "true"
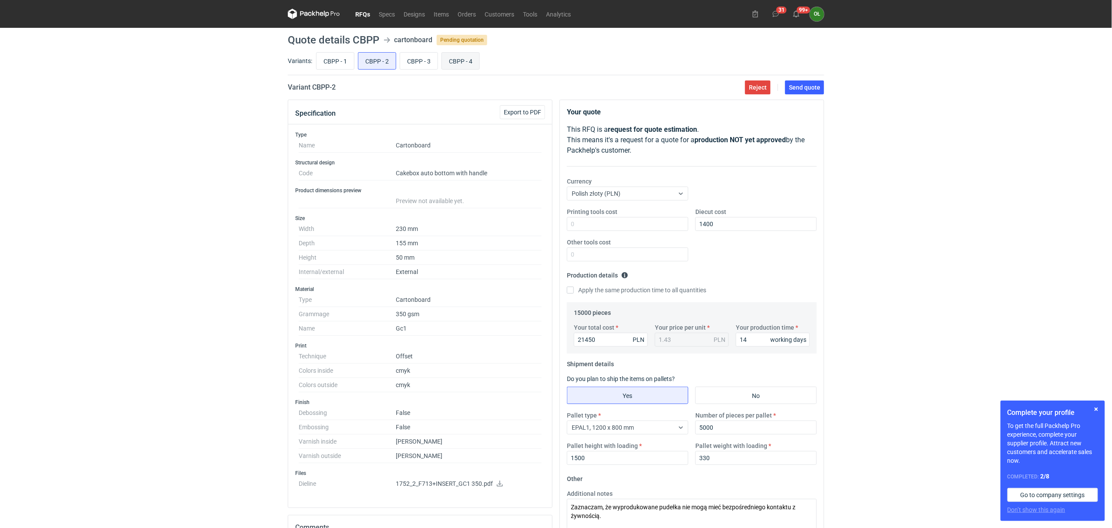
click at [470, 56] on input "CBPP - 4" at bounding box center [460, 61] width 37 height 17
radio input "true"
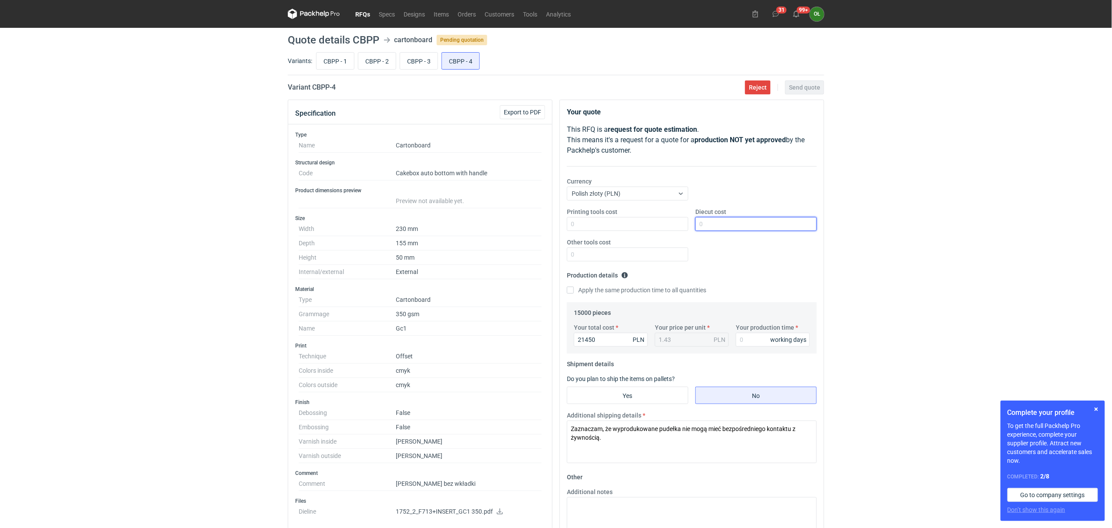
click at [727, 230] on input "Diecut cost" at bounding box center [755, 224] width 121 height 14
type input "1400"
click at [380, 62] on input "CBPP - 2" at bounding box center [376, 61] width 37 height 17
radio input "true"
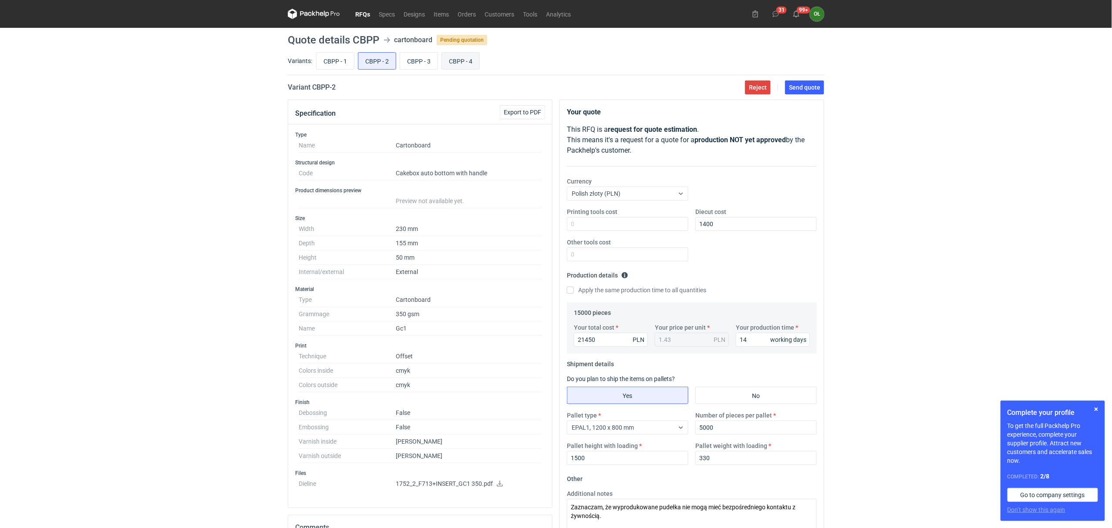
click at [450, 62] on input "CBPP - 4" at bounding box center [460, 61] width 37 height 17
radio input "true"
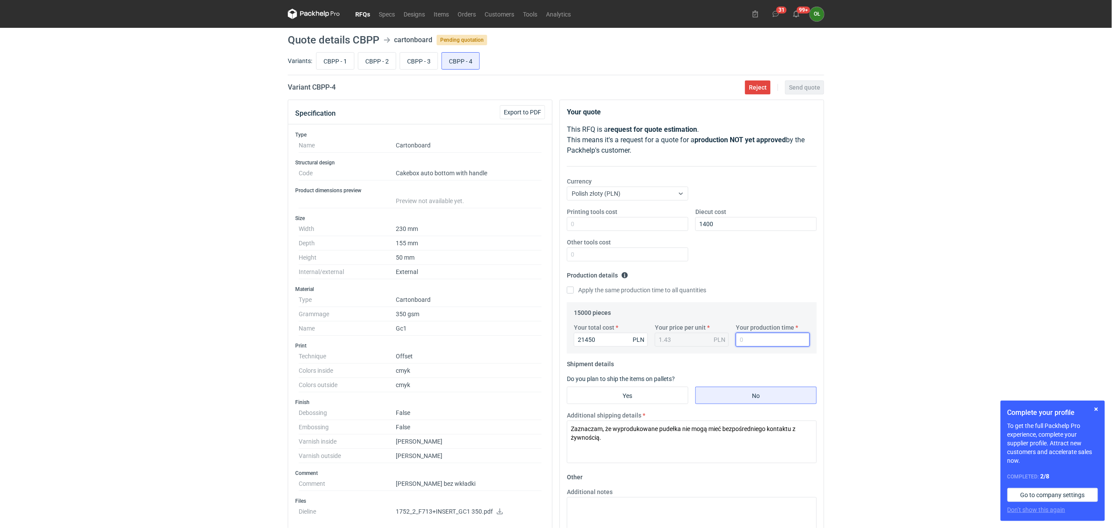
click at [744, 343] on input "Your production time" at bounding box center [773, 340] width 74 height 14
type input "14"
click at [769, 262] on div "Printing tools cost Diecut cost 1400 Other tools cost" at bounding box center [691, 238] width 257 height 61
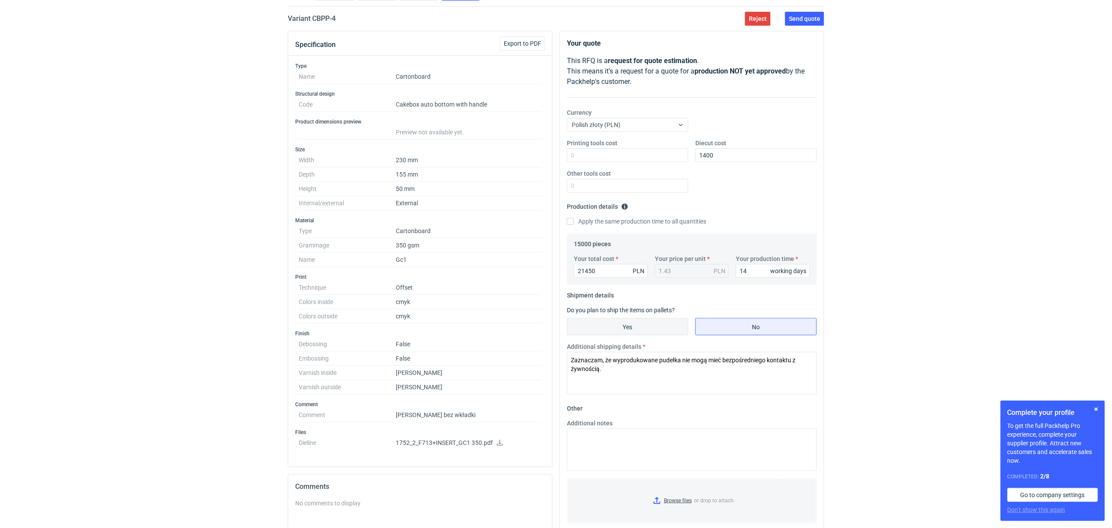
scroll to position [77, 0]
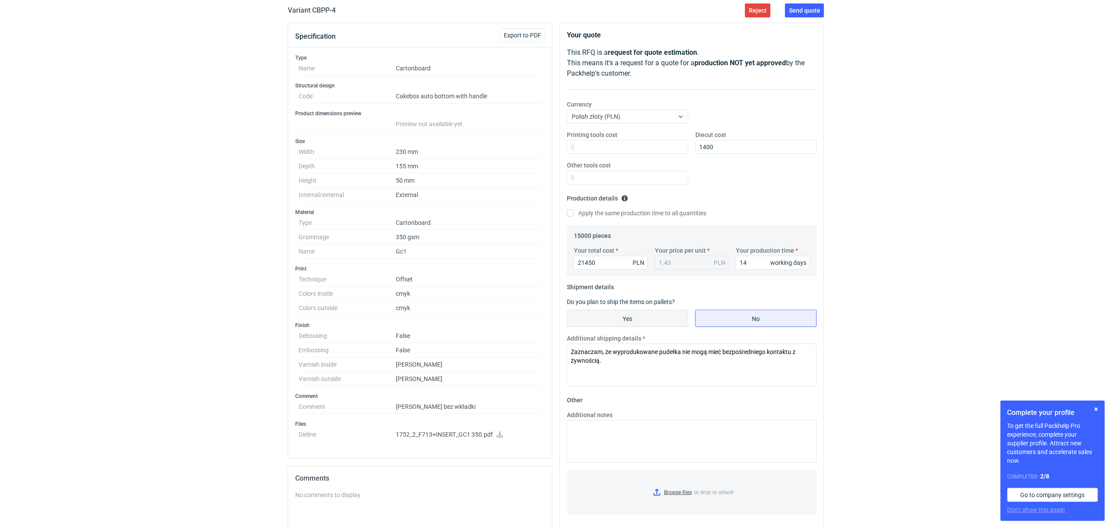
click at [645, 326] on input "Yes" at bounding box center [627, 318] width 121 height 17
radio input "true"
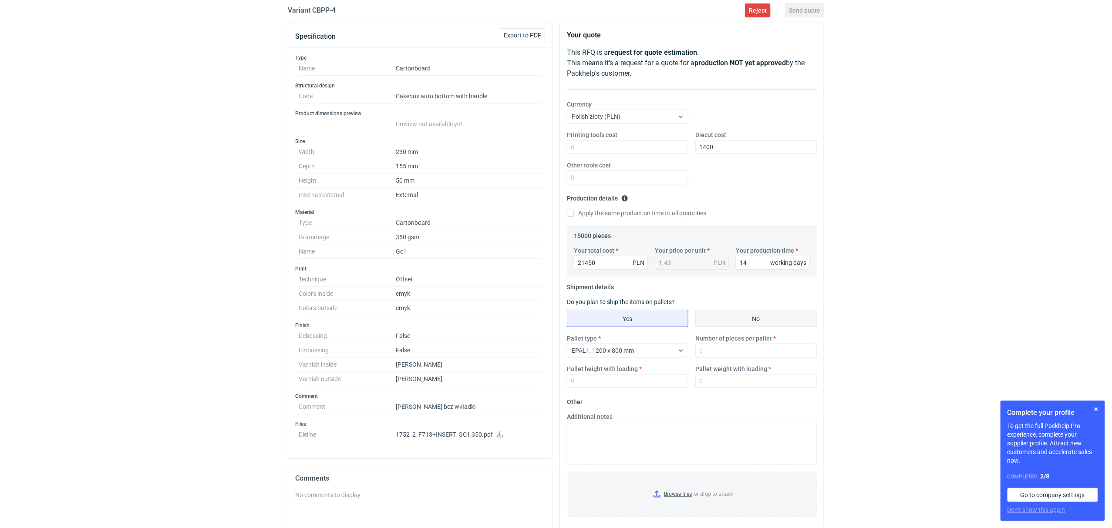
click at [723, 319] on input "No" at bounding box center [756, 318] width 121 height 17
radio input "true"
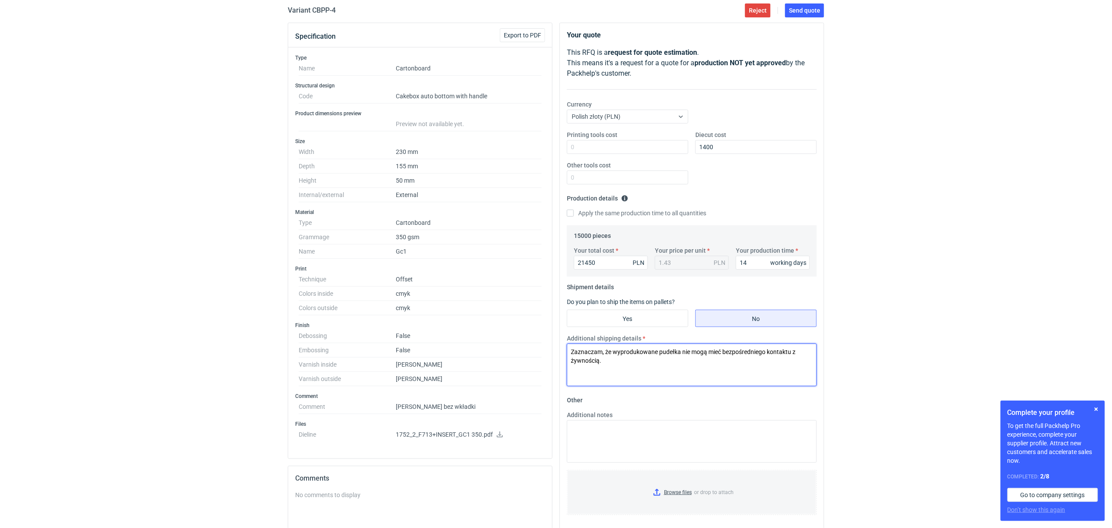
drag, startPoint x: 590, startPoint y: 366, endPoint x: 547, endPoint y: 354, distance: 45.1
click at [547, 354] on div "Specification Export to PDF Type Name Cartonboard Structural design Code Cakebo…" at bounding box center [555, 349] width 543 height 652
click at [585, 443] on textarea "Additional notes" at bounding box center [692, 441] width 250 height 43
paste textarea "Zaznaczam, że wyprodukowane pudełka nie mogą mieć bezpośredniego kontaktu z żyw…"
type textarea "Zaznaczam, że wyprodukowane pudełka nie mogą mieć bezpośredniego kontaktu z żyw…"
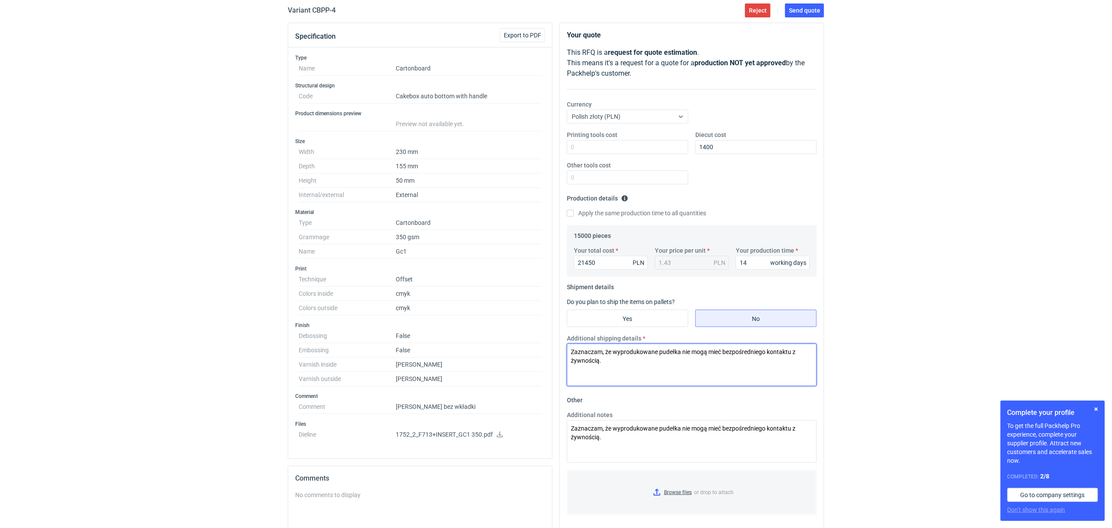
drag, startPoint x: 581, startPoint y: 364, endPoint x: 509, endPoint y: 345, distance: 74.2
click at [526, 352] on div "Specification Export to PDF Type Name Cartonboard Structural design Code Cakebo…" at bounding box center [555, 349] width 543 height 652
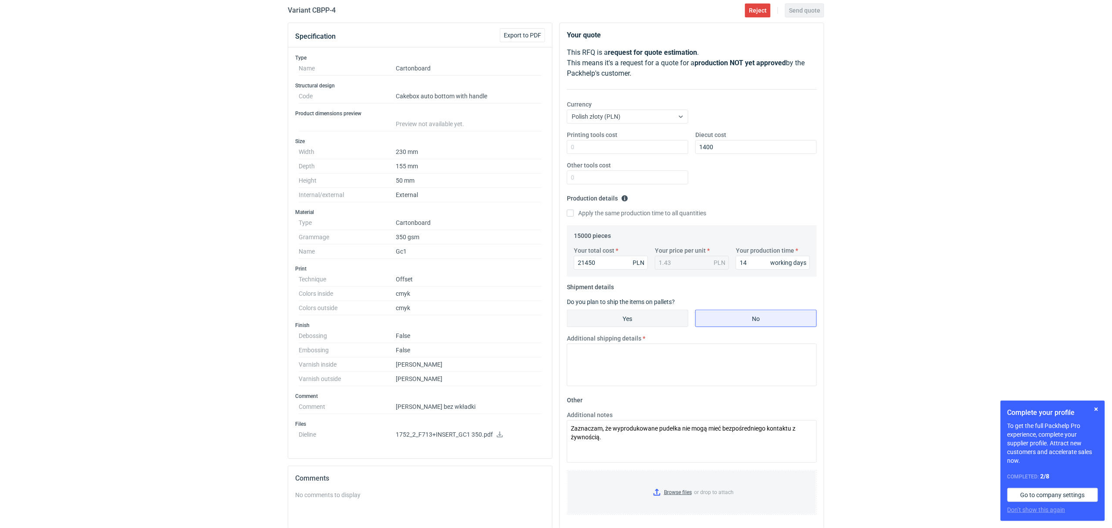
drag, startPoint x: 619, startPoint y: 324, endPoint x: 675, endPoint y: 326, distance: 56.6
click at [620, 324] on input "Yes" at bounding box center [627, 318] width 121 height 17
radio input "true"
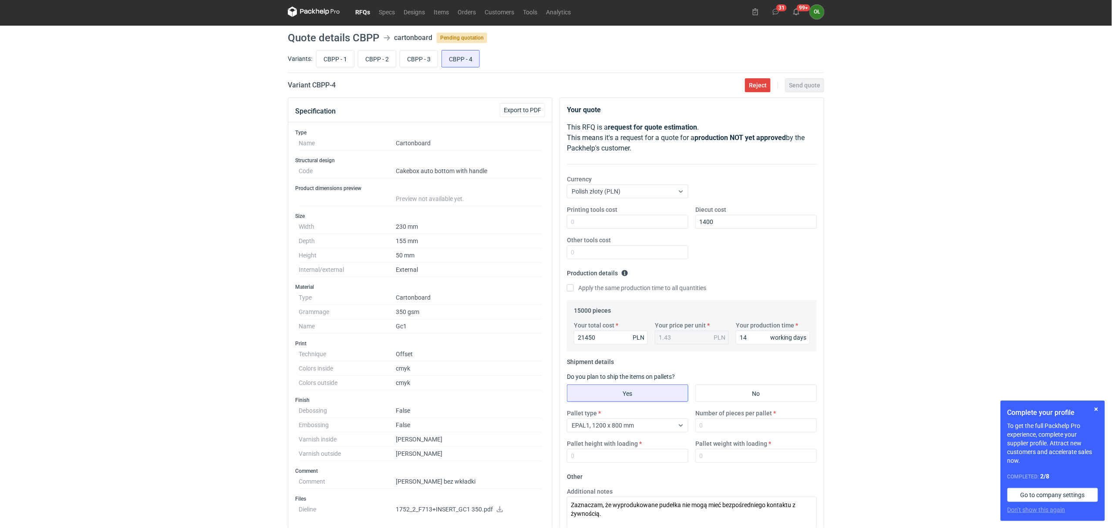
scroll to position [0, 0]
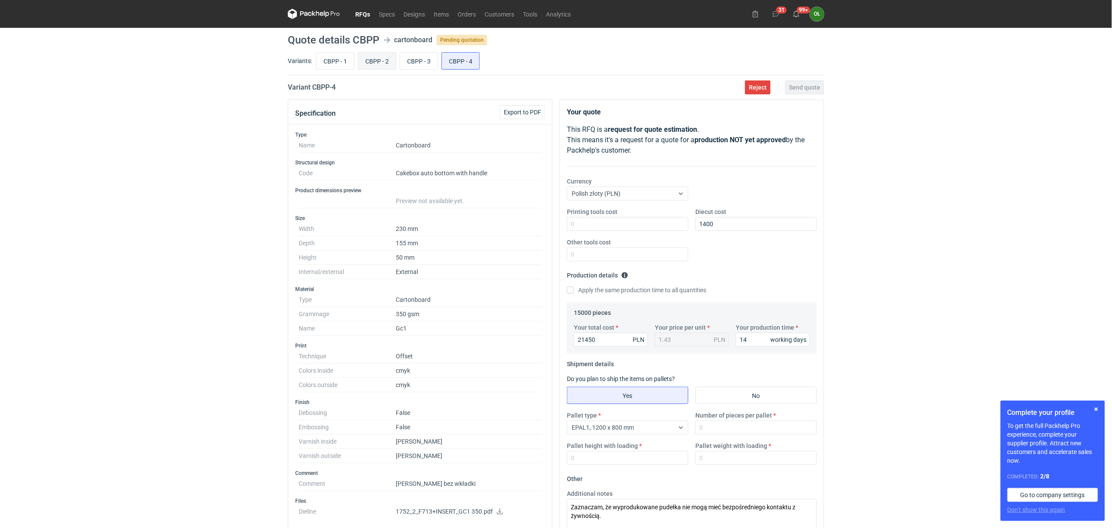
click at [379, 60] on input "CBPP - 2" at bounding box center [376, 61] width 37 height 17
radio input "true"
click at [458, 63] on input "CBPP - 4" at bounding box center [460, 61] width 37 height 17
radio input "true"
click at [749, 430] on input "Number of pieces per pallet" at bounding box center [755, 428] width 121 height 14
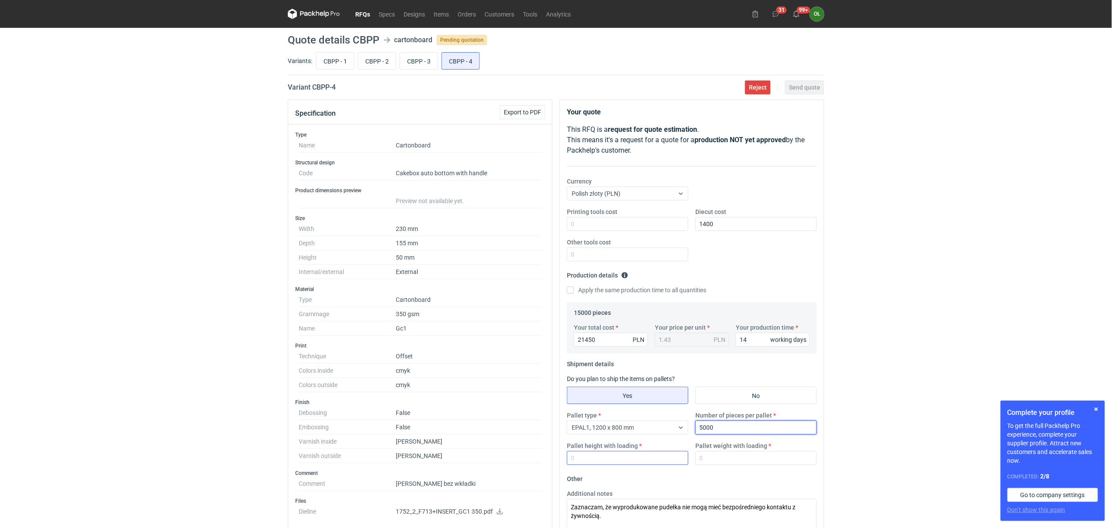
type input "5000"
click at [589, 458] on input "Pallet height with loading" at bounding box center [627, 458] width 121 height 14
click at [378, 60] on input "CBPP - 2" at bounding box center [376, 61] width 37 height 17
radio input "true"
click at [473, 53] on input "CBPP - 4" at bounding box center [460, 61] width 37 height 17
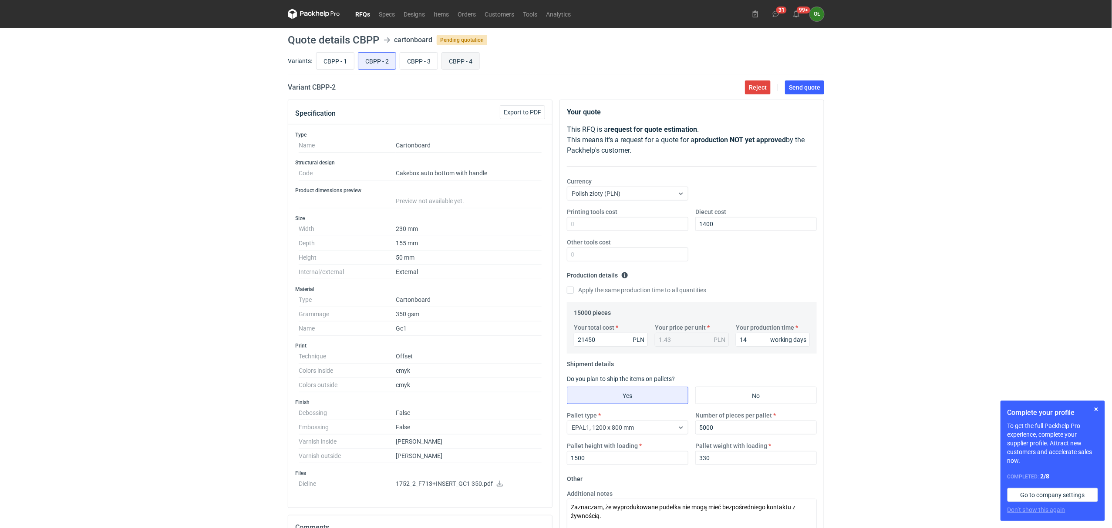
radio input "true"
click at [592, 458] on input "Pallet height with loading" at bounding box center [627, 458] width 121 height 14
type input "1500"
click at [729, 455] on input "Pallet weight with loading" at bounding box center [755, 458] width 121 height 14
type input "330"
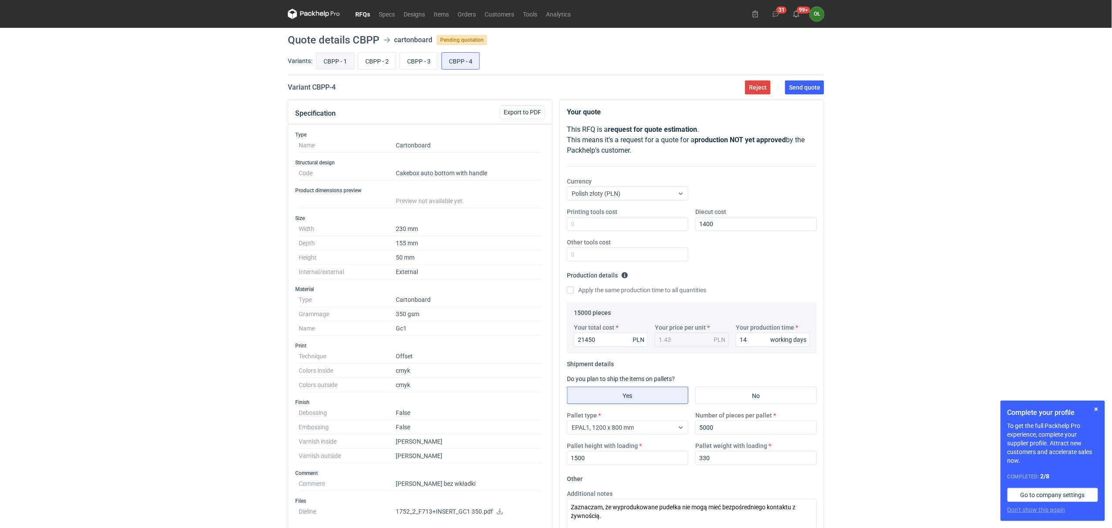
click at [342, 58] on input "CBPP - 1" at bounding box center [334, 61] width 37 height 17
radio input "true"
click at [429, 60] on input "CBPP - 3" at bounding box center [418, 61] width 37 height 17
radio input "true"
click at [333, 57] on input "CBPP - 1" at bounding box center [334, 61] width 37 height 17
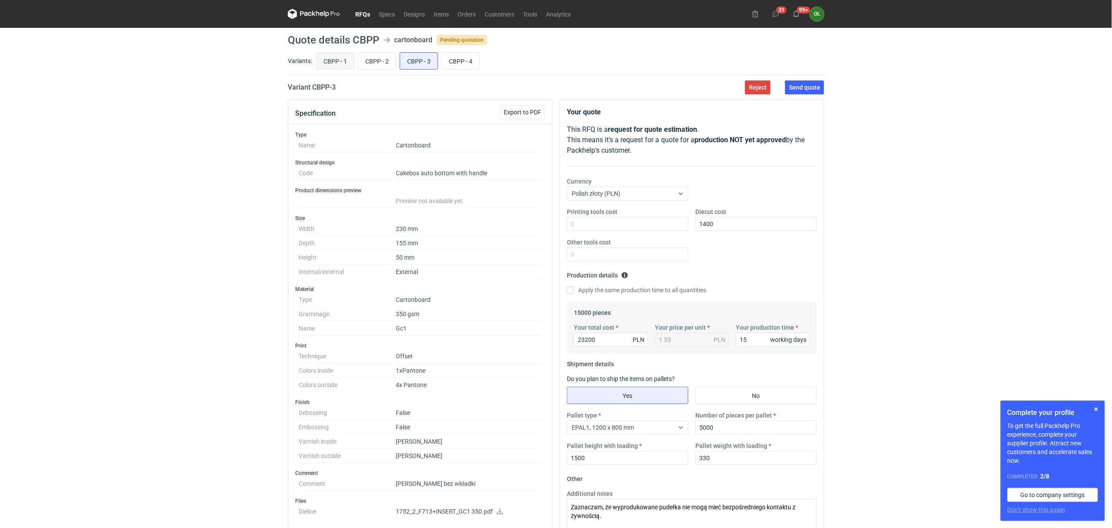
radio input "true"
click at [410, 61] on input "CBPP - 3" at bounding box center [418, 61] width 37 height 17
radio input "true"
click at [377, 61] on input "CBPP - 2" at bounding box center [376, 61] width 37 height 17
radio input "true"
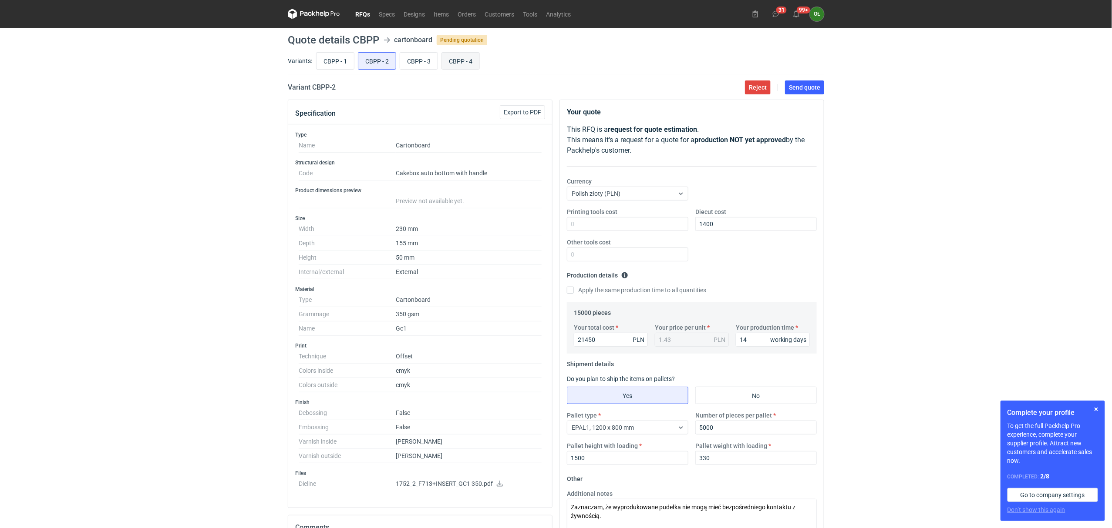
click at [466, 56] on input "CBPP - 4" at bounding box center [460, 61] width 37 height 17
radio input "true"
click at [381, 59] on input "CBPP - 2" at bounding box center [376, 61] width 37 height 17
radio input "true"
click at [464, 59] on input "CBPP - 4" at bounding box center [460, 61] width 37 height 17
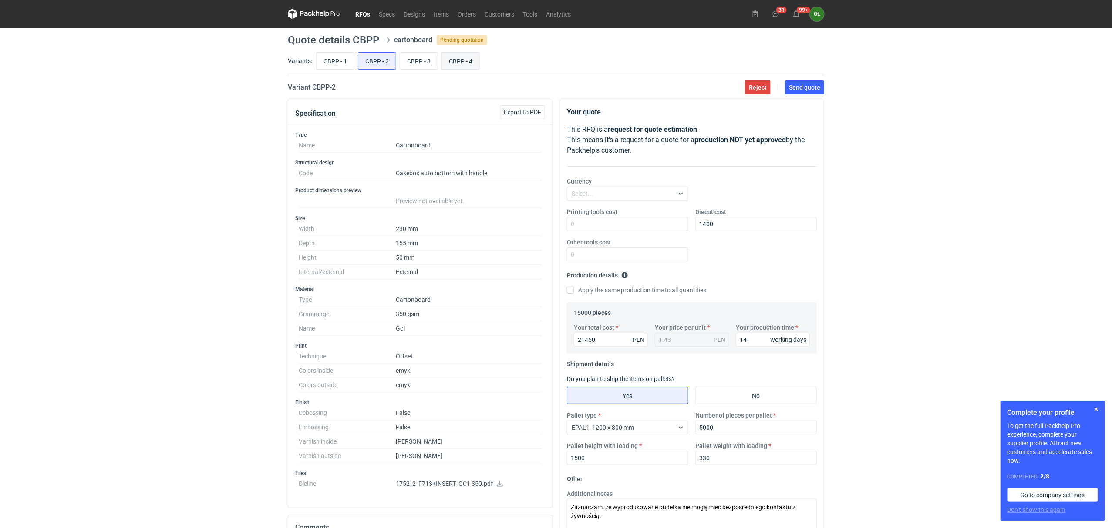
radio input "true"
click at [378, 59] on input "CBPP - 2" at bounding box center [376, 61] width 37 height 17
radio input "true"
click at [457, 59] on input "CBPP - 4" at bounding box center [460, 61] width 37 height 17
radio input "true"
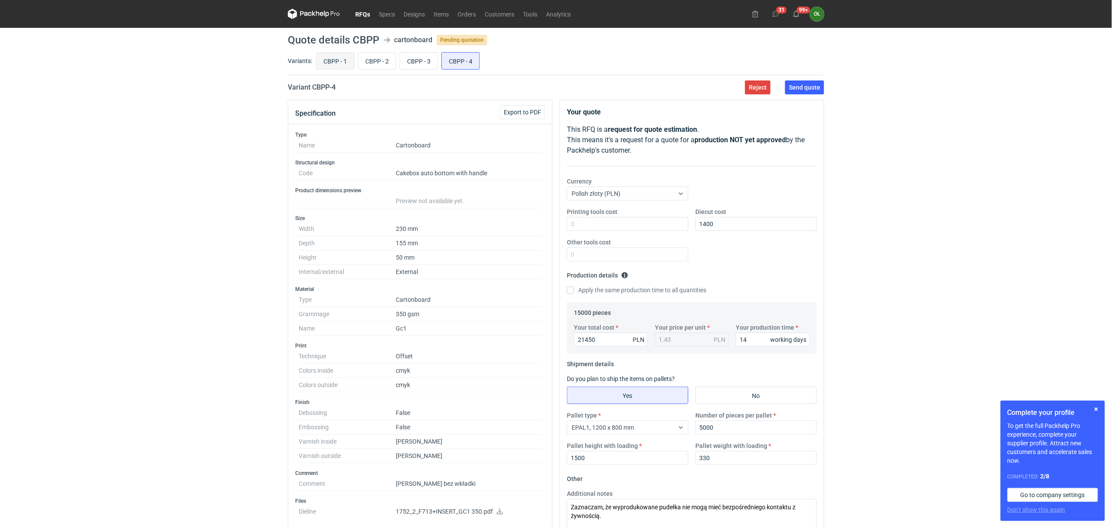
click at [346, 60] on input "CBPP - 1" at bounding box center [334, 61] width 37 height 17
radio input "true"
click at [373, 56] on input "CBPP - 2" at bounding box center [376, 61] width 37 height 17
radio input "true"
click at [339, 65] on input "CBPP - 1" at bounding box center [334, 61] width 37 height 17
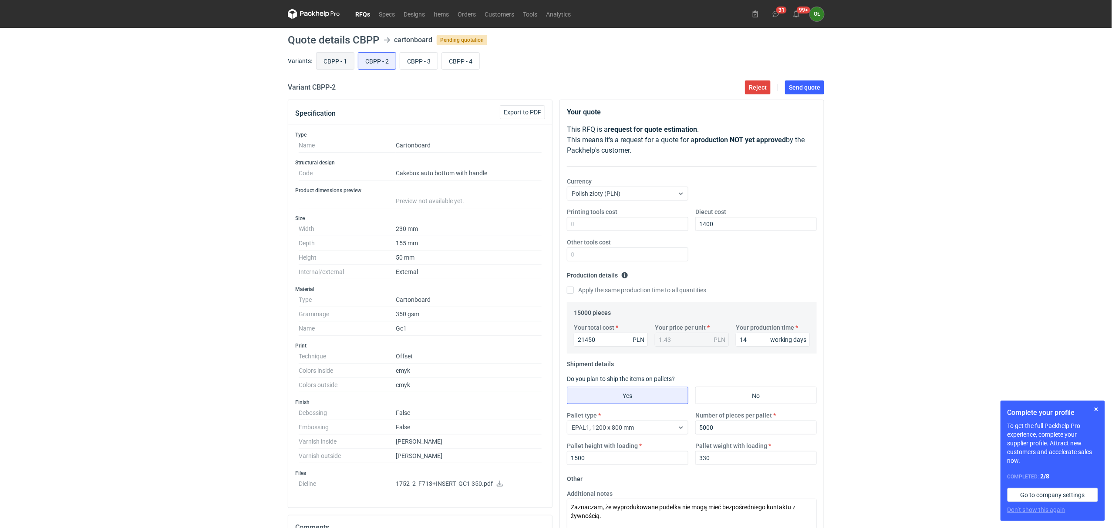
radio input "true"
click at [811, 90] on span "Send quote" at bounding box center [804, 87] width 31 height 6
click at [382, 62] on input "CBPP - 2" at bounding box center [376, 61] width 37 height 17
radio input "true"
click at [816, 91] on button "Send quote" at bounding box center [804, 88] width 39 height 14
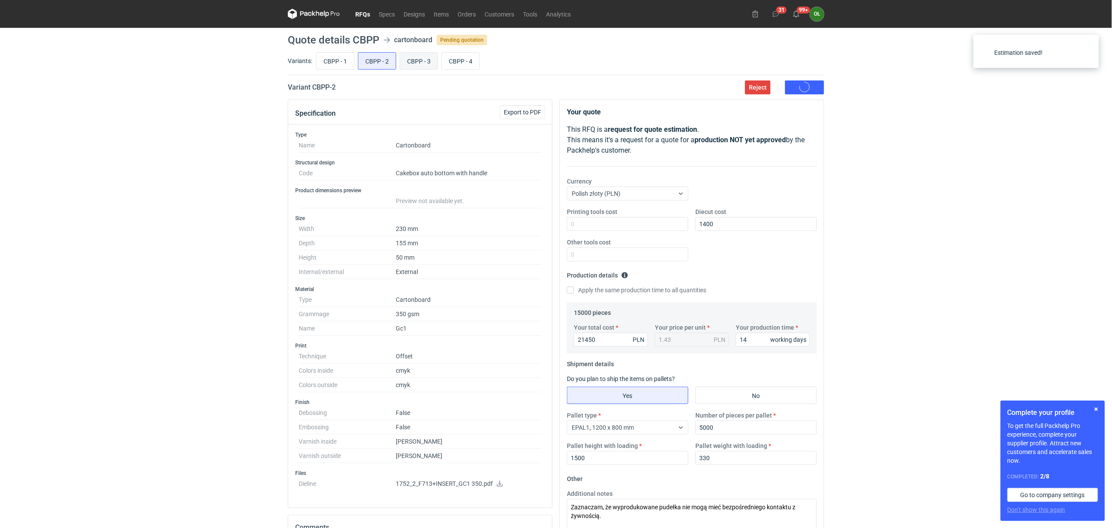
click at [417, 61] on input "CBPP - 3" at bounding box center [418, 61] width 37 height 17
radio input "true"
click at [814, 85] on span "Send quote" at bounding box center [804, 87] width 31 height 6
click at [468, 56] on input "CBPP - 4" at bounding box center [460, 61] width 37 height 17
radio input "true"
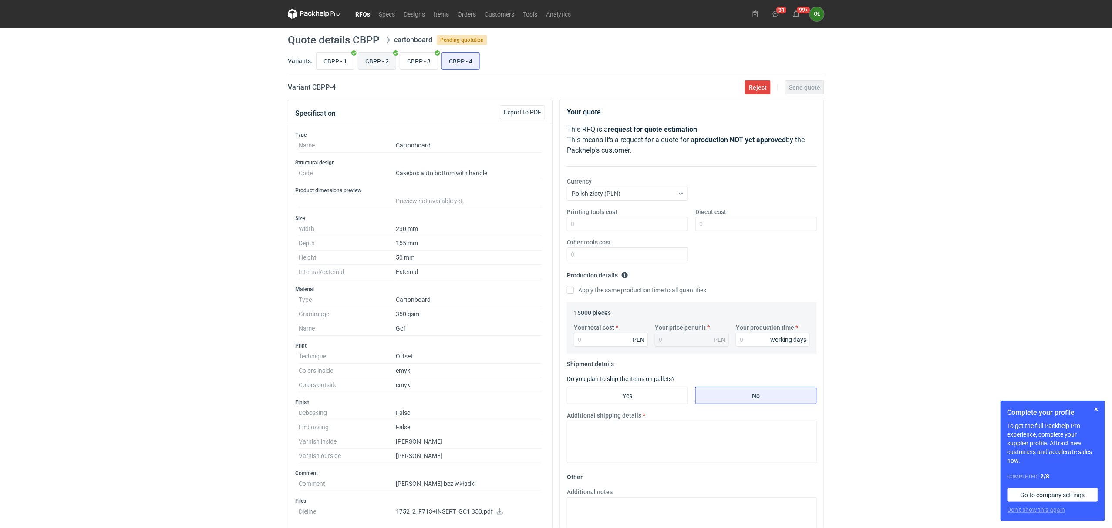
click at [380, 62] on input "CBPP - 2" at bounding box center [376, 61] width 37 height 17
radio input "true"
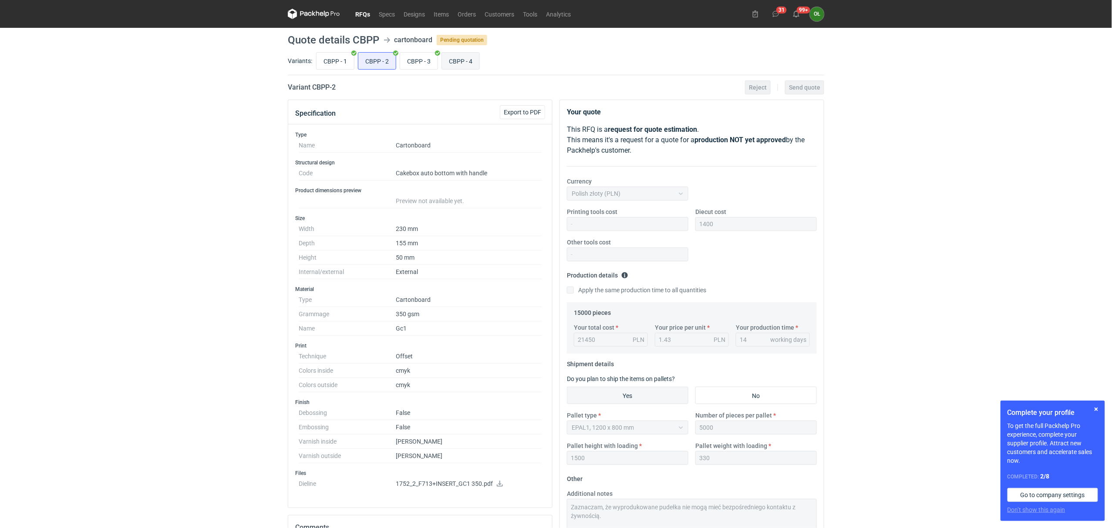
click at [465, 64] on input "CBPP - 4" at bounding box center [460, 61] width 37 height 17
radio input "true"
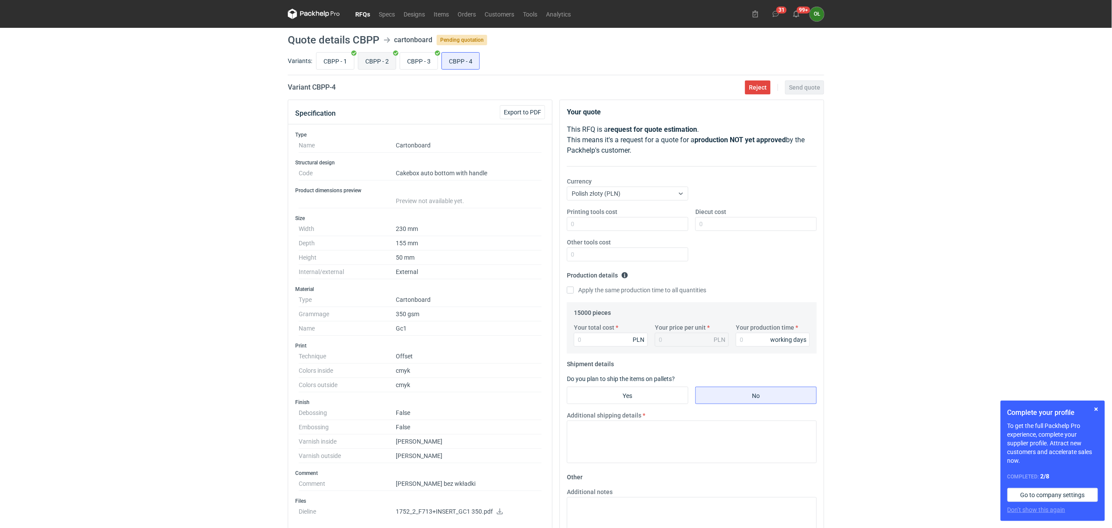
click at [391, 57] on input "CBPP - 2" at bounding box center [376, 61] width 37 height 17
radio input "true"
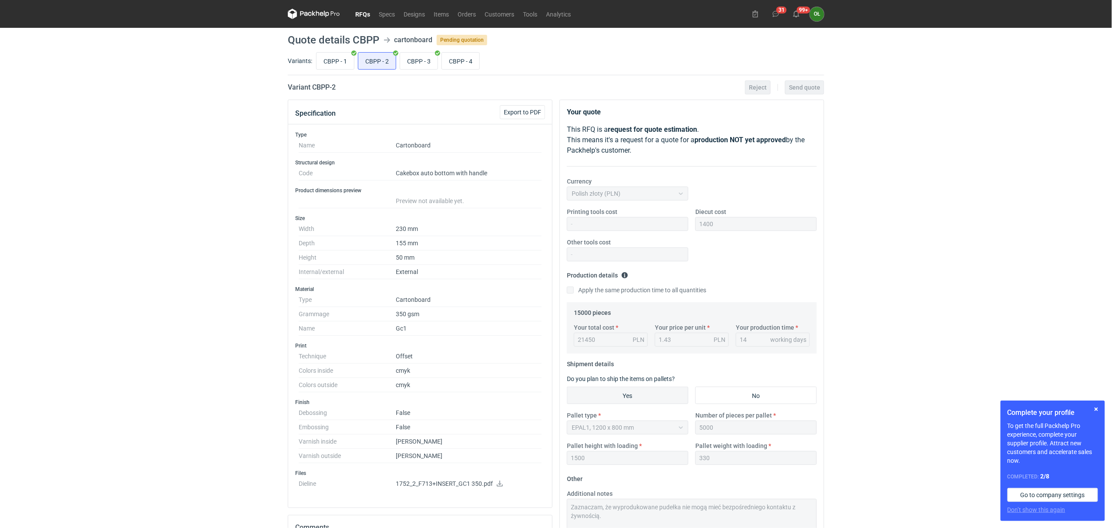
drag, startPoint x: 596, startPoint y: 340, endPoint x: 554, endPoint y: 340, distance: 42.2
click at [554, 340] on div "Specification Export to PDF Type Name Cartonboard Structural design Code Cakebo…" at bounding box center [555, 412] width 543 height 625
click at [581, 340] on div "21450 PLN" at bounding box center [611, 340] width 74 height 14
click at [462, 63] on input "CBPP - 4" at bounding box center [460, 61] width 37 height 17
radio input "true"
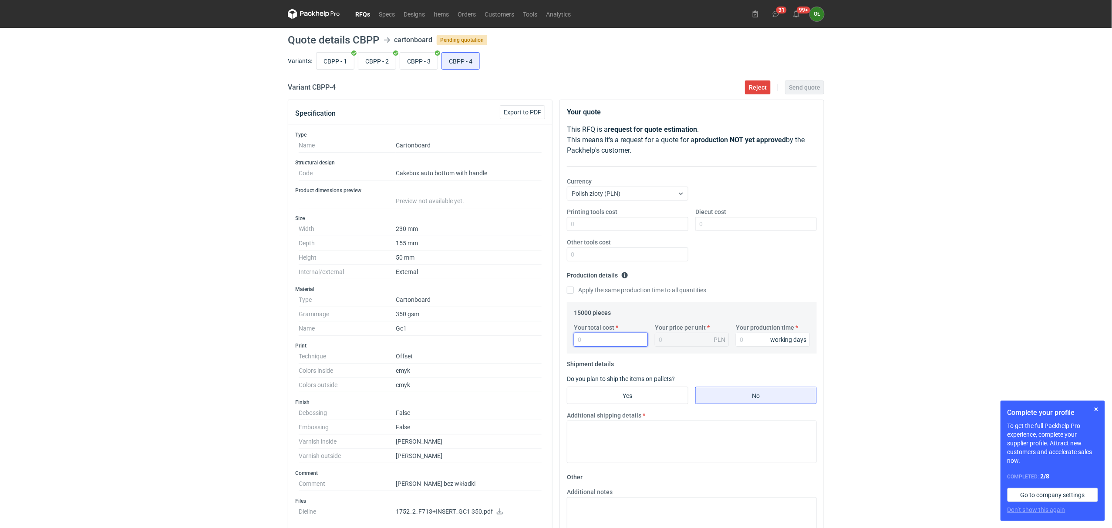
click at [615, 342] on input "Your total cost" at bounding box center [611, 340] width 74 height 14
type input "21450"
type input "1.43"
type input "21450"
click at [718, 220] on input "Diecut cost" at bounding box center [755, 224] width 121 height 14
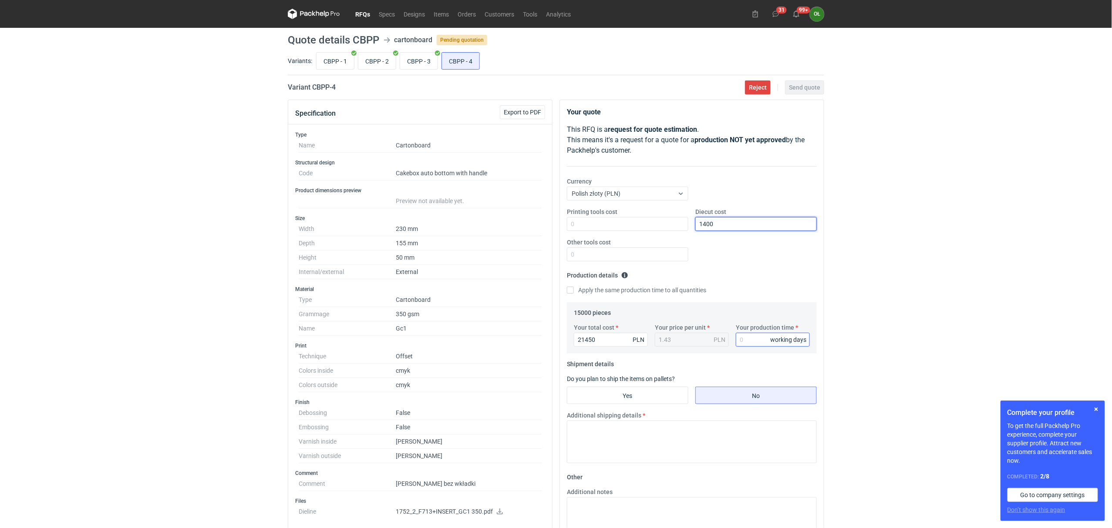
type input "1400"
click at [750, 336] on input "Your production time" at bounding box center [773, 340] width 74 height 14
type input "14"
click at [665, 393] on input "Yes" at bounding box center [627, 395] width 121 height 17
radio input "true"
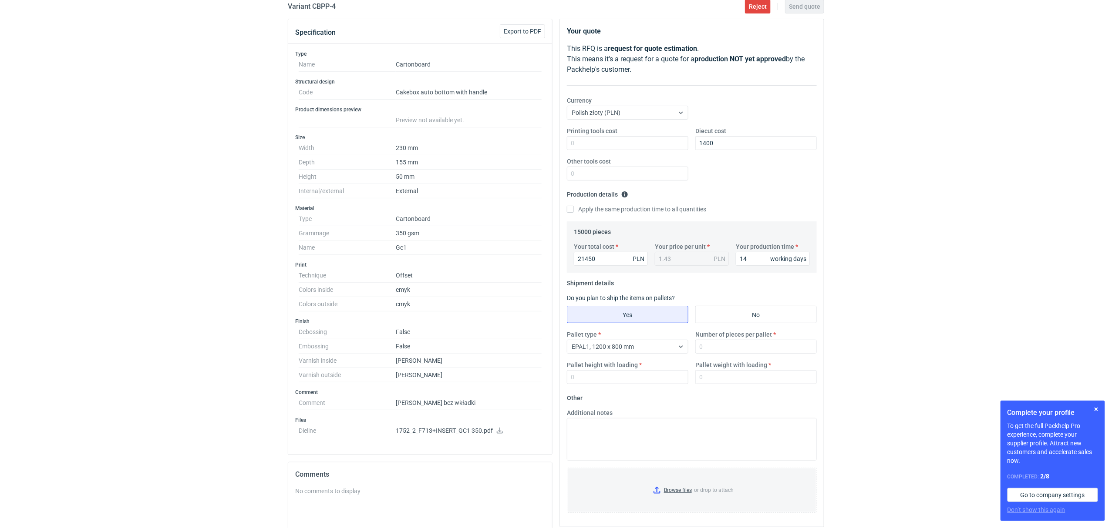
scroll to position [116, 0]
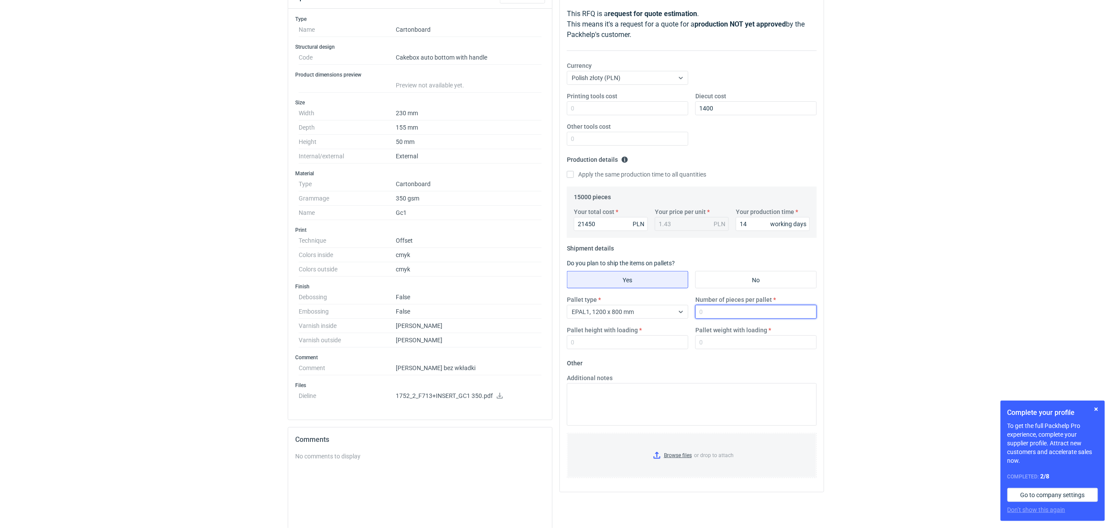
click at [707, 317] on input "Number of pieces per pallet" at bounding box center [755, 312] width 121 height 14
type input "5000"
click at [645, 343] on input "Pallet height with loading" at bounding box center [627, 343] width 121 height 14
type input "1500"
click at [718, 340] on input "Pallet weight with loading" at bounding box center [755, 343] width 121 height 14
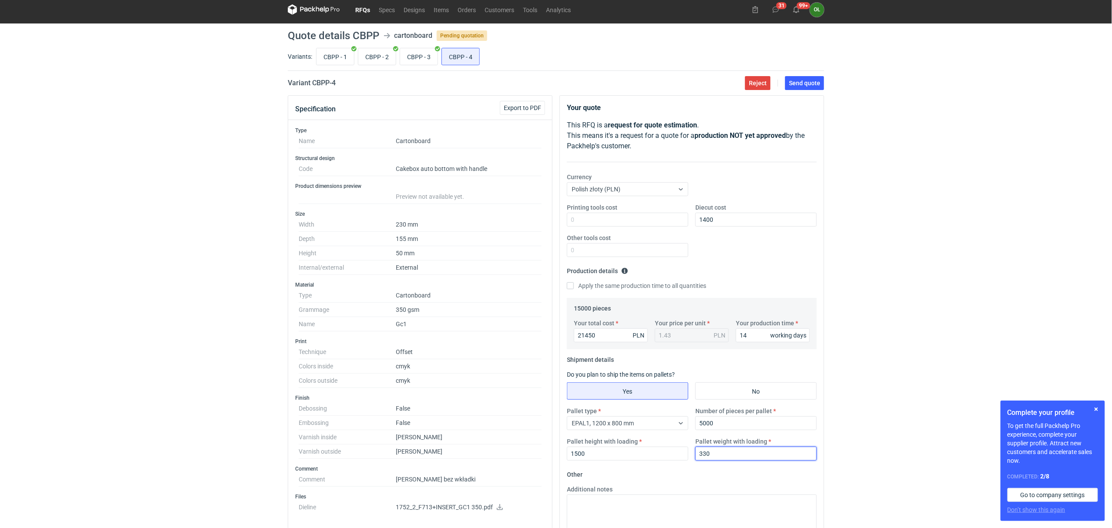
scroll to position [0, 0]
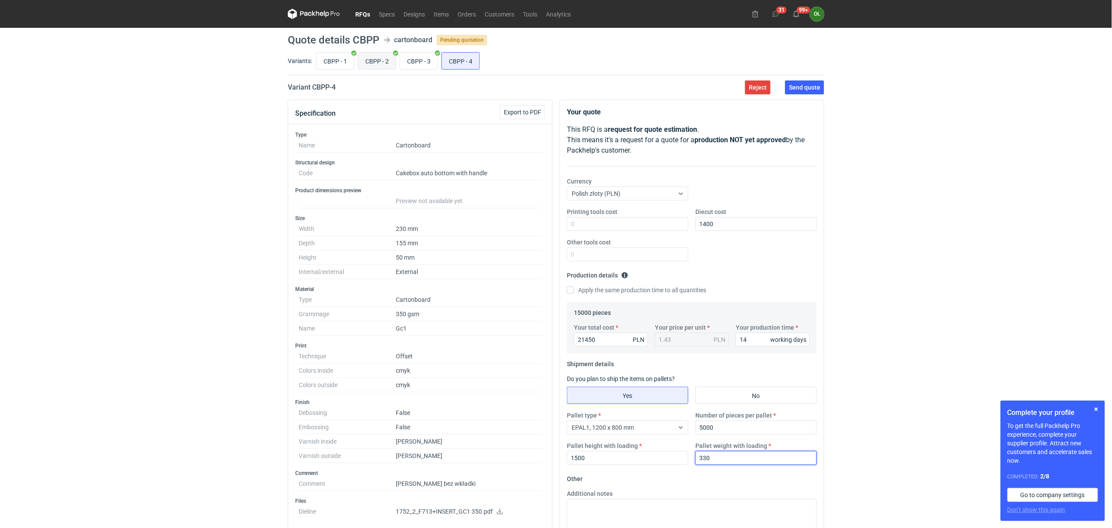
type input "330"
click at [385, 65] on input "CBPP - 2" at bounding box center [376, 61] width 37 height 17
radio input "true"
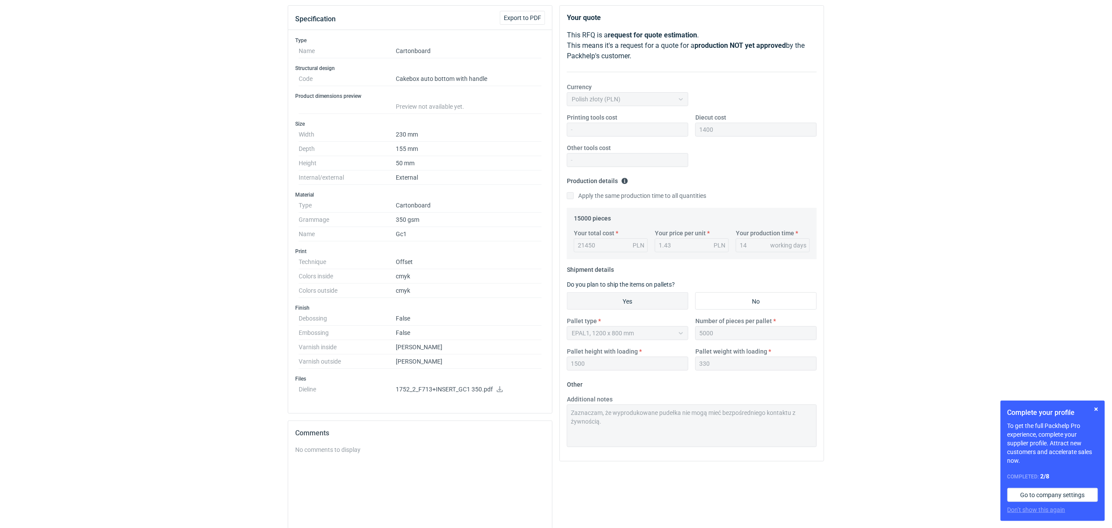
scroll to position [97, 0]
click at [563, 411] on div "Your quote This RFQ is a request for quote estimation . This means it's a reque…" at bounding box center [692, 231] width 264 height 456
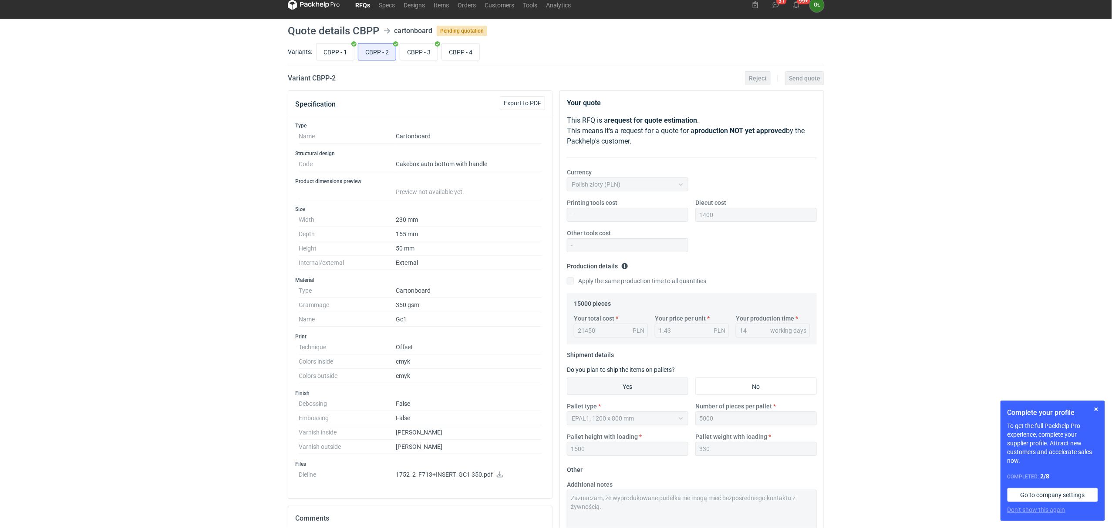
scroll to position [0, 0]
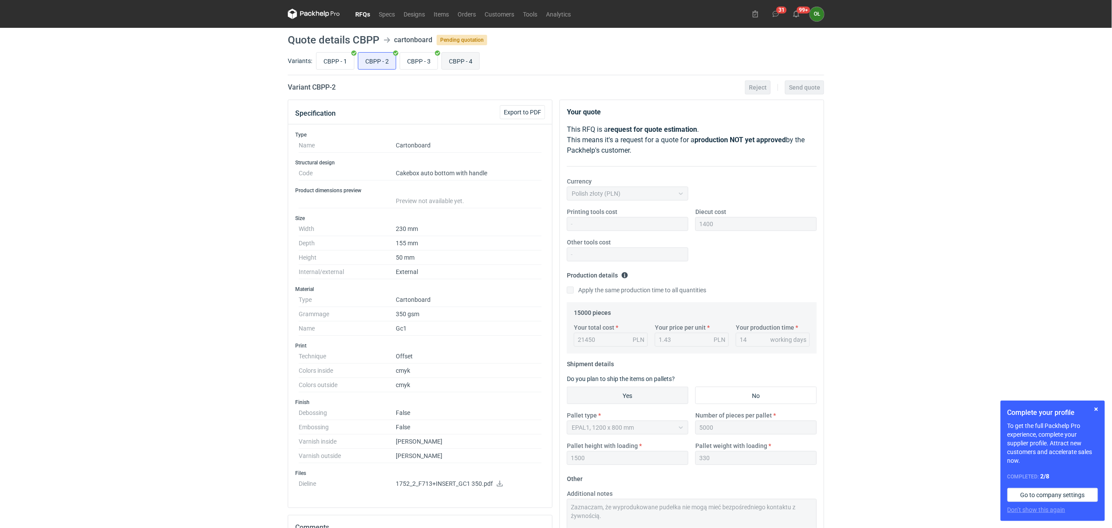
click at [451, 56] on input "CBPP - 4" at bounding box center [460, 61] width 37 height 17
radio input "true"
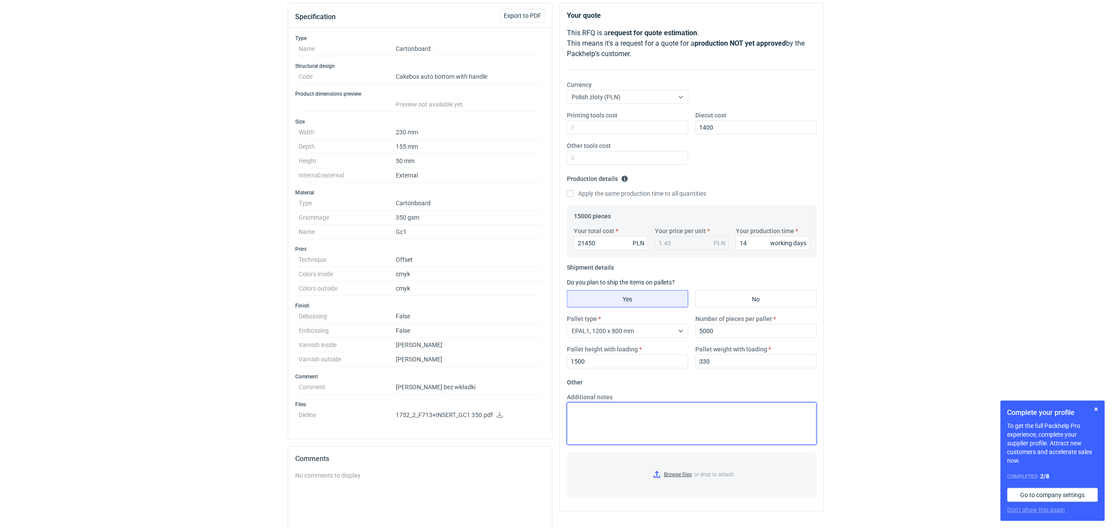
click at [587, 434] on textarea "Additional notes" at bounding box center [692, 424] width 250 height 43
paste textarea "Zaznaczam, że wyprodukowane pudełka nie mogą mieć bezpośredniego kontaktu z żyw…"
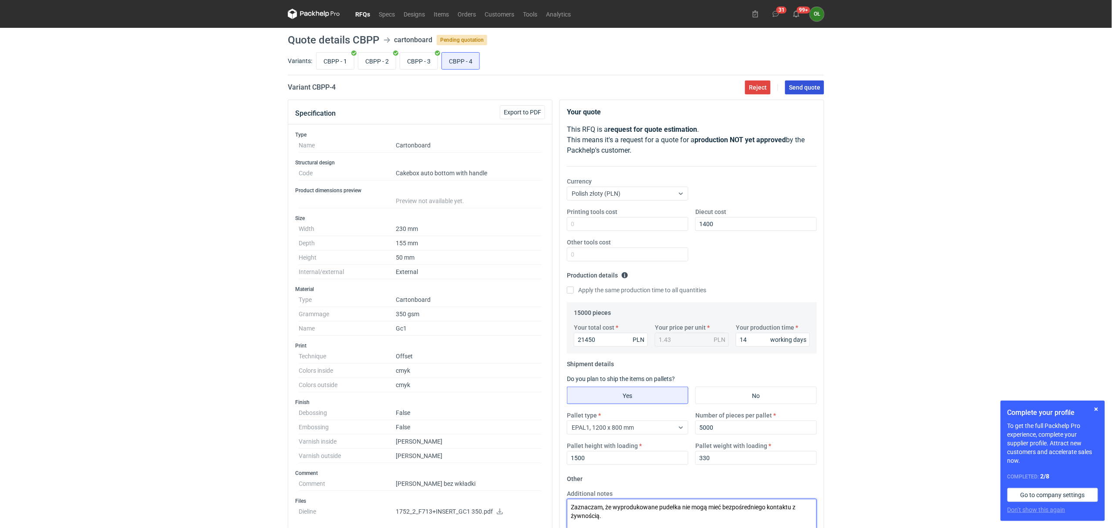
type textarea "Zaznaczam, że wyprodukowane pudełka nie mogą mieć bezpośredniego kontaktu z żyw…"
click at [819, 89] on span "Send quote" at bounding box center [804, 87] width 31 height 6
